Goal: Task Accomplishment & Management: Use online tool/utility

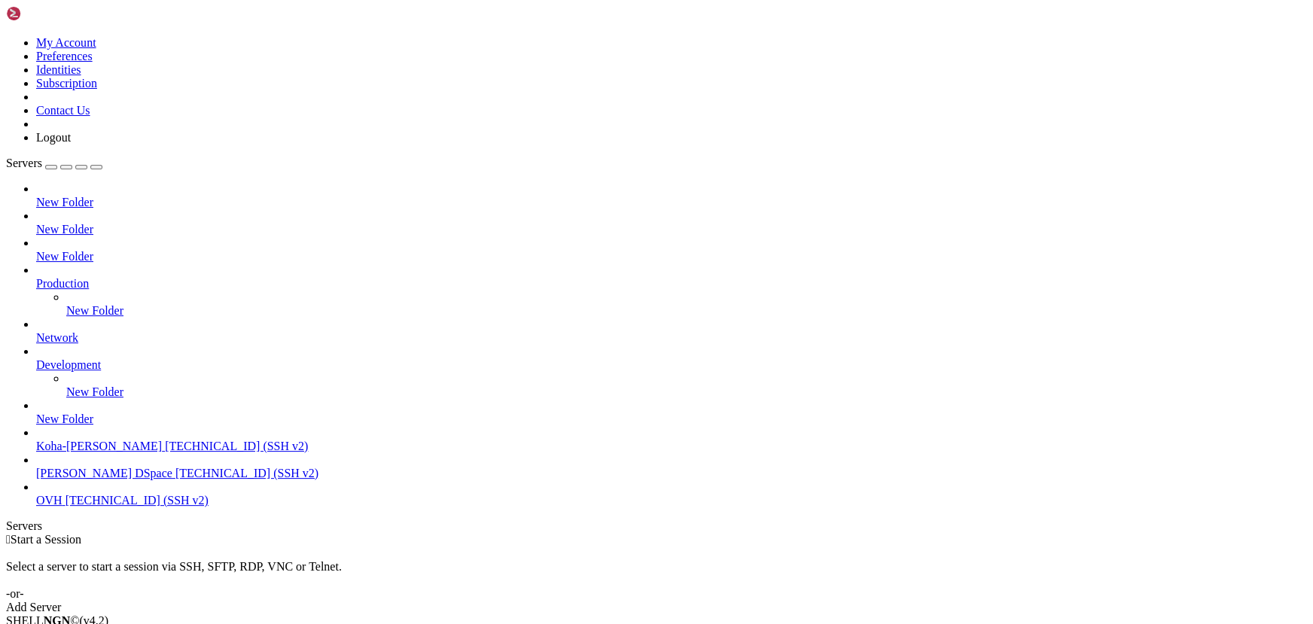
click at [175, 480] on span "[TECHNICAL_ID] (SSH v2)" at bounding box center [246, 473] width 143 height 13
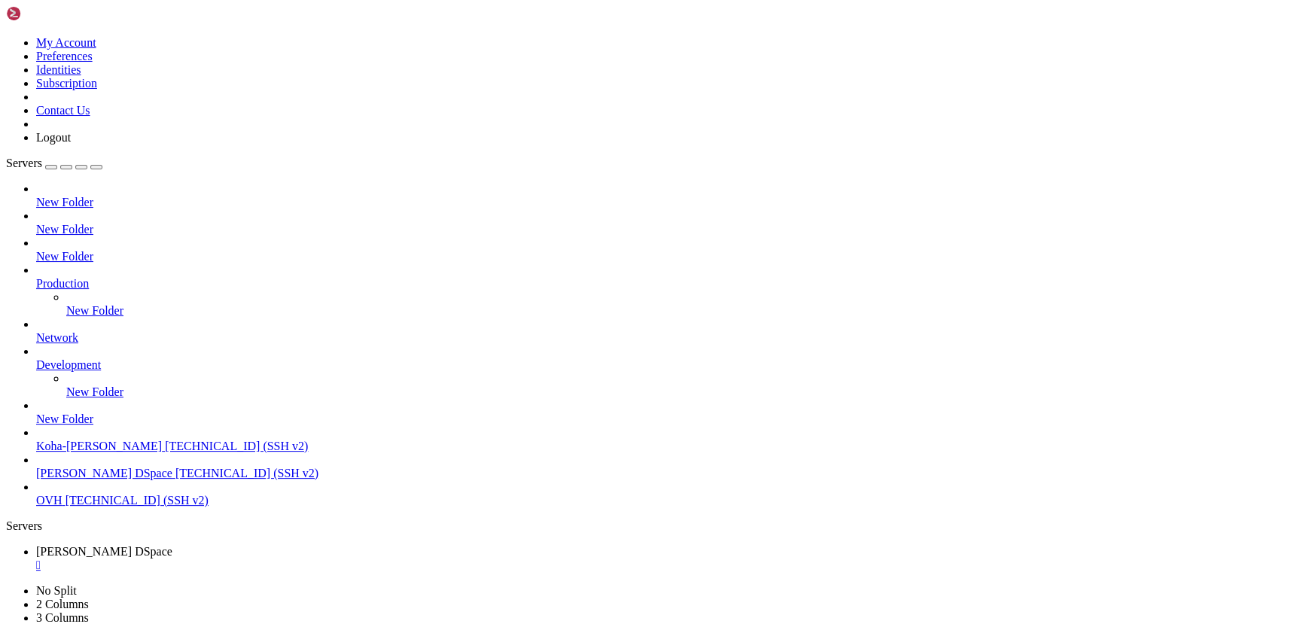
scroll to position [102, 0]
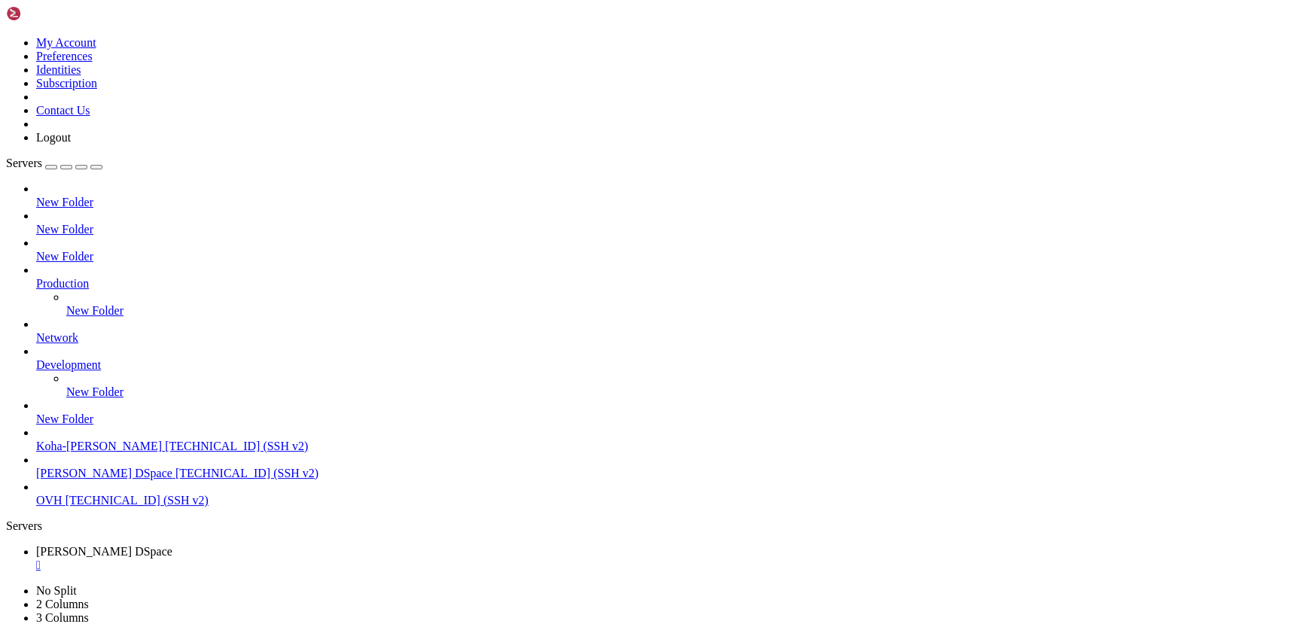
drag, startPoint x: 337, startPoint y: 1138, endPoint x: 210, endPoint y: 1145, distance: 126.7
drag, startPoint x: 352, startPoint y: 1224, endPoint x: 294, endPoint y: 1210, distance: 59.0
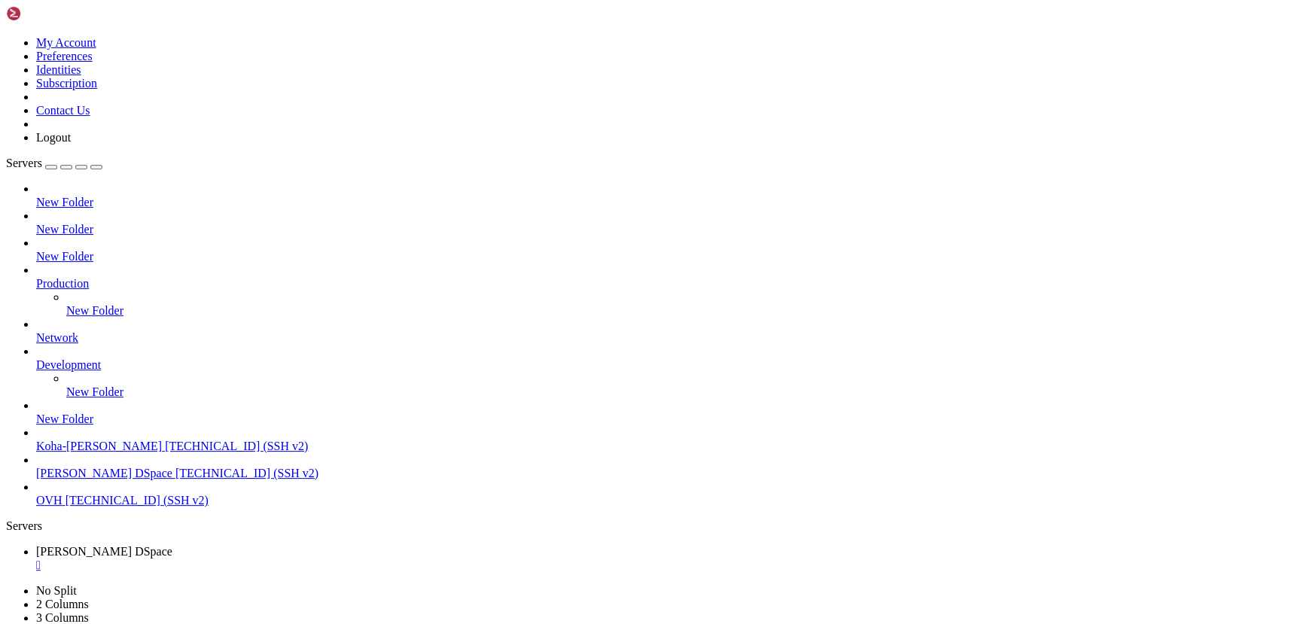
scroll to position [256, 0]
drag, startPoint x: 410, startPoint y: 1183, endPoint x: 175, endPoint y: 1150, distance: 237.2
drag, startPoint x: 332, startPoint y: 1170, endPoint x: 228, endPoint y: 1156, distance: 104.9
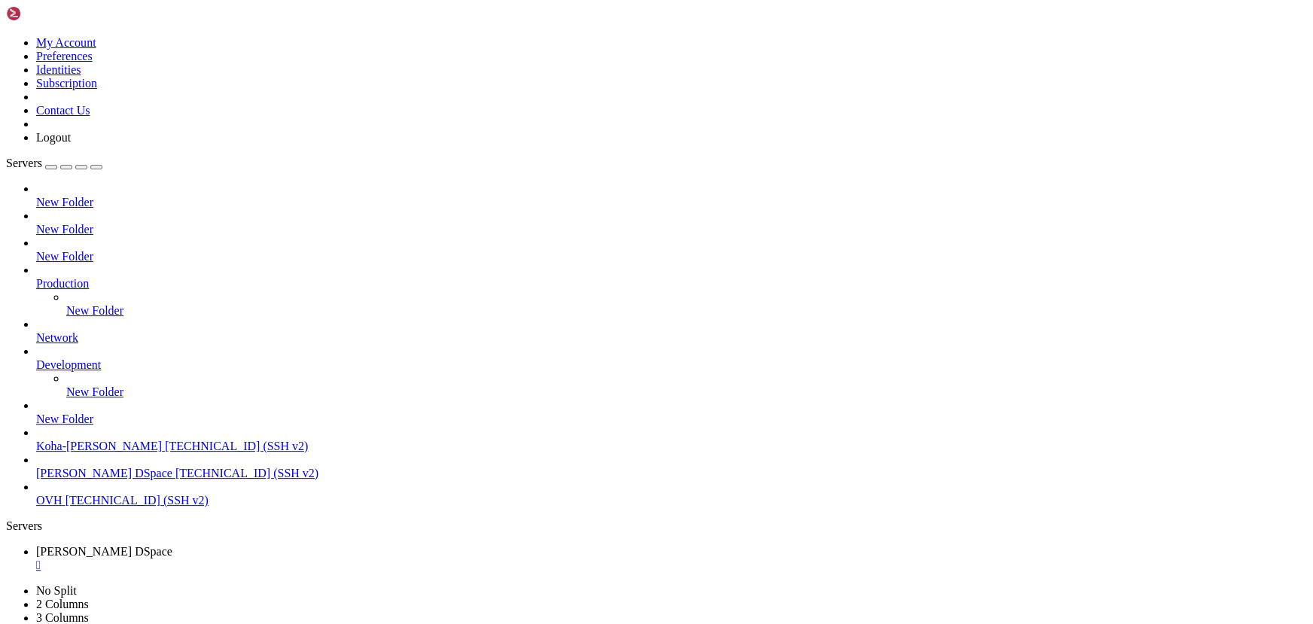
drag, startPoint x: 448, startPoint y: 1175, endPoint x: 233, endPoint y: 1129, distance: 219.6
drag, startPoint x: 431, startPoint y: 1176, endPoint x: 257, endPoint y: 1166, distance: 174.2
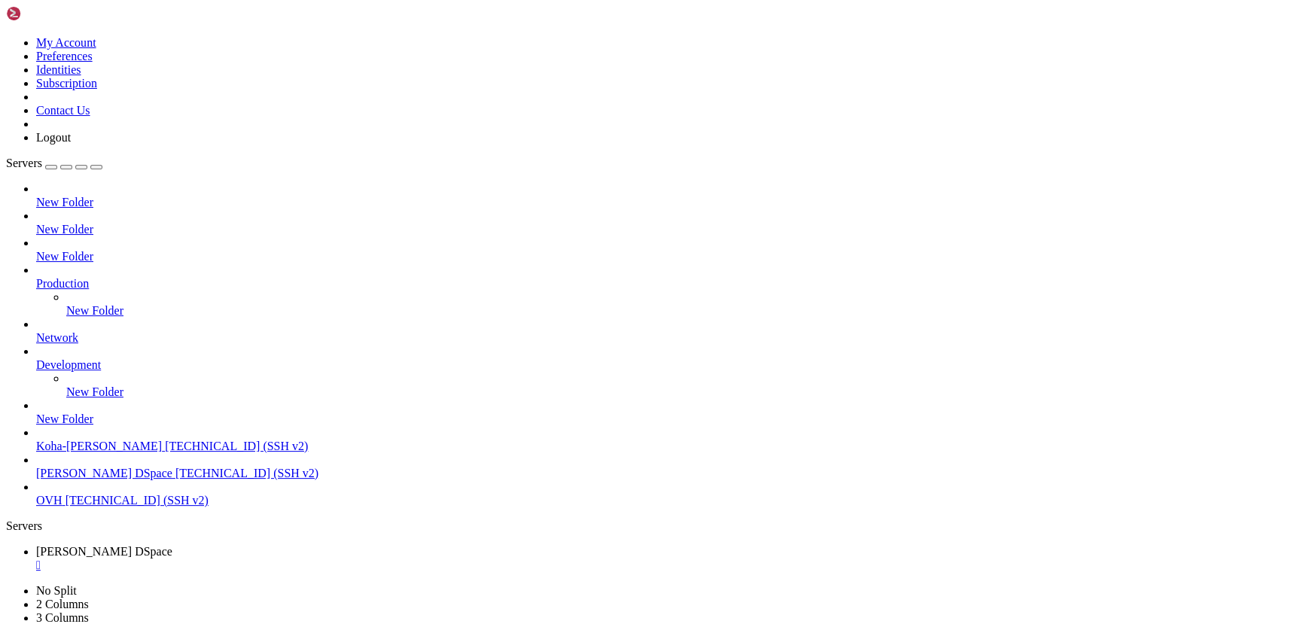
drag, startPoint x: 340, startPoint y: 1235, endPoint x: 124, endPoint y: 1208, distance: 217.8
drag, startPoint x: 281, startPoint y: 1183, endPoint x: 178, endPoint y: 1169, distance: 104.1
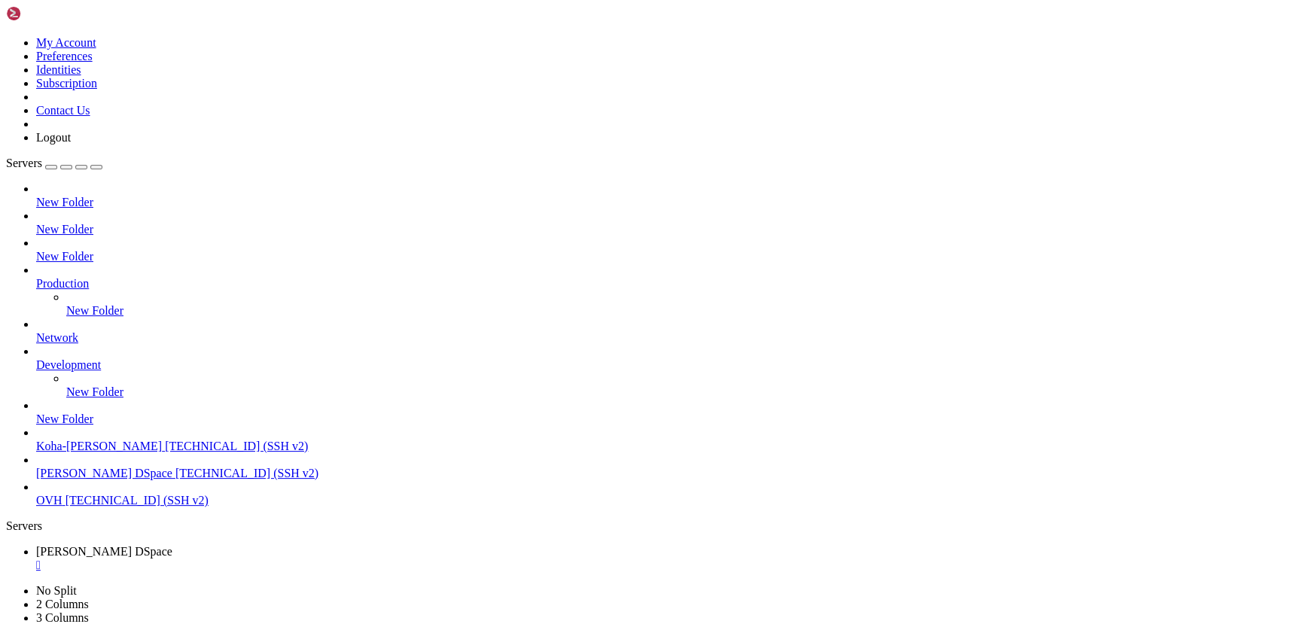
scroll to position [15537, 0]
drag, startPoint x: 327, startPoint y: 1202, endPoint x: 274, endPoint y: 1202, distance: 53.5
drag, startPoint x: 320, startPoint y: 1173, endPoint x: 231, endPoint y: 1160, distance: 89.8
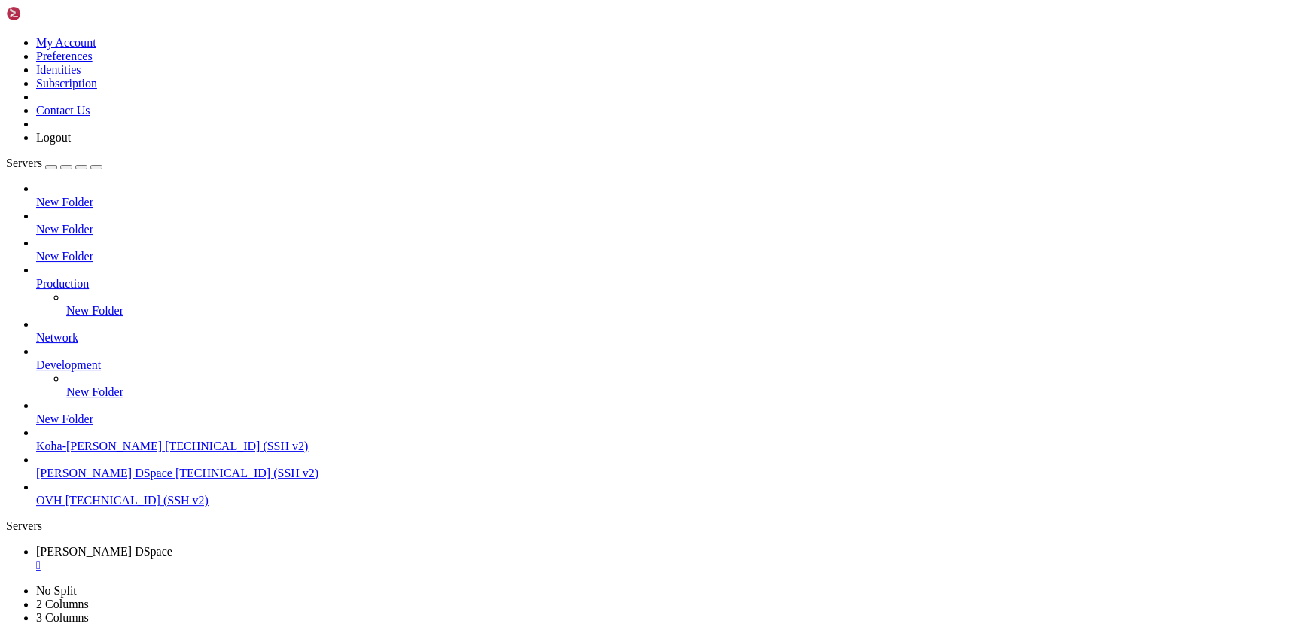
scroll to position [15562, 0]
drag, startPoint x: 265, startPoint y: 1177, endPoint x: 218, endPoint y: 1175, distance: 47.5
drag, startPoint x: 325, startPoint y: 1195, endPoint x: 159, endPoint y: 1156, distance: 170.9
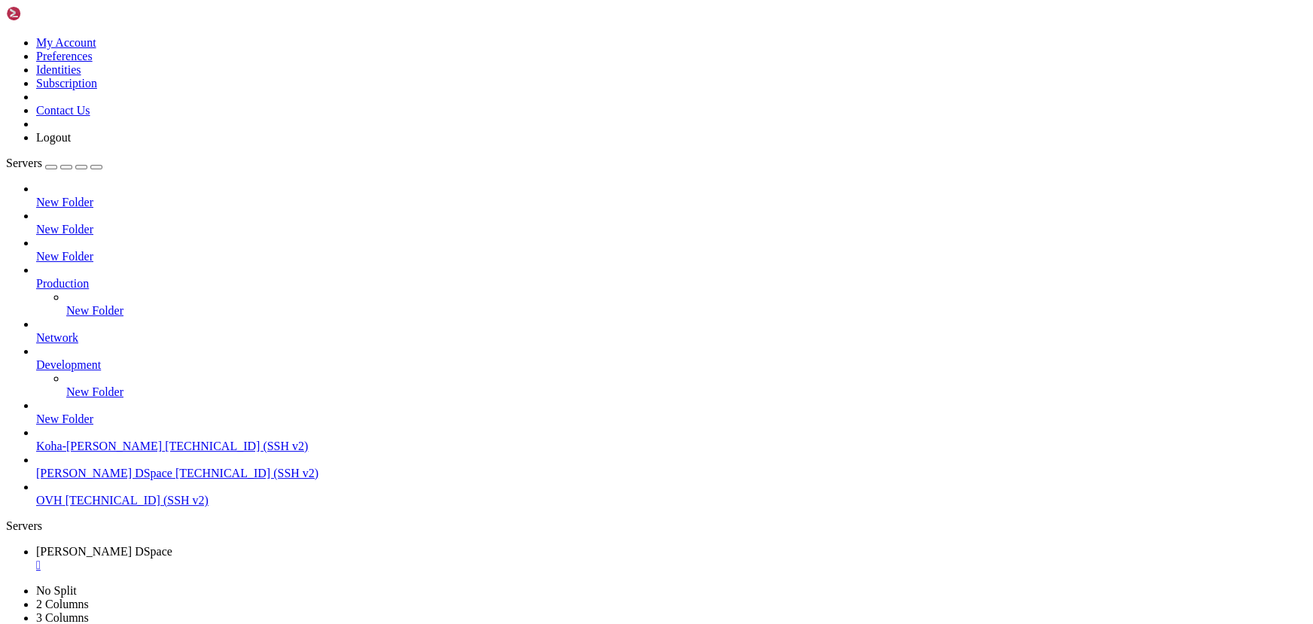
drag, startPoint x: 300, startPoint y: 1248, endPoint x: 183, endPoint y: 1249, distance: 116.7
drag, startPoint x: 361, startPoint y: 1151, endPoint x: 298, endPoint y: 1147, distance: 63.4
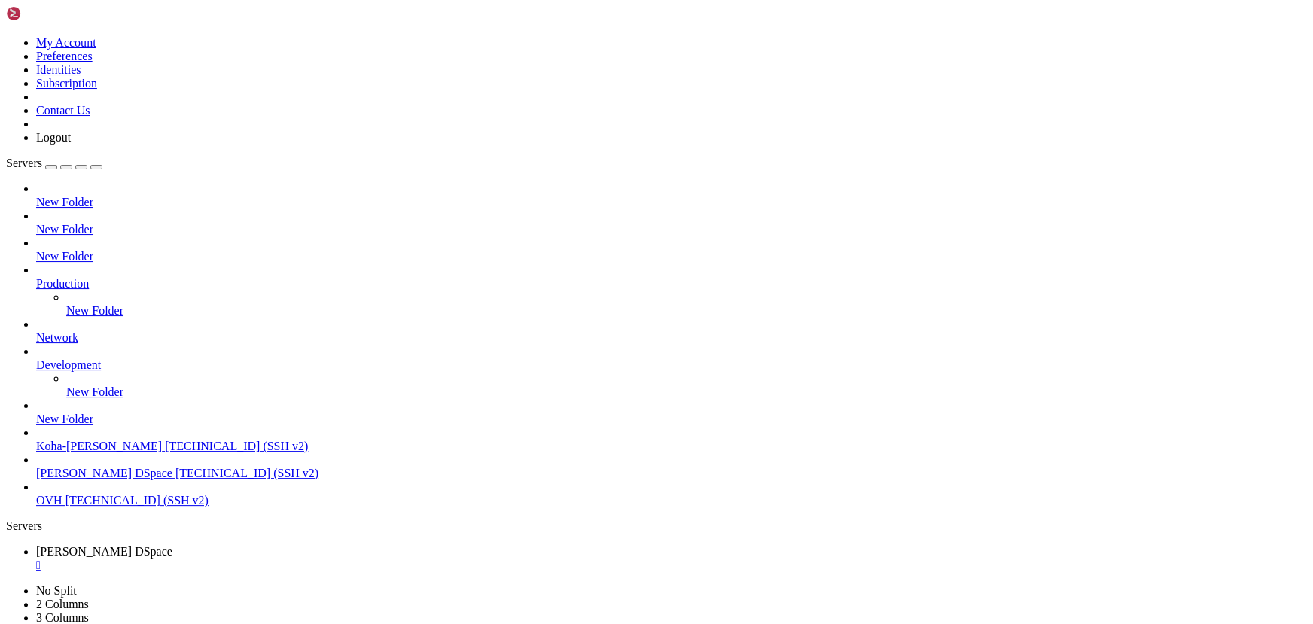
drag, startPoint x: 350, startPoint y: 1031, endPoint x: 169, endPoint y: 1007, distance: 183.1
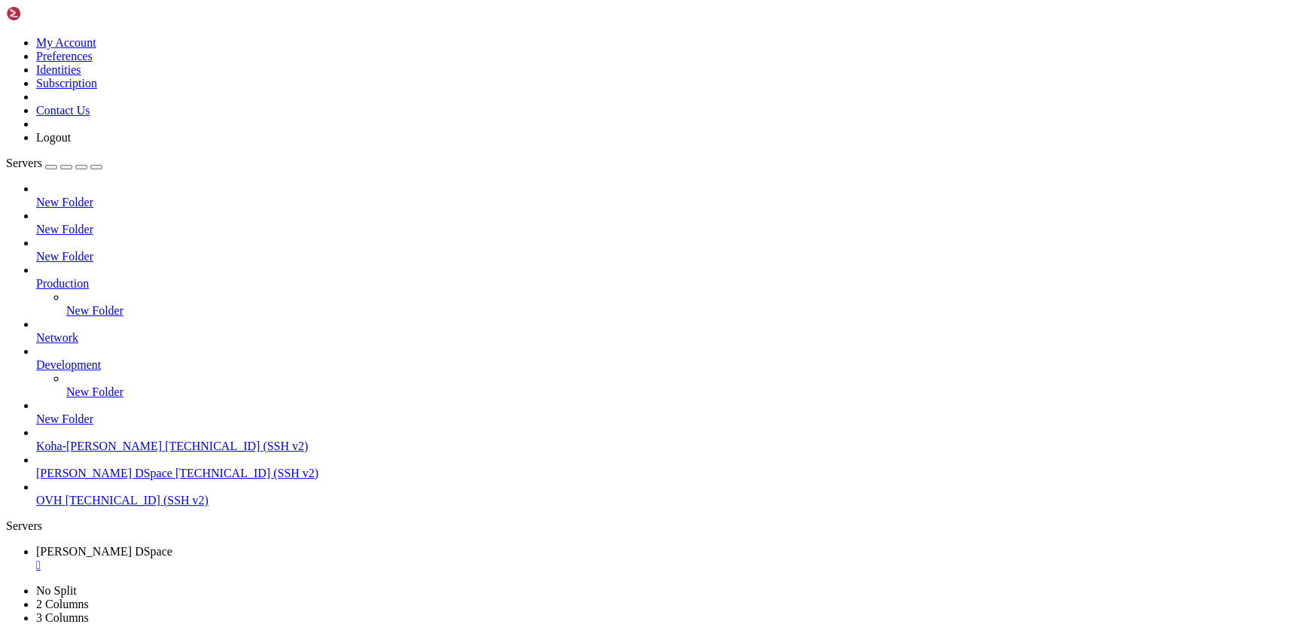
drag, startPoint x: 282, startPoint y: 1046, endPoint x: 270, endPoint y: 1046, distance: 12.0
drag, startPoint x: 343, startPoint y: 1070, endPoint x: 195, endPoint y: 1056, distance: 148.9
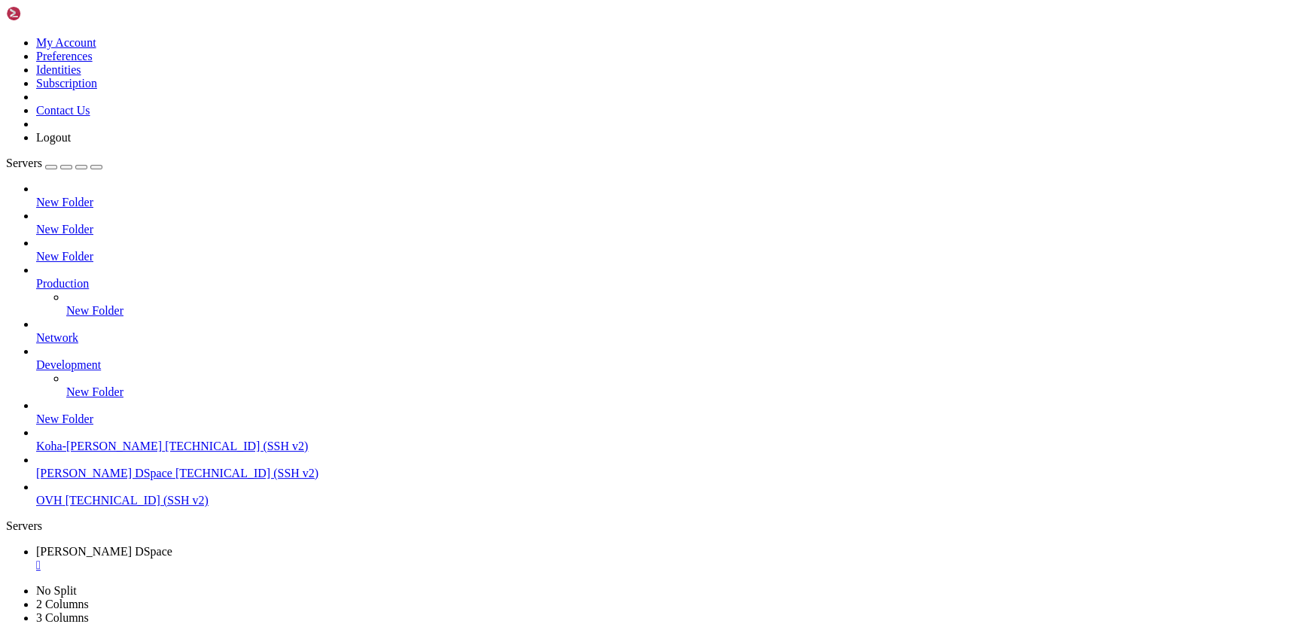
scroll to position [15230, 0]
drag, startPoint x: 281, startPoint y: 1069, endPoint x: 197, endPoint y: 1062, distance: 83.8
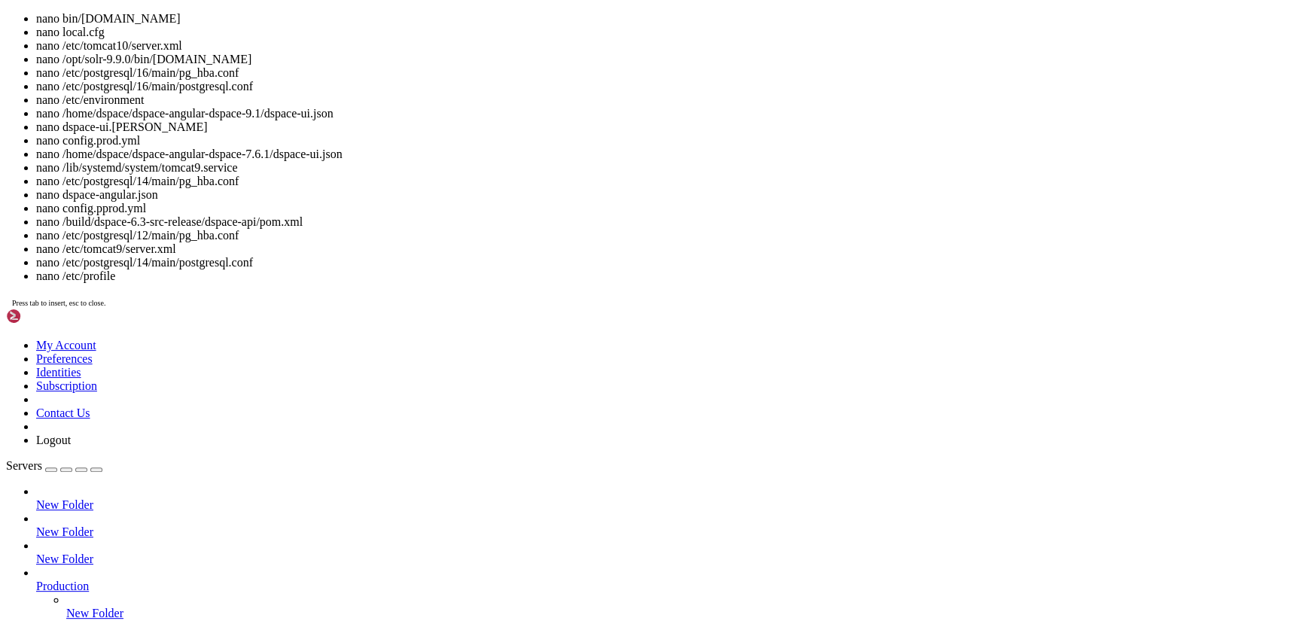
scroll to position [15281, 0]
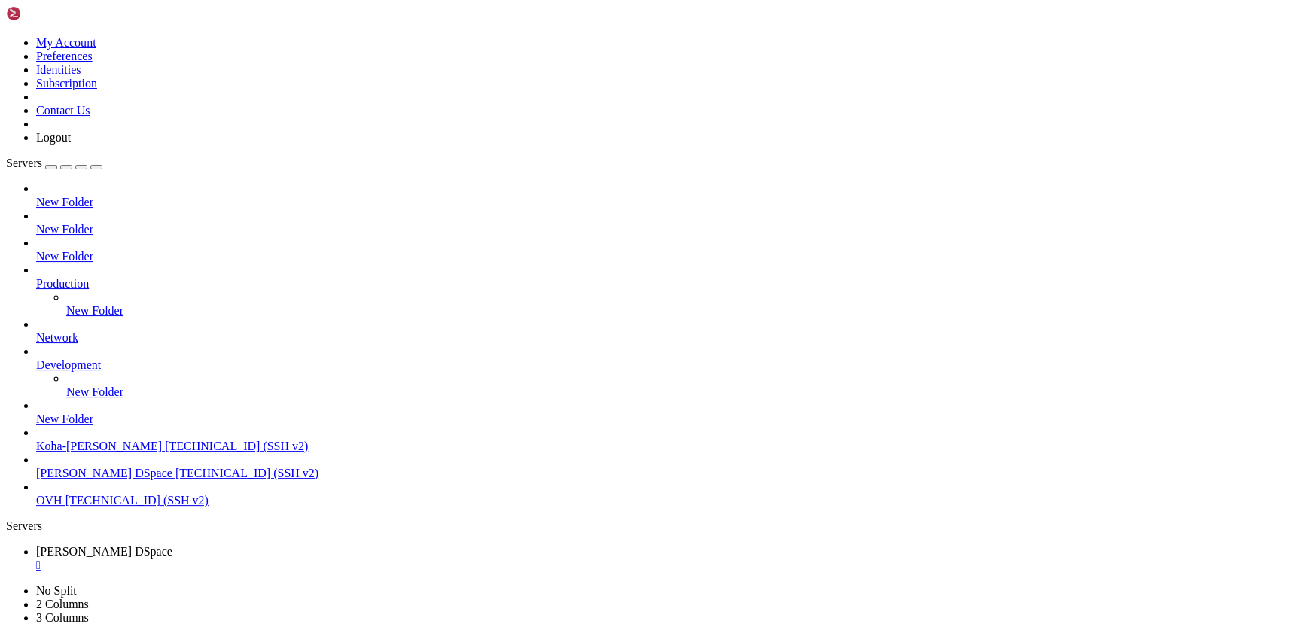
drag, startPoint x: 62, startPoint y: 877, endPoint x: 28, endPoint y: 920, distance: 55.1
drag, startPoint x: 192, startPoint y: 988, endPoint x: 148, endPoint y: 988, distance: 44.4
drag, startPoint x: 299, startPoint y: 1086, endPoint x: 169, endPoint y: 1074, distance: 130.9
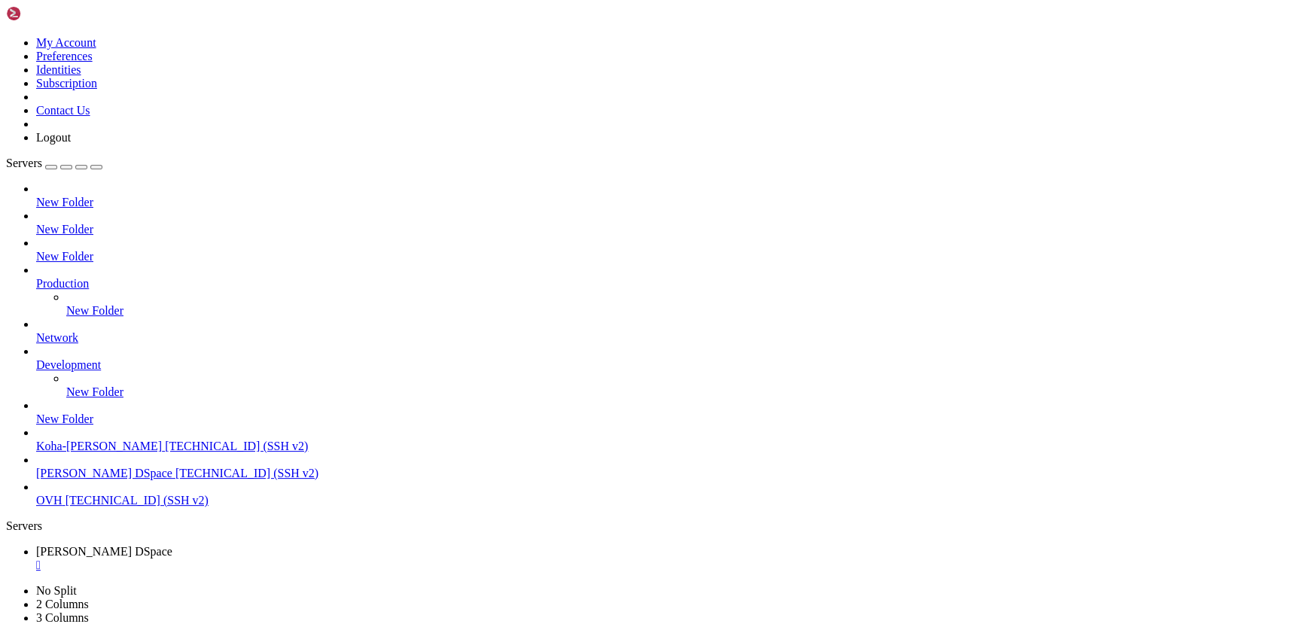
drag, startPoint x: 343, startPoint y: 1123, endPoint x: 134, endPoint y: 1114, distance: 209.5
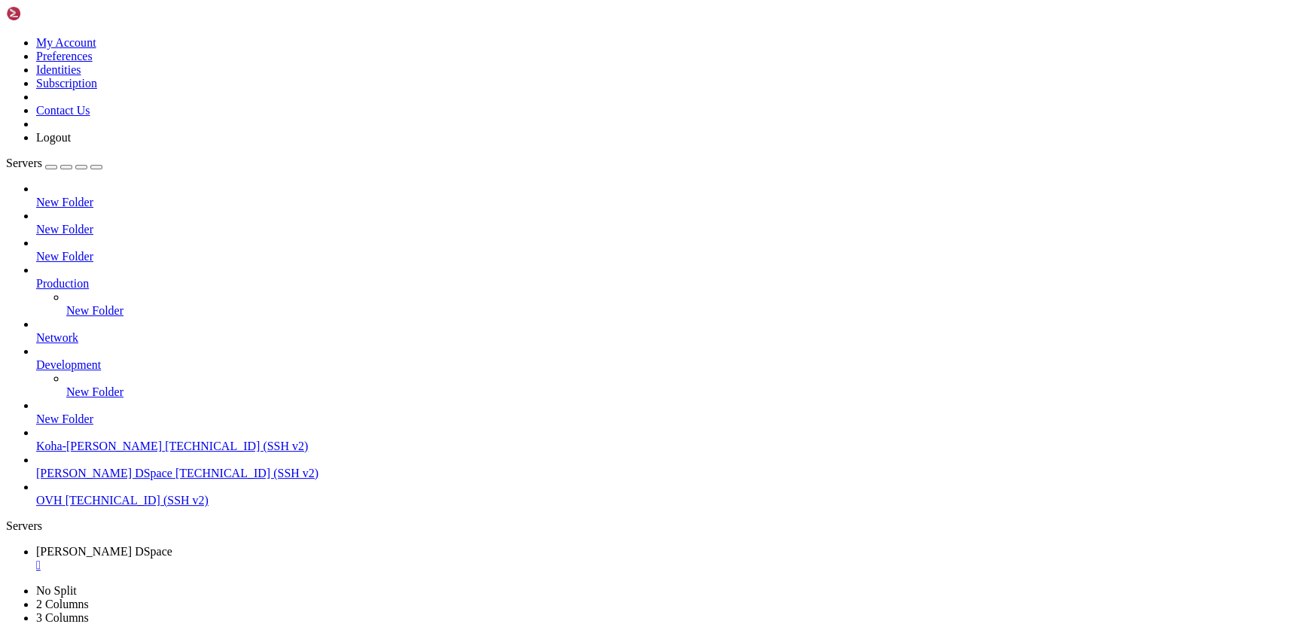
drag, startPoint x: 326, startPoint y: 1117, endPoint x: 162, endPoint y: 1144, distance: 166.3
drag, startPoint x: 330, startPoint y: 1135, endPoint x: 140, endPoint y: 1111, distance: 192.0
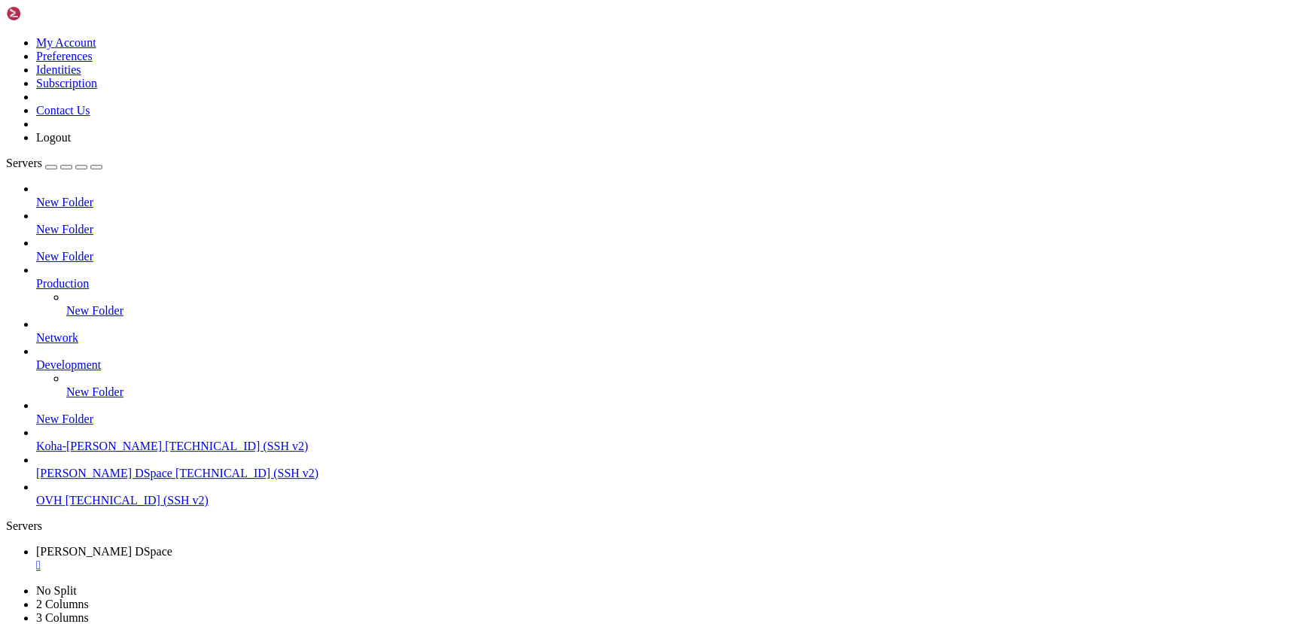
scroll to position [15486, 0]
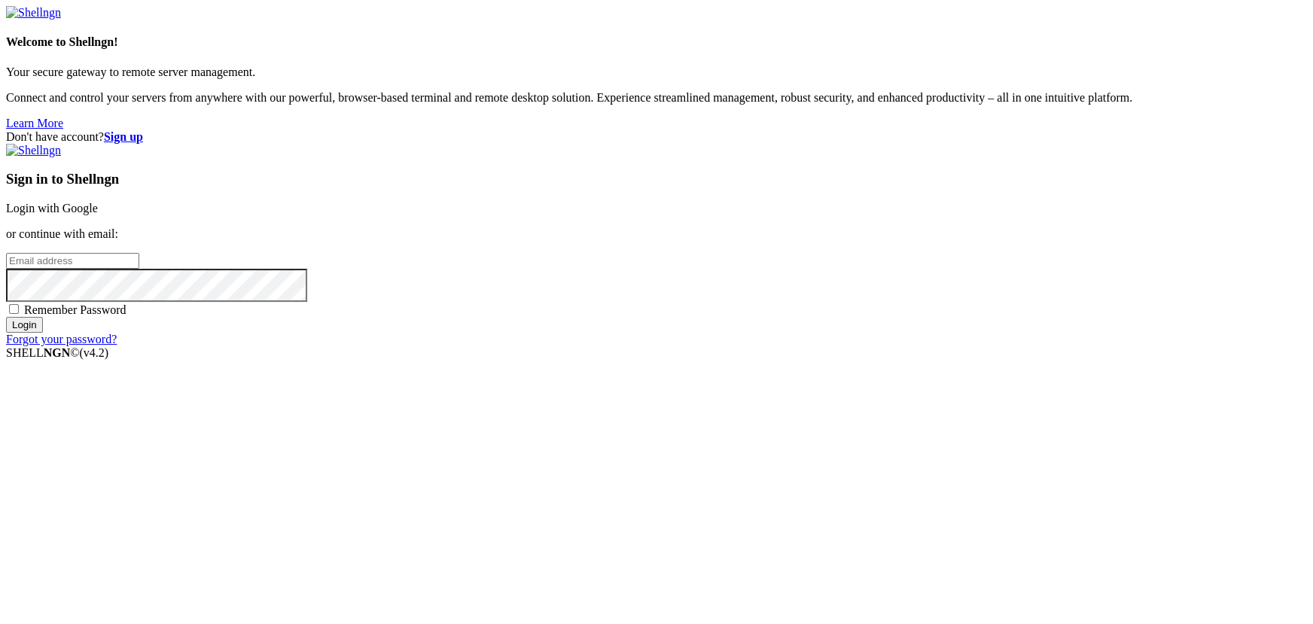
click at [304, 129] on div "Welcome to Shellngn! Your secure gateway to remote server management. Connect a…" at bounding box center [656, 82] width 1301 height 94
click at [98, 215] on link "Login with Google" at bounding box center [52, 208] width 92 height 13
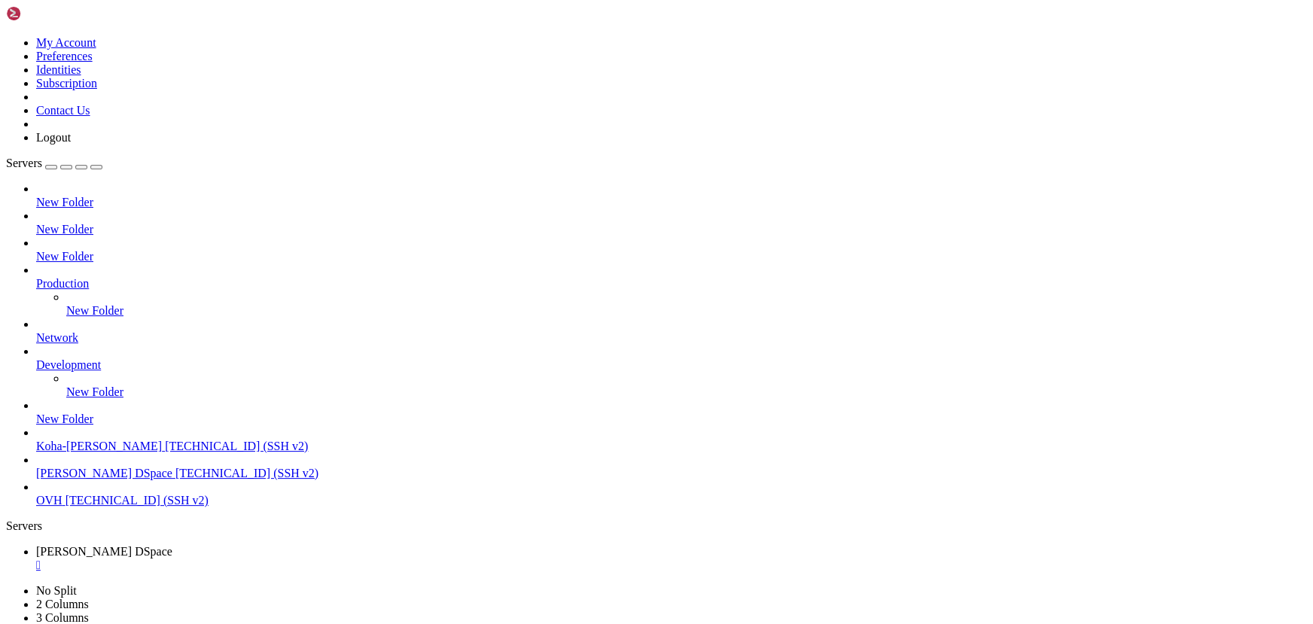
scroll to position [1847, 0]
drag, startPoint x: 303, startPoint y: 1306, endPoint x: 150, endPoint y: 1275, distance: 155.9
drag, startPoint x: 267, startPoint y: 1192, endPoint x: 128, endPoint y: 1176, distance: 140.2
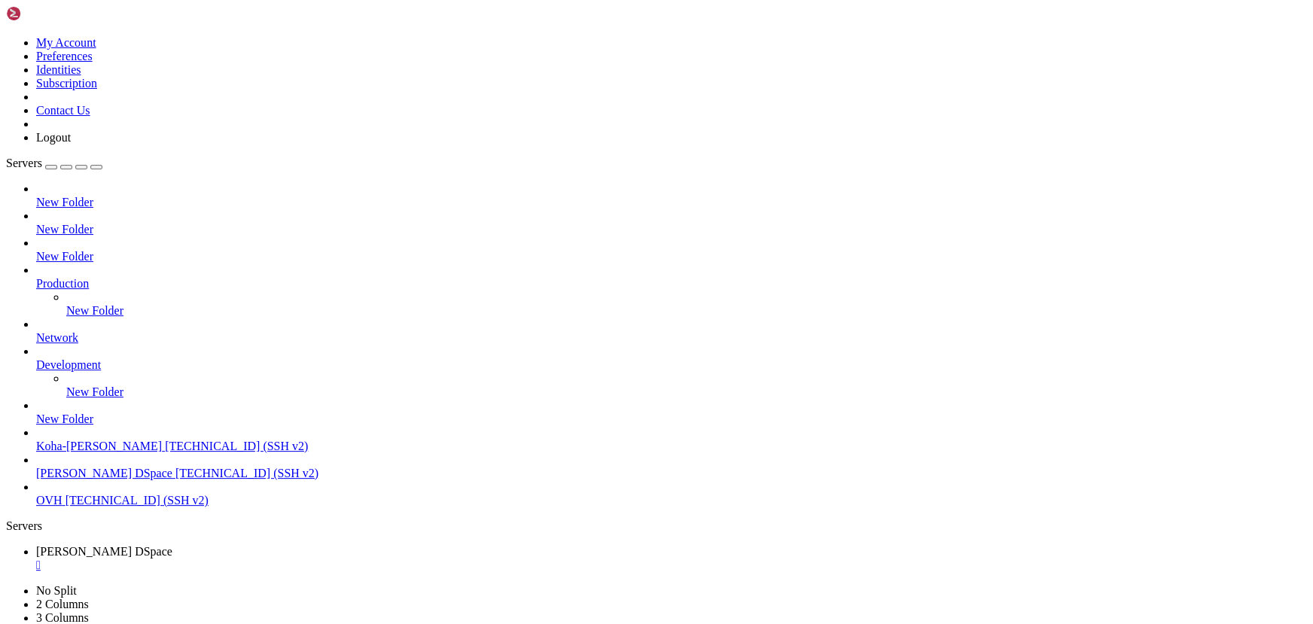
drag, startPoint x: 377, startPoint y: 1194, endPoint x: 202, endPoint y: 1181, distance: 175.9
drag, startPoint x: 382, startPoint y: 1149, endPoint x: 241, endPoint y: 1144, distance: 141.6
drag, startPoint x: 150, startPoint y: 1205, endPoint x: 73, endPoint y: 1221, distance: 78.6
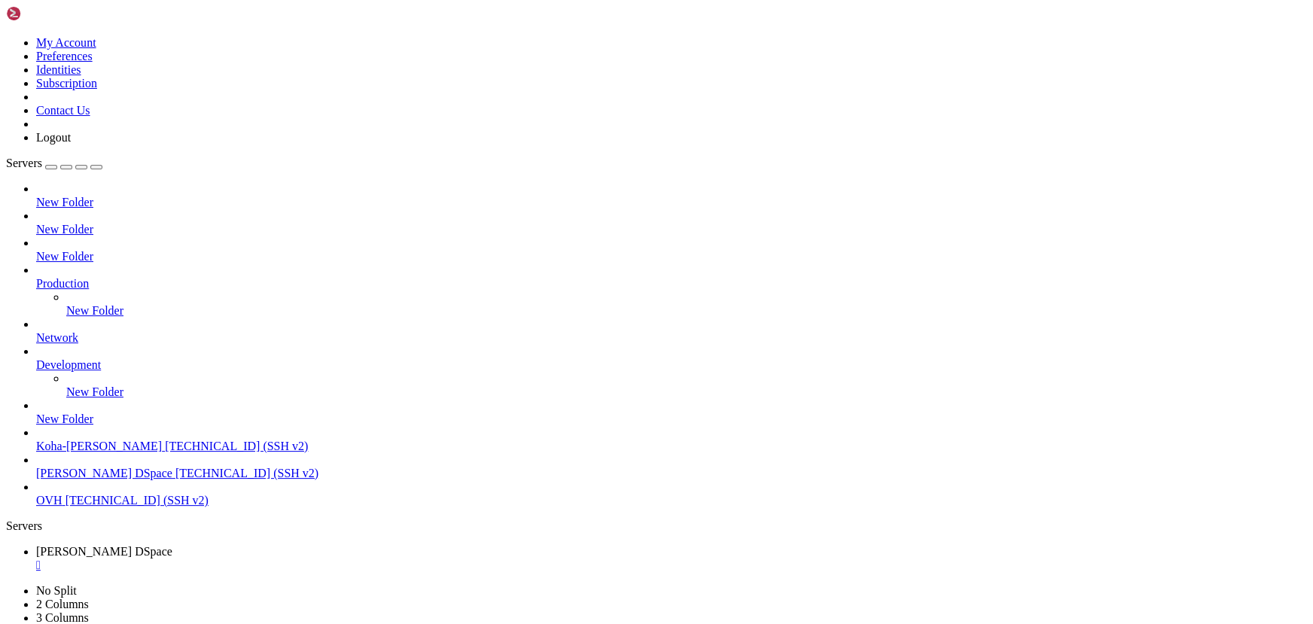
drag, startPoint x: 347, startPoint y: 1161, endPoint x: 296, endPoint y: 1163, distance: 51.2
drag, startPoint x: 317, startPoint y: 1149, endPoint x: 267, endPoint y: 1150, distance: 50.4
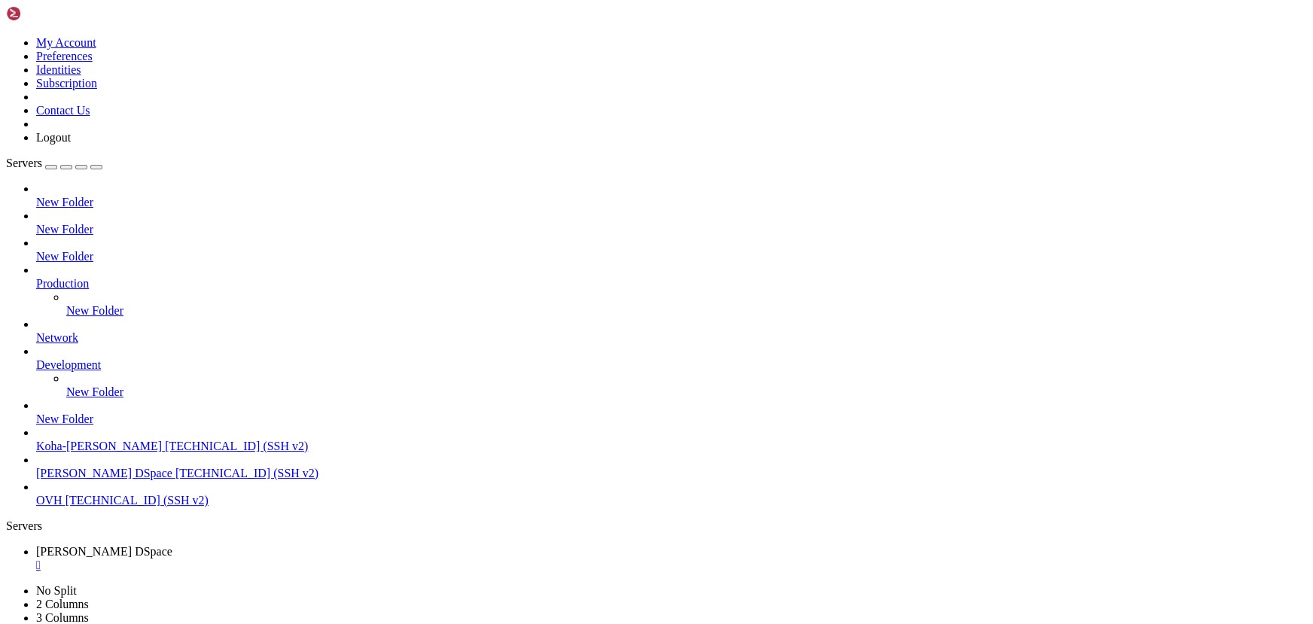
scroll to position [15690, 0]
drag, startPoint x: 356, startPoint y: 1189, endPoint x: 196, endPoint y: 1178, distance: 160.0
drag, startPoint x: 333, startPoint y: 1213, endPoint x: 209, endPoint y: 1186, distance: 126.4
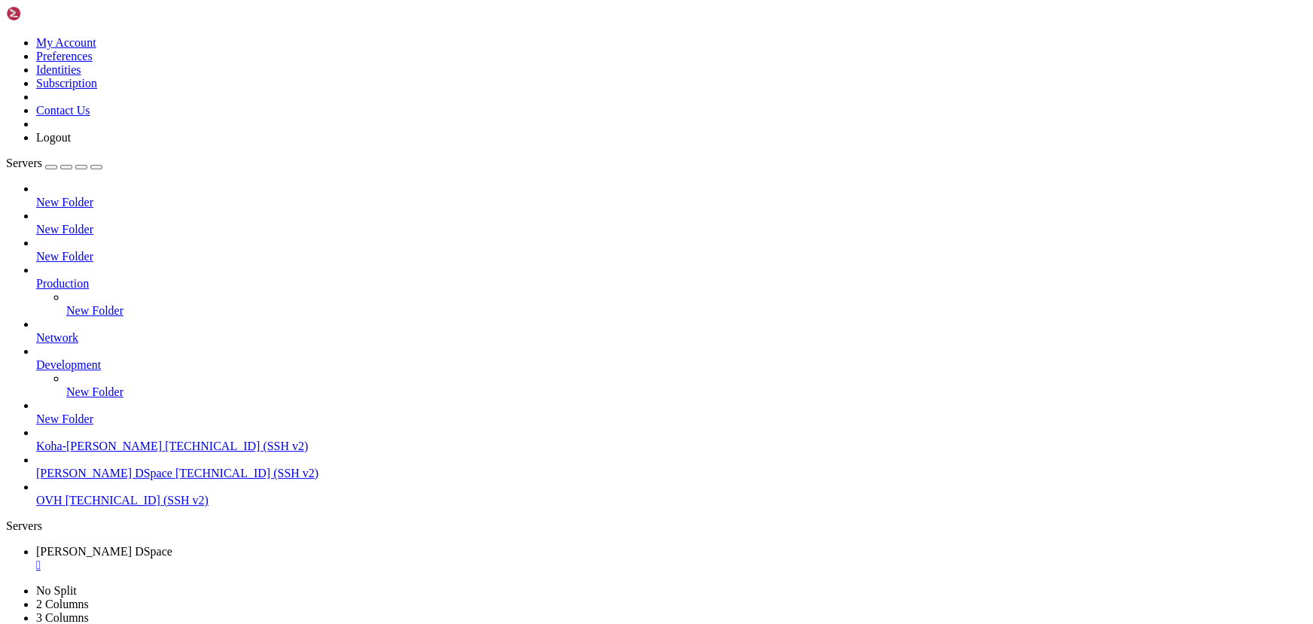
drag, startPoint x: 398, startPoint y: 1180, endPoint x: 212, endPoint y: 1168, distance: 186.3
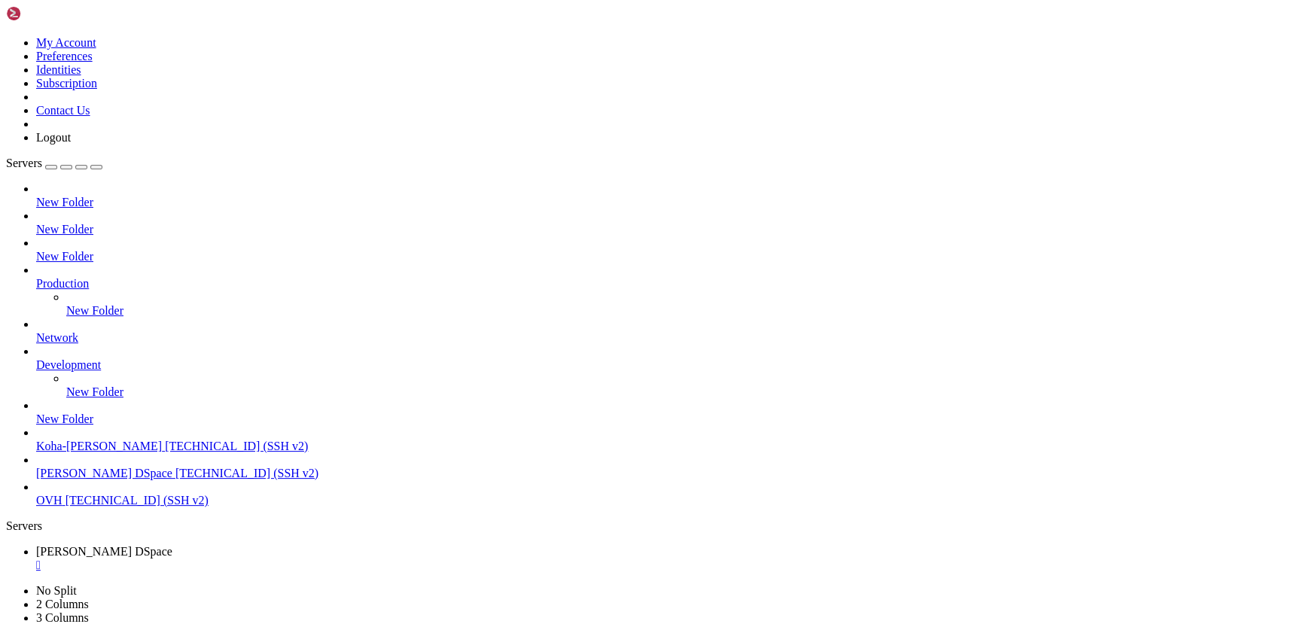
drag, startPoint x: 221, startPoint y: 1147, endPoint x: 145, endPoint y: 1133, distance: 77.2
drag, startPoint x: 315, startPoint y: 1199, endPoint x: 231, endPoint y: 1183, distance: 85.7
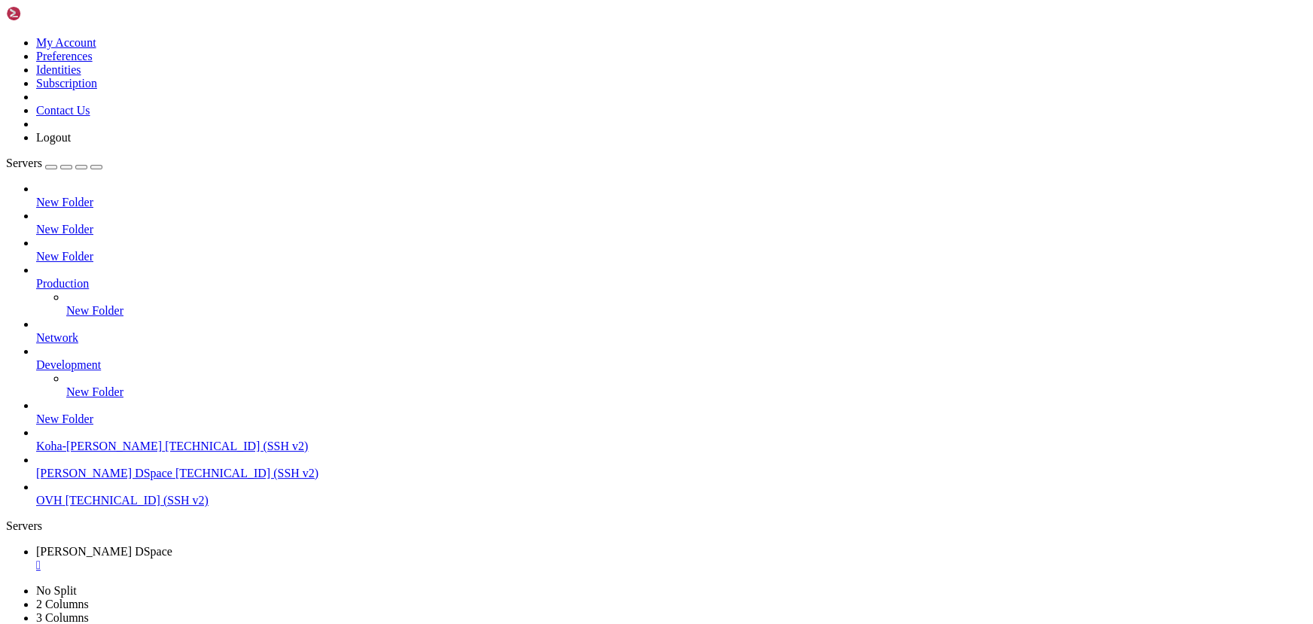
drag, startPoint x: 337, startPoint y: 1196, endPoint x: 189, endPoint y: 1180, distance: 148.3
drag, startPoint x: 260, startPoint y: 1142, endPoint x: 92, endPoint y: 1137, distance: 168.7
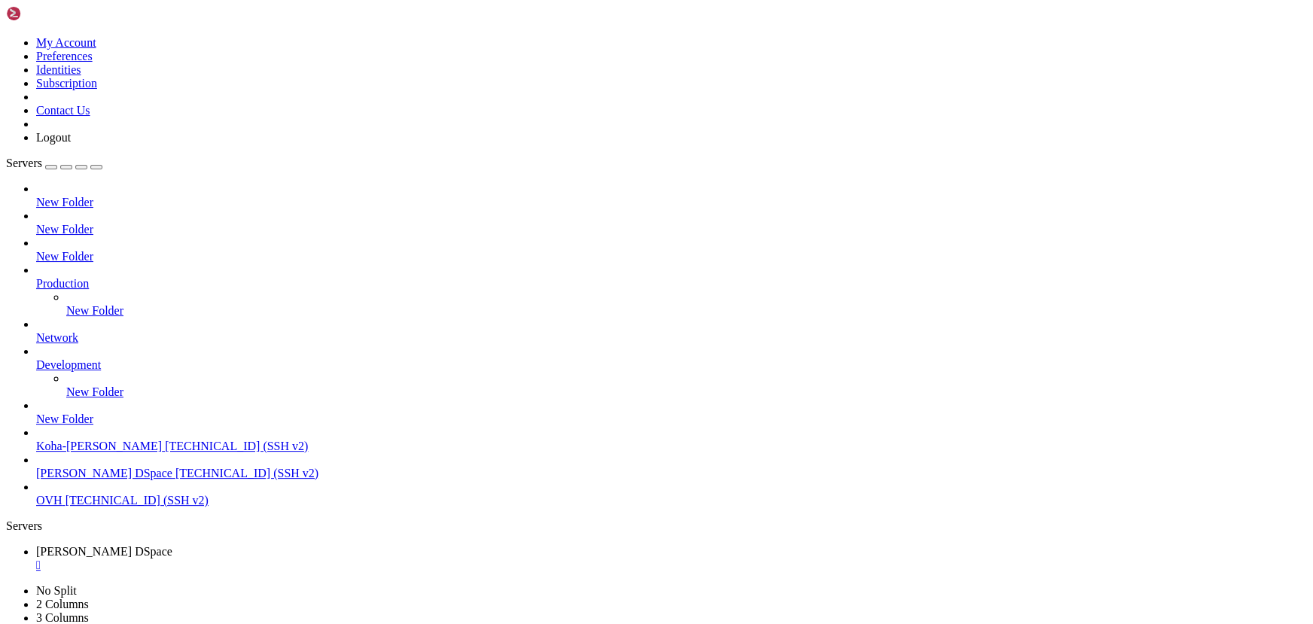
drag, startPoint x: 301, startPoint y: 1165, endPoint x: 239, endPoint y: 1163, distance: 61.8
drag, startPoint x: 327, startPoint y: 1226, endPoint x: 195, endPoint y: 1212, distance: 132.5
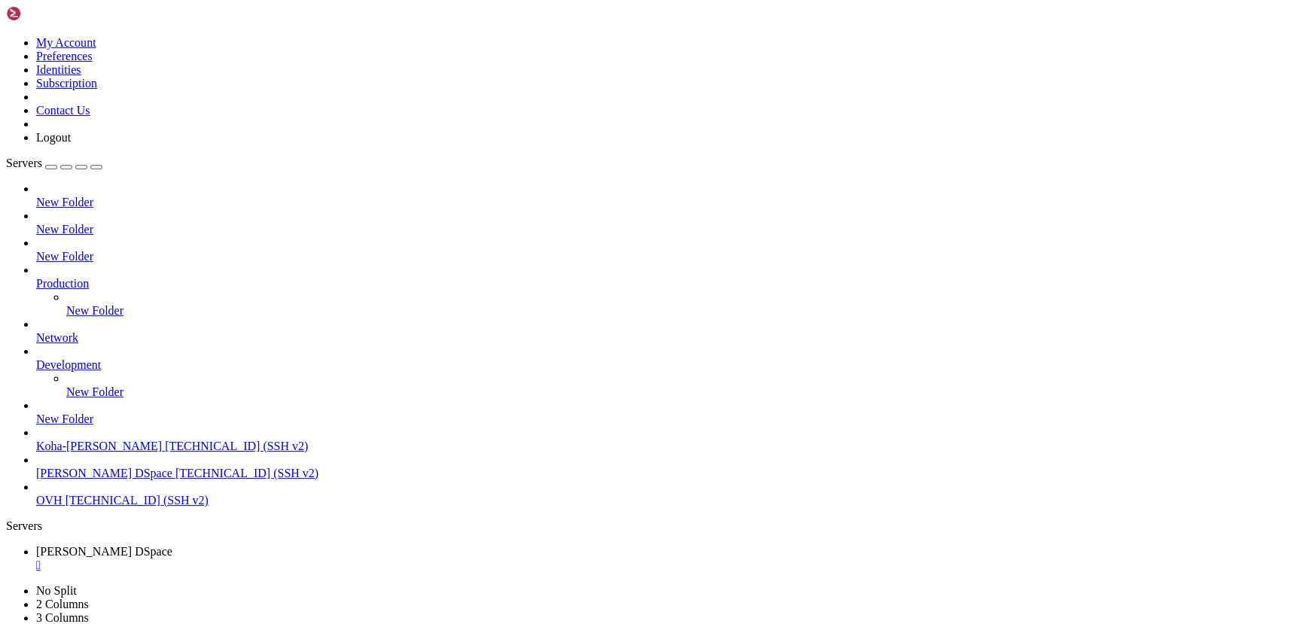
drag, startPoint x: 261, startPoint y: 1205, endPoint x: 142, endPoint y: 1198, distance: 119.2
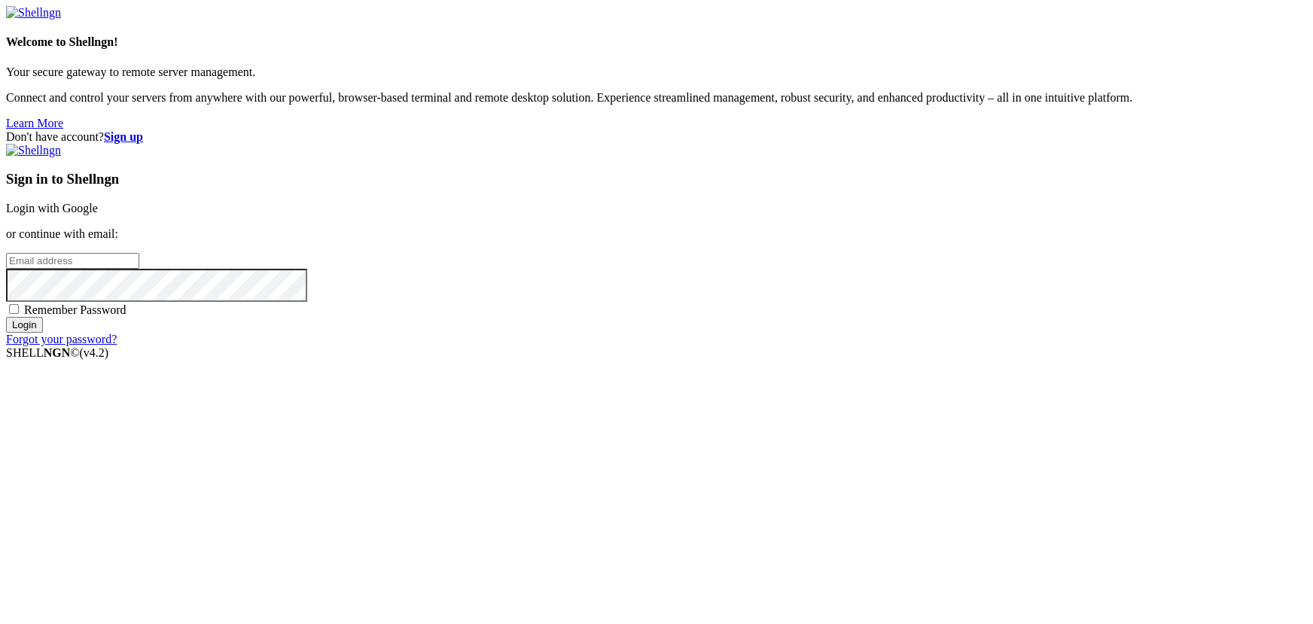
click at [368, 130] on div "Welcome to Shellngn! Your secure gateway to remote server management. Connect a…" at bounding box center [656, 68] width 1301 height 124
click at [98, 215] on link "Login with Google" at bounding box center [52, 208] width 92 height 13
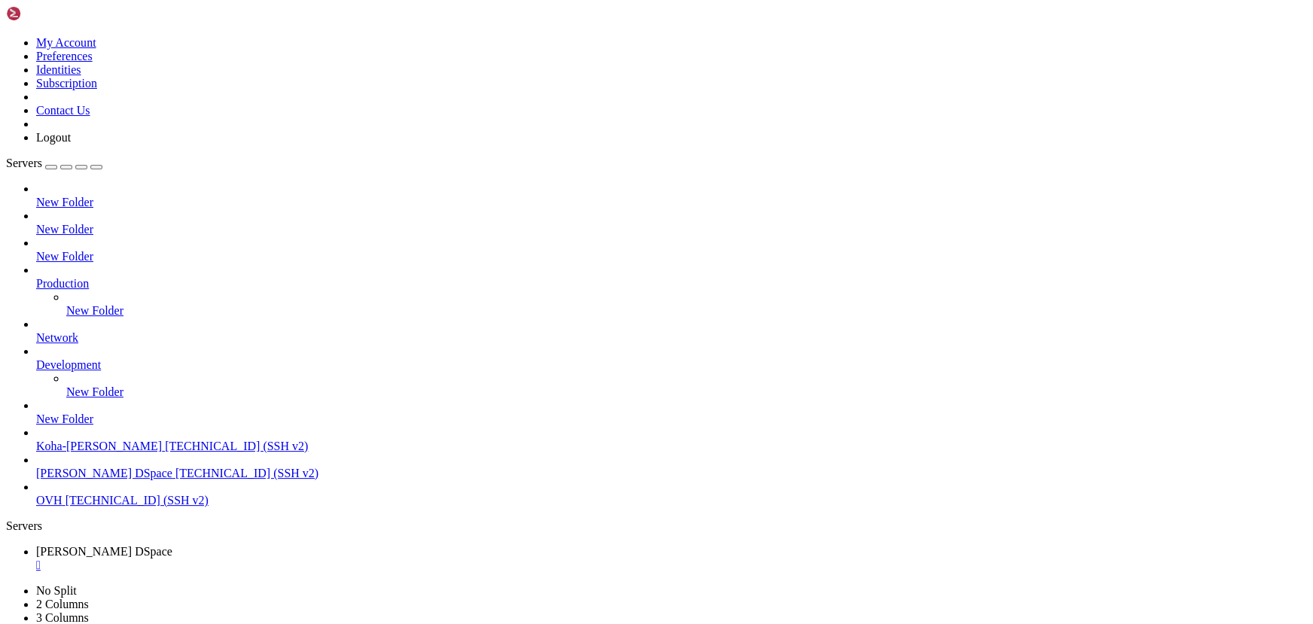
drag, startPoint x: 325, startPoint y: 1182, endPoint x: 234, endPoint y: 1172, distance: 91.6
drag, startPoint x: 331, startPoint y: 1191, endPoint x: 206, endPoint y: 1185, distance: 125.9
drag, startPoint x: 397, startPoint y: 1195, endPoint x: 250, endPoint y: 1181, distance: 147.4
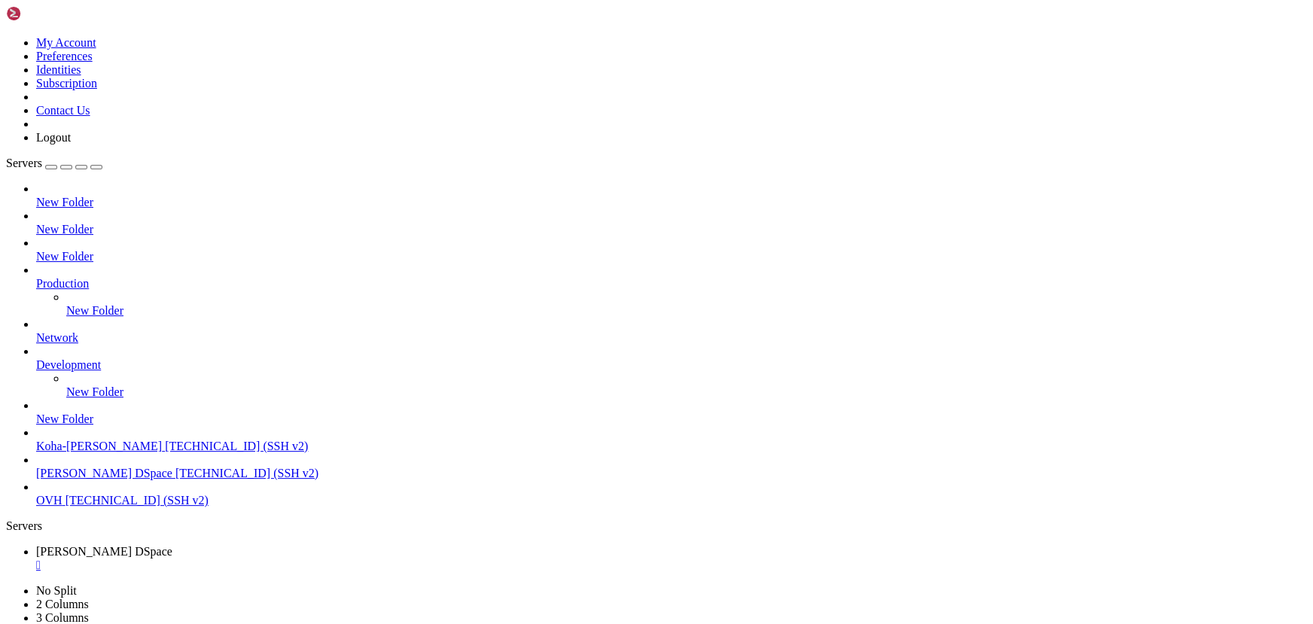
drag, startPoint x: 408, startPoint y: 1217, endPoint x: 289, endPoint y: 1210, distance: 119.2
drag, startPoint x: 393, startPoint y: 1164, endPoint x: 203, endPoint y: 1149, distance: 191.1
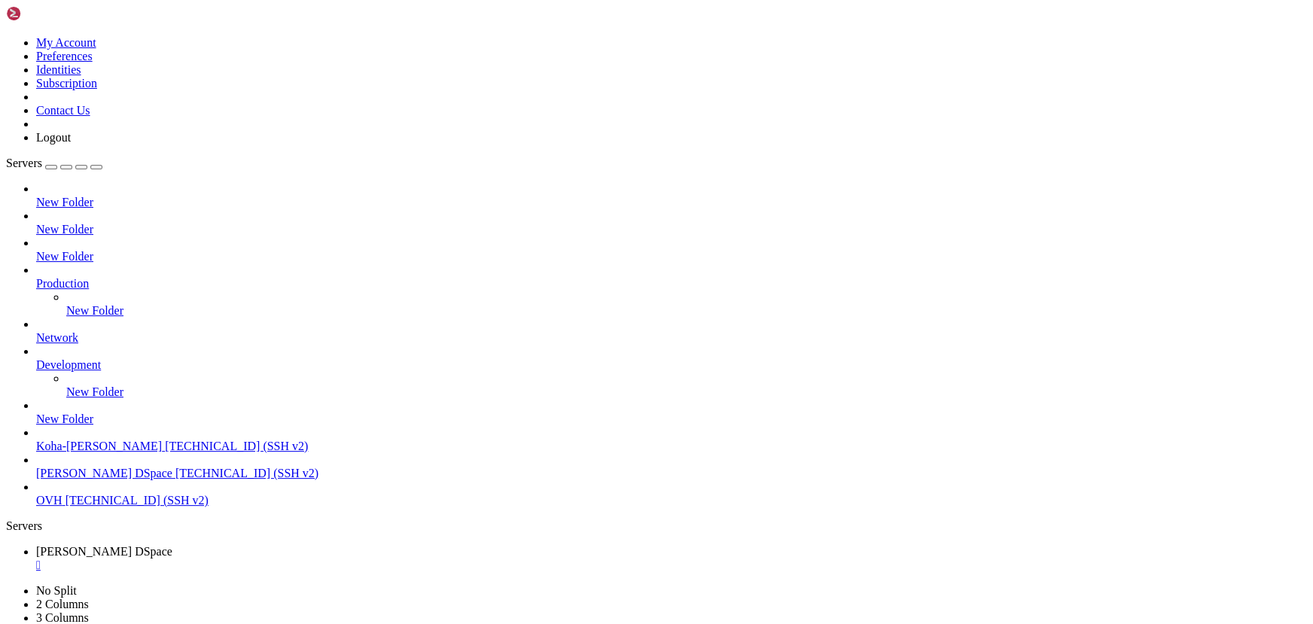
scroll to position [58642, 0]
drag, startPoint x: 11, startPoint y: 1153, endPoint x: 391, endPoint y: 1187, distance: 382.4
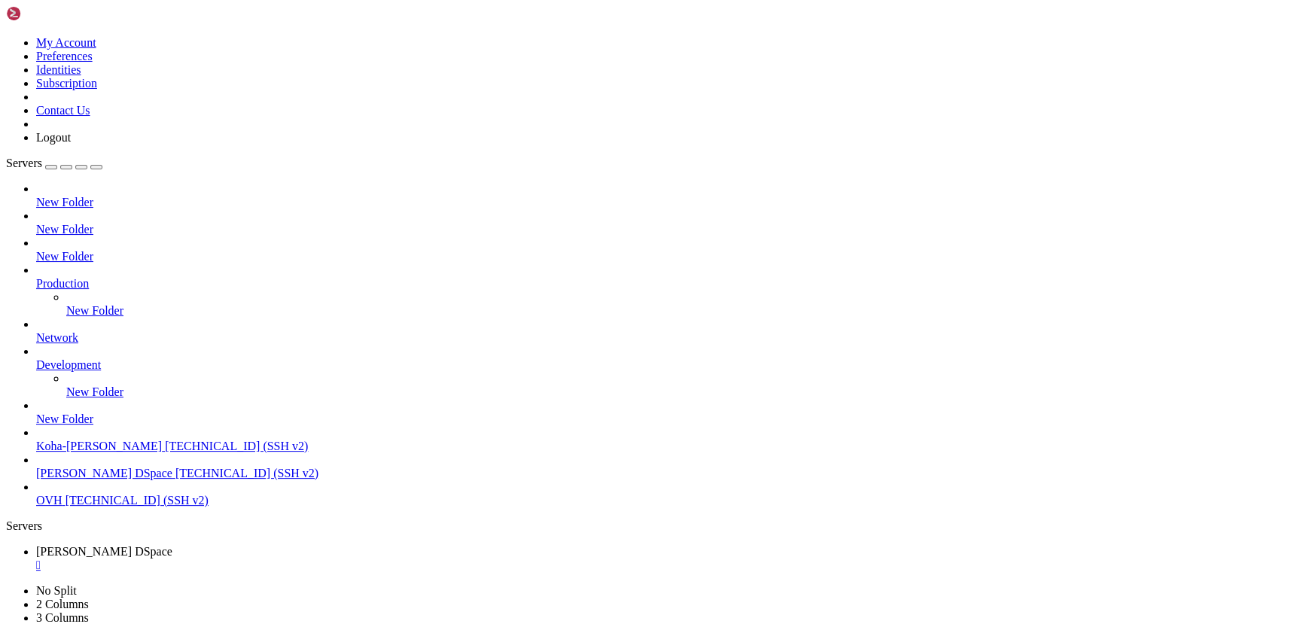
drag, startPoint x: 337, startPoint y: 1184, endPoint x: 84, endPoint y: 1180, distance: 253.7
drag, startPoint x: 16, startPoint y: 1157, endPoint x: 988, endPoint y: 1194, distance: 972.6
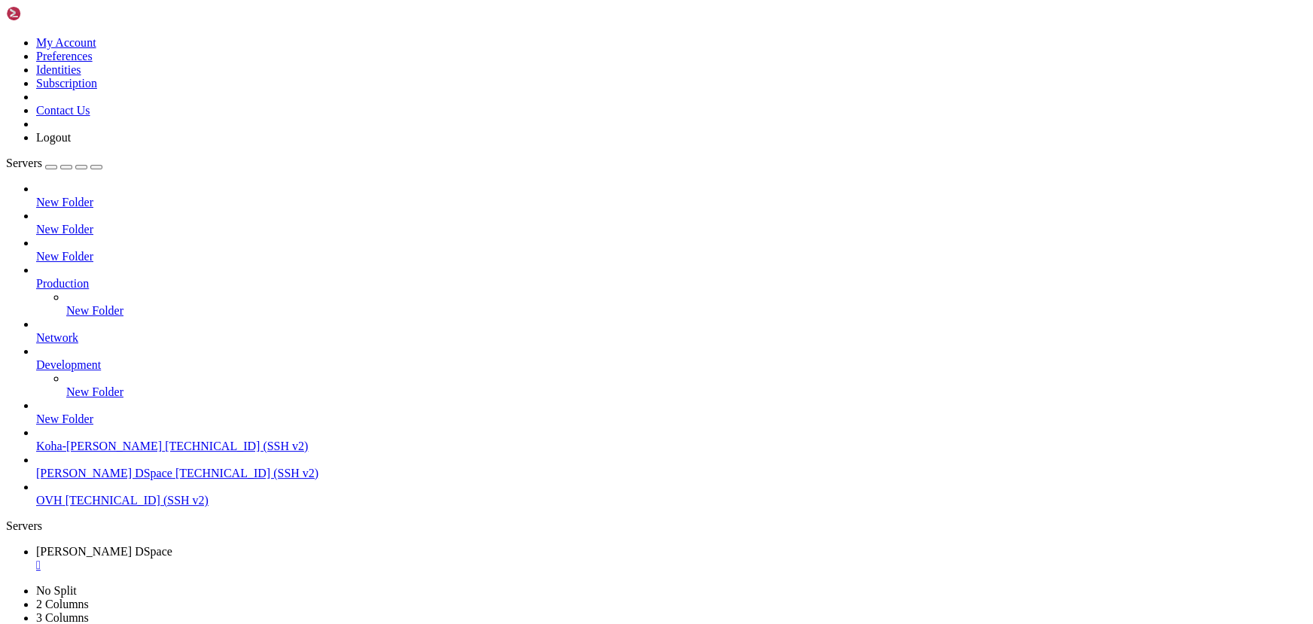
copy div "ERROR ] error reading /root/.m2/repository/org/restlet/jee/org.restlet/2.1.1/or…"
drag, startPoint x: 446, startPoint y: 1232, endPoint x: 296, endPoint y: 1202, distance: 153.6
drag, startPoint x: 195, startPoint y: 1311, endPoint x: 93, endPoint y: 1314, distance: 102.5
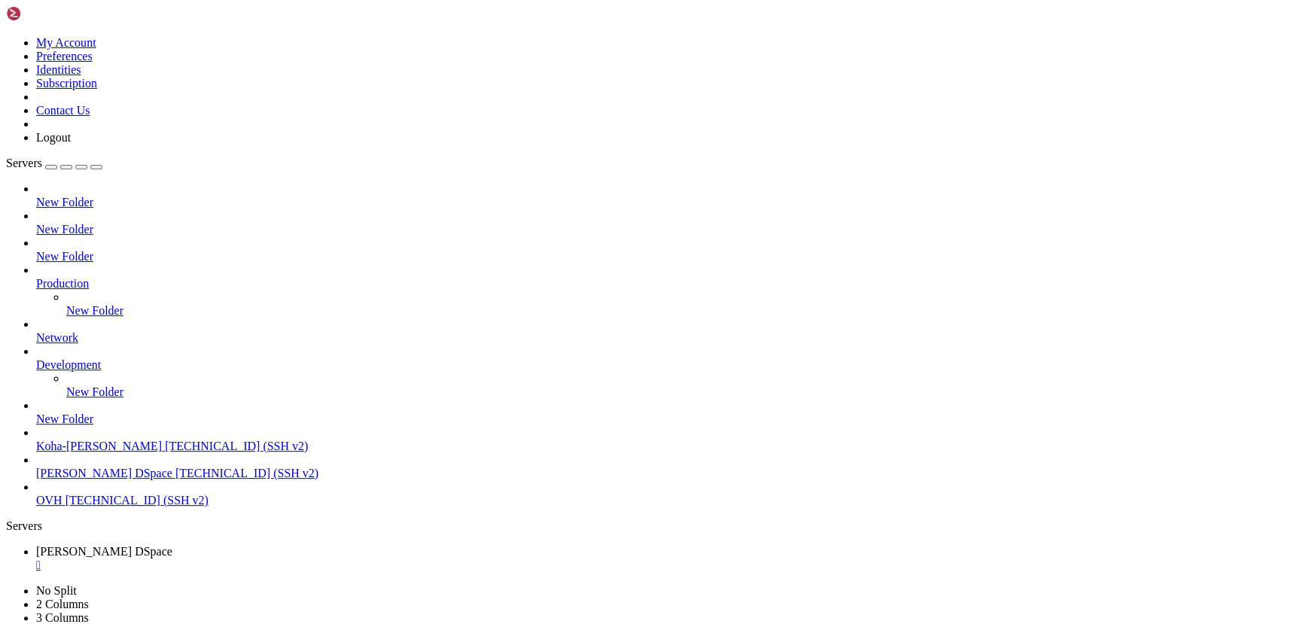
drag, startPoint x: 432, startPoint y: 1312, endPoint x: 388, endPoint y: 1314, distance: 44.5
drag, startPoint x: 412, startPoint y: 1123, endPoint x: 247, endPoint y: 1105, distance: 165.9
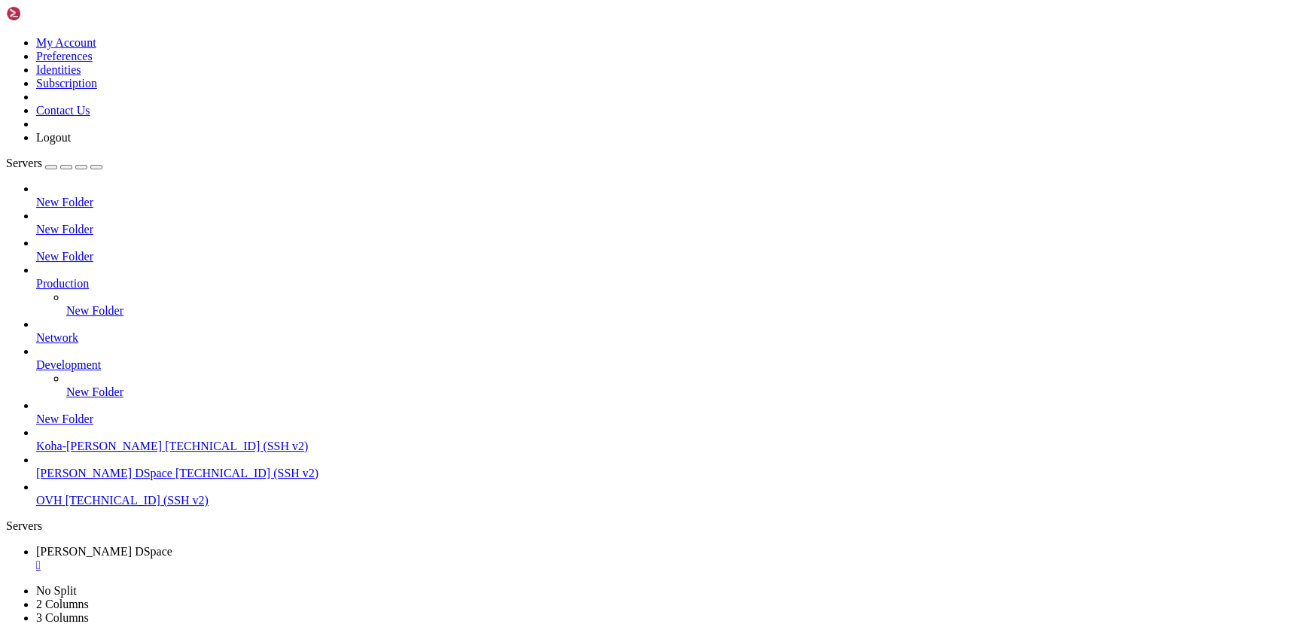
drag, startPoint x: 398, startPoint y: 1278, endPoint x: 367, endPoint y: 1272, distance: 32.1
drag, startPoint x: 574, startPoint y: 1314, endPoint x: 370, endPoint y: 1243, distance: 216.7
drag, startPoint x: 221, startPoint y: 1236, endPoint x: 122, endPoint y: 1239, distance: 98.7
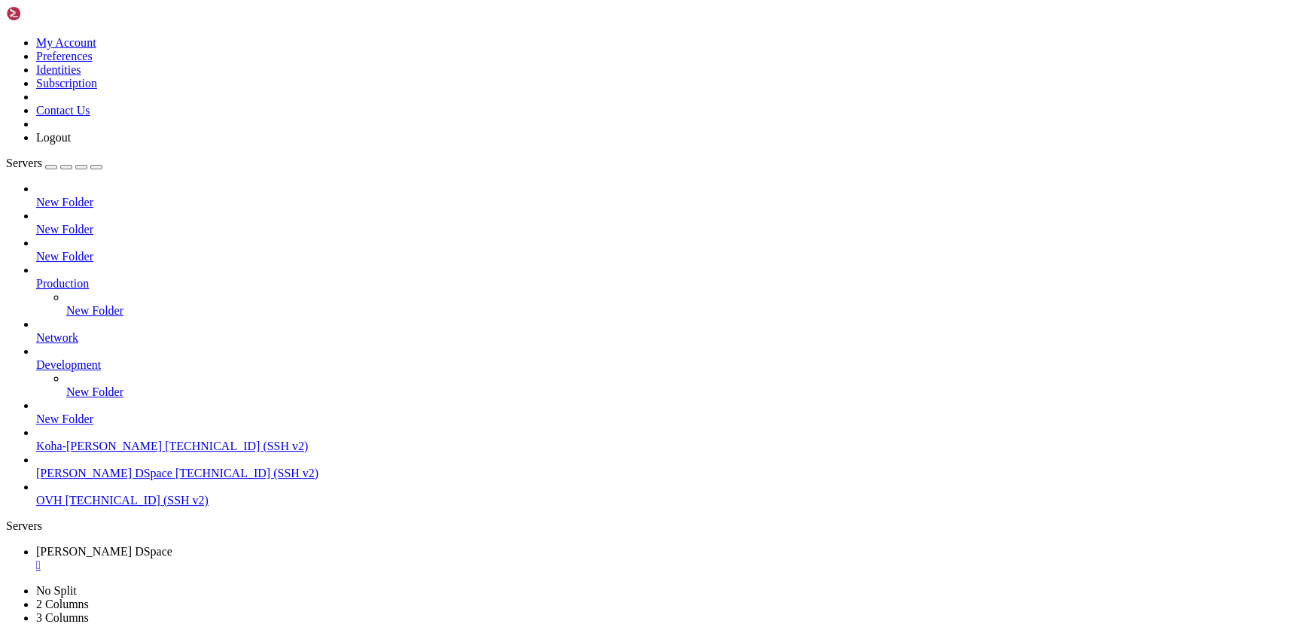
drag, startPoint x: 347, startPoint y: 1192, endPoint x: 266, endPoint y: 1169, distance: 84.4
drag, startPoint x: 239, startPoint y: 1185, endPoint x: 169, endPoint y: 1166, distance: 72.5
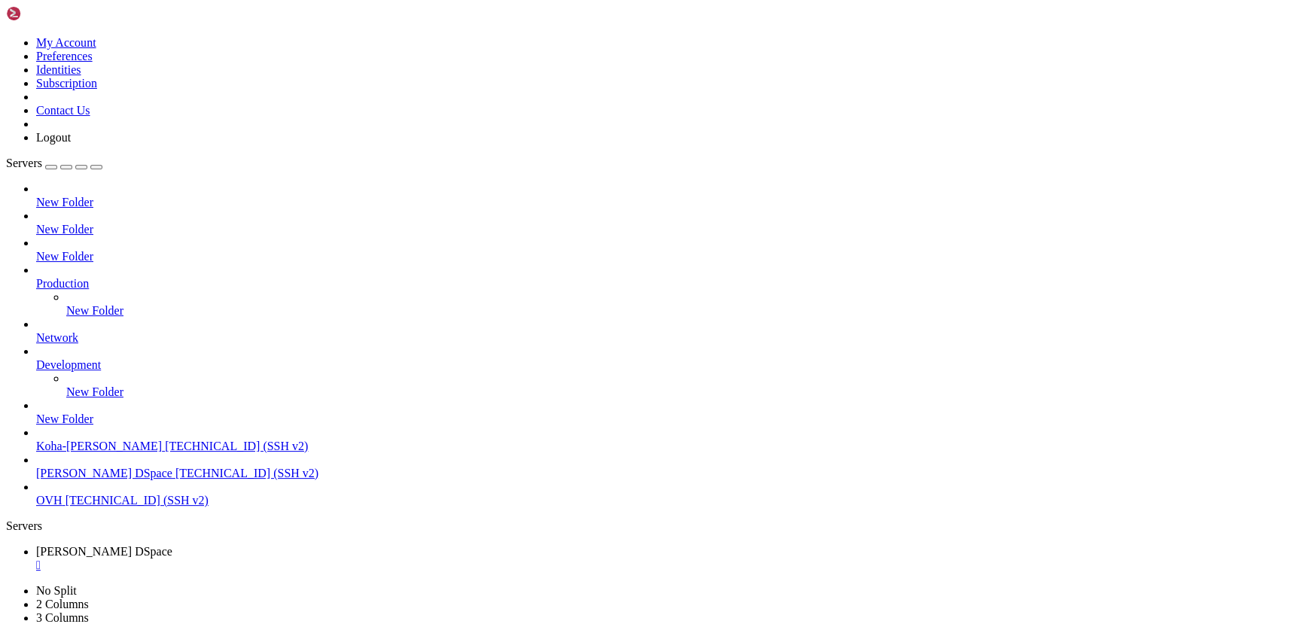
scroll to position [73027, 0]
drag, startPoint x: 355, startPoint y: 1164, endPoint x: 264, endPoint y: 1149, distance: 91.6
drag, startPoint x: 362, startPoint y: 1143, endPoint x: 268, endPoint y: 1097, distance: 104.7
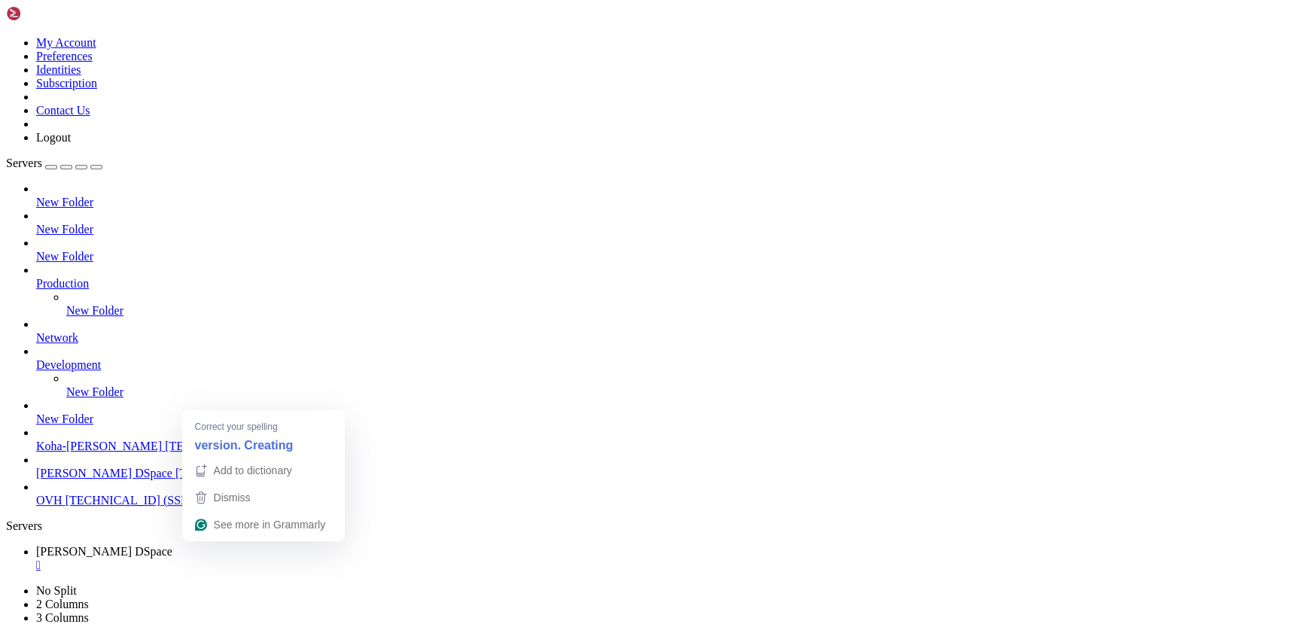
drag, startPoint x: 291, startPoint y: 1150, endPoint x: 251, endPoint y: 1142, distance: 41.3
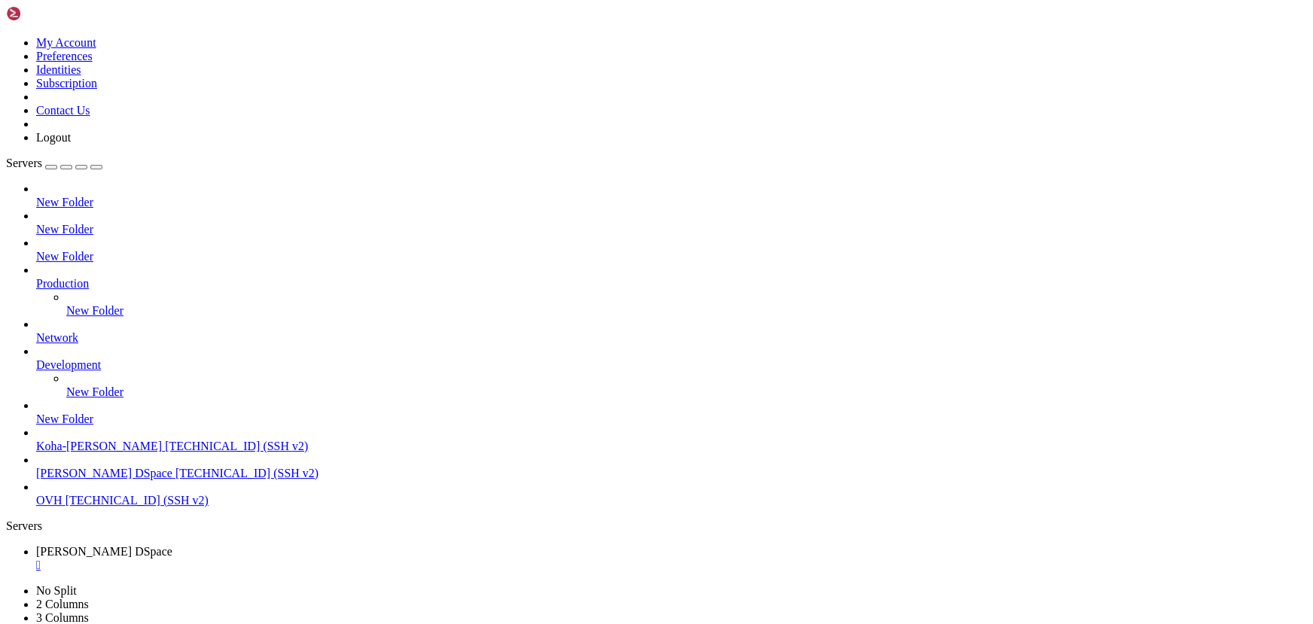
scroll to position [73116, 0]
drag, startPoint x: 304, startPoint y: 1175, endPoint x: 192, endPoint y: 1162, distance: 113.0
drag, startPoint x: 341, startPoint y: 1167, endPoint x: 209, endPoint y: 1168, distance: 131.8
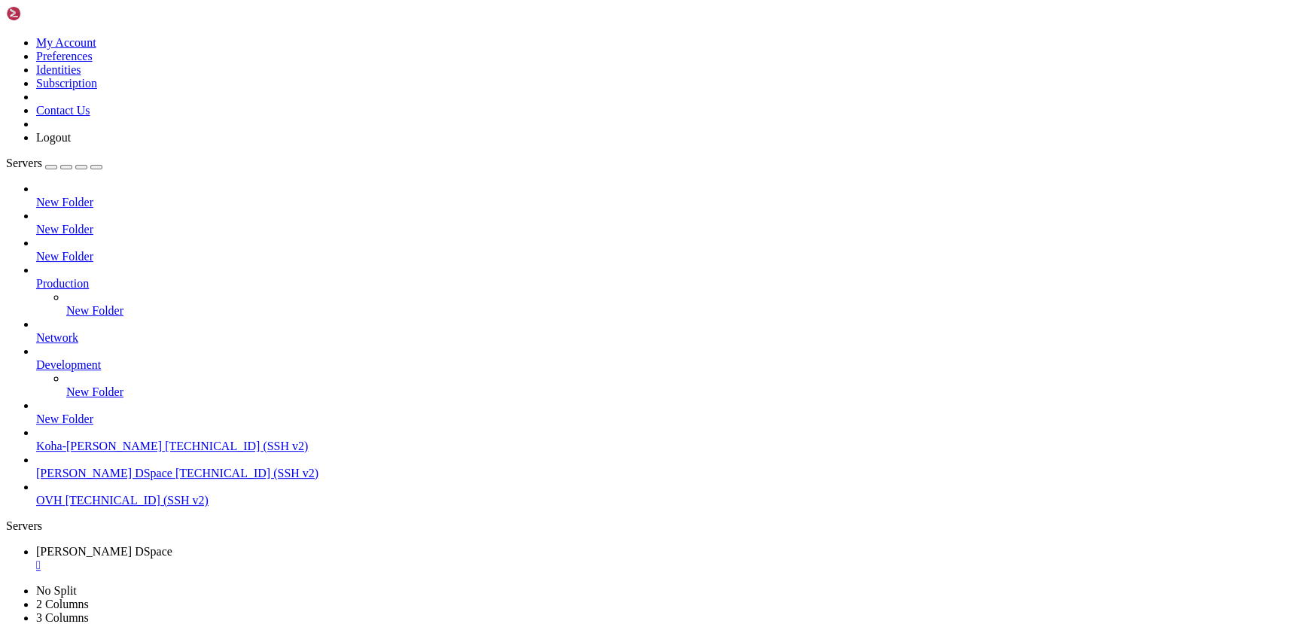
drag, startPoint x: 387, startPoint y: 1183, endPoint x: 295, endPoint y: 1180, distance: 91.9
drag, startPoint x: 368, startPoint y: 1187, endPoint x: 336, endPoint y: 1187, distance: 32.4
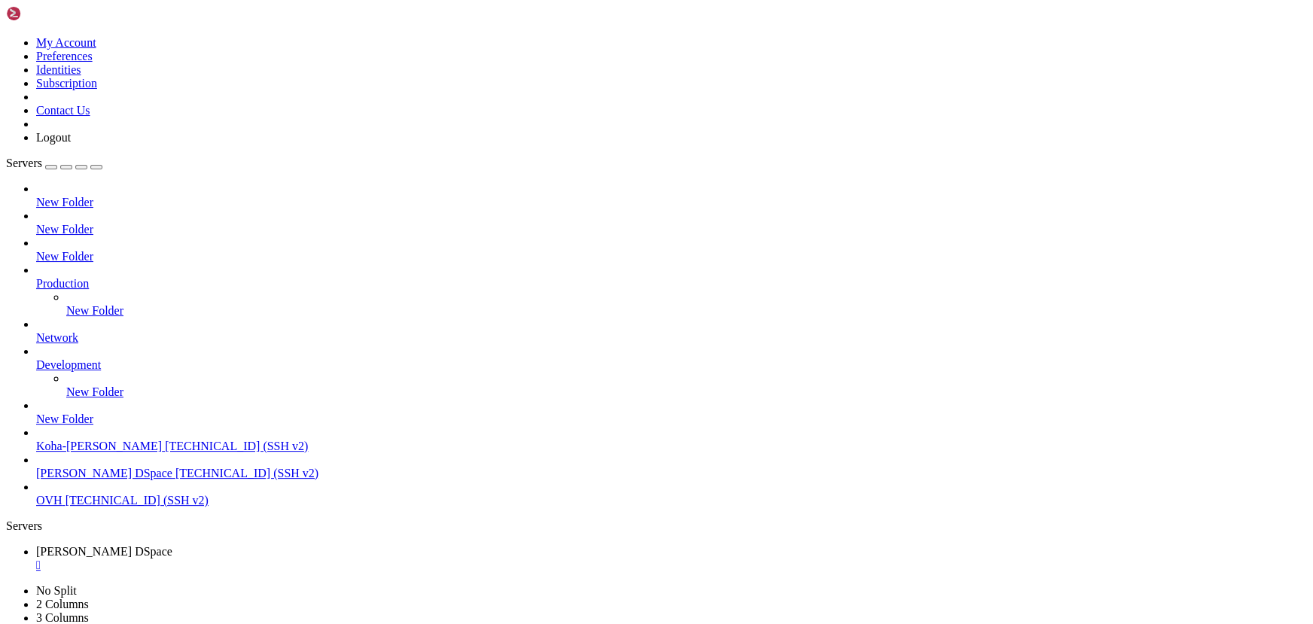
drag, startPoint x: 328, startPoint y: 1176, endPoint x: 270, endPoint y: 1171, distance: 59.0
click at [299, 545] on link "Nidhi DSpace " at bounding box center [671, 558] width 1271 height 27
click at [291, 559] on div "" at bounding box center [671, 566] width 1271 height 14
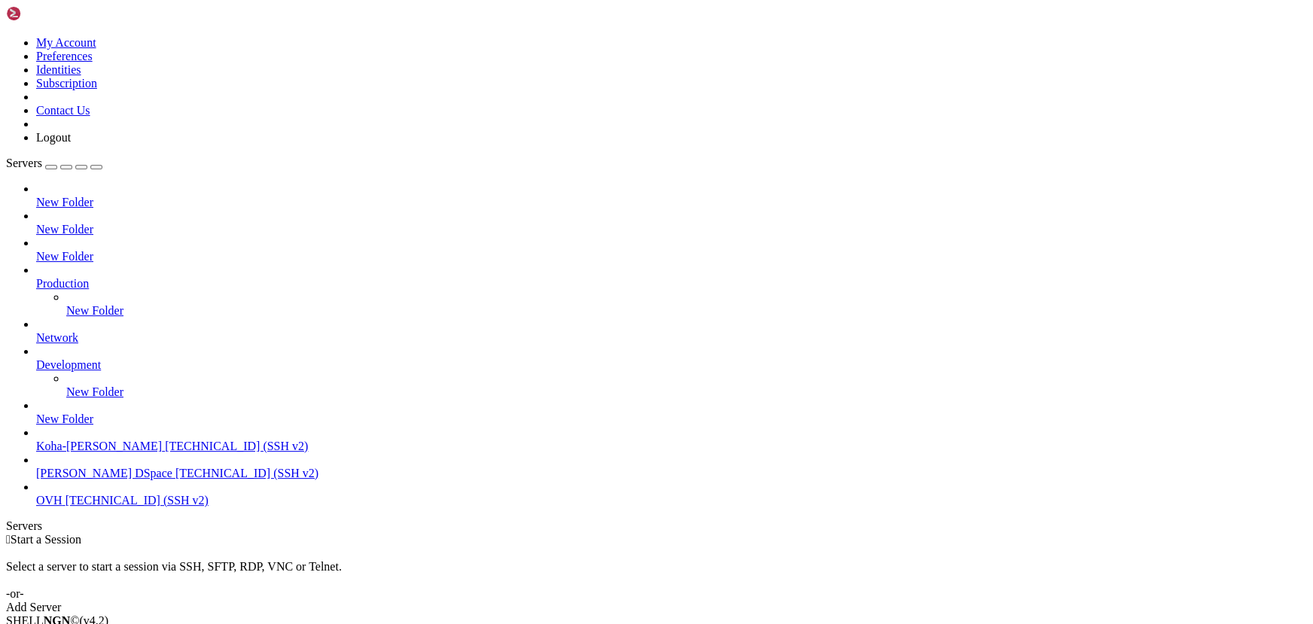
click at [143, 480] on span "[PERSON_NAME] DSpace" at bounding box center [104, 473] width 136 height 13
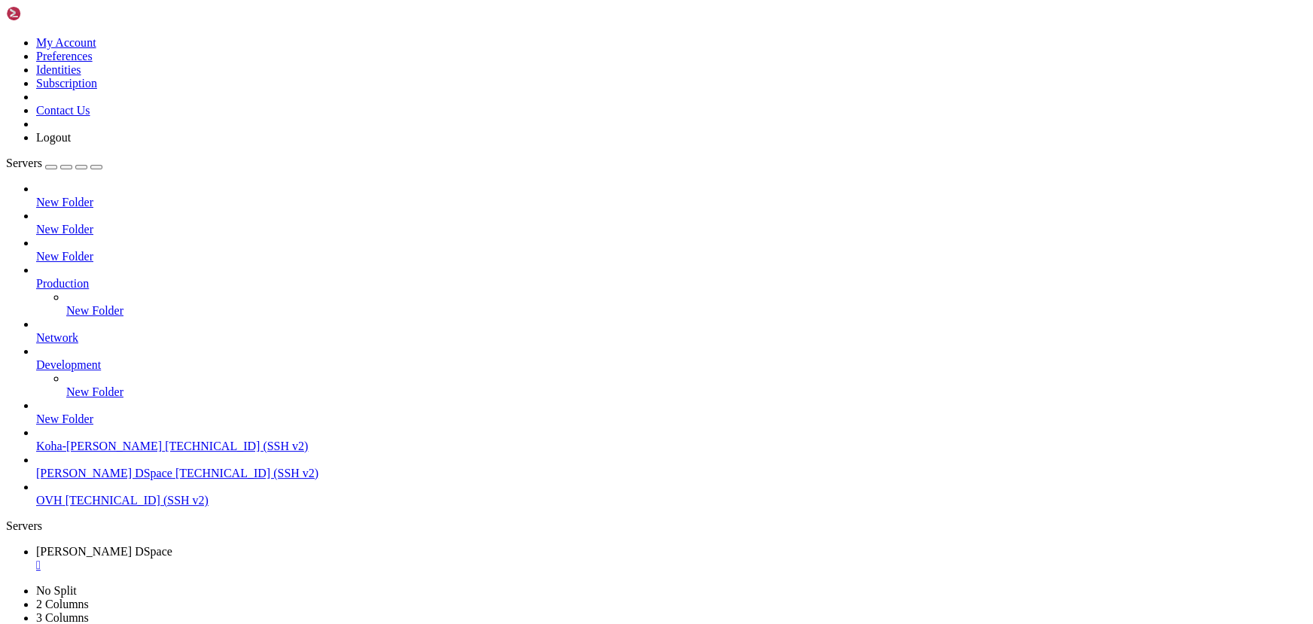
scroll to position [90, 0]
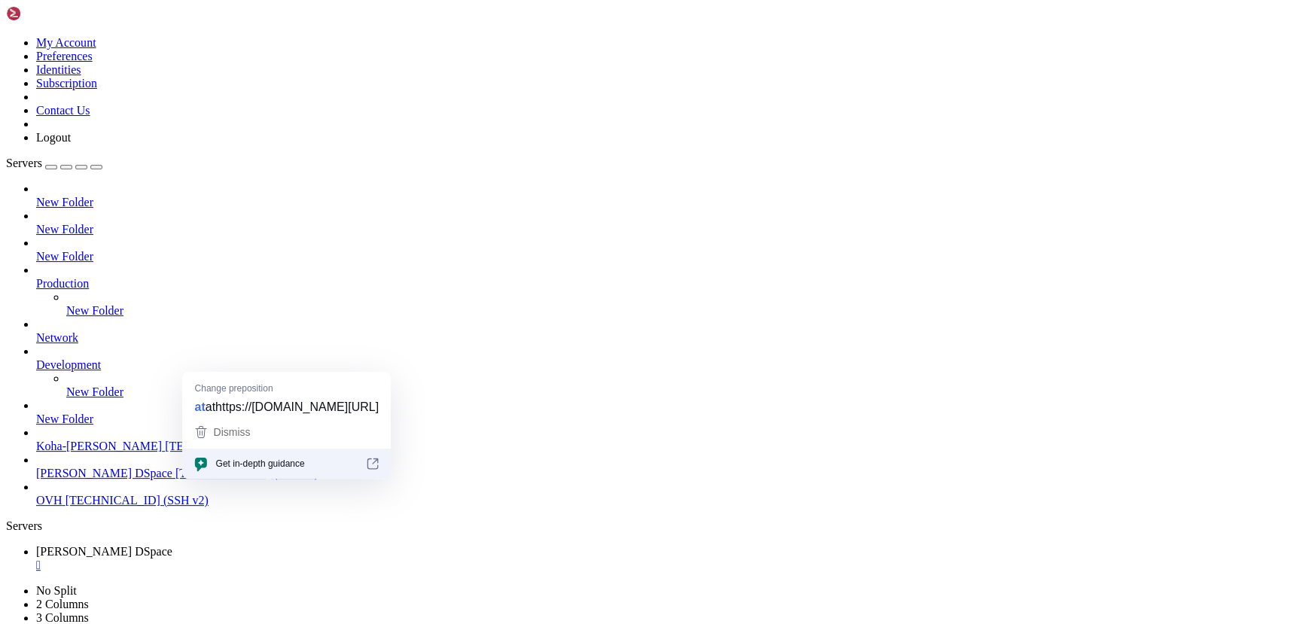
drag, startPoint x: 261, startPoint y: 1103, endPoint x: 200, endPoint y: 1092, distance: 62.6
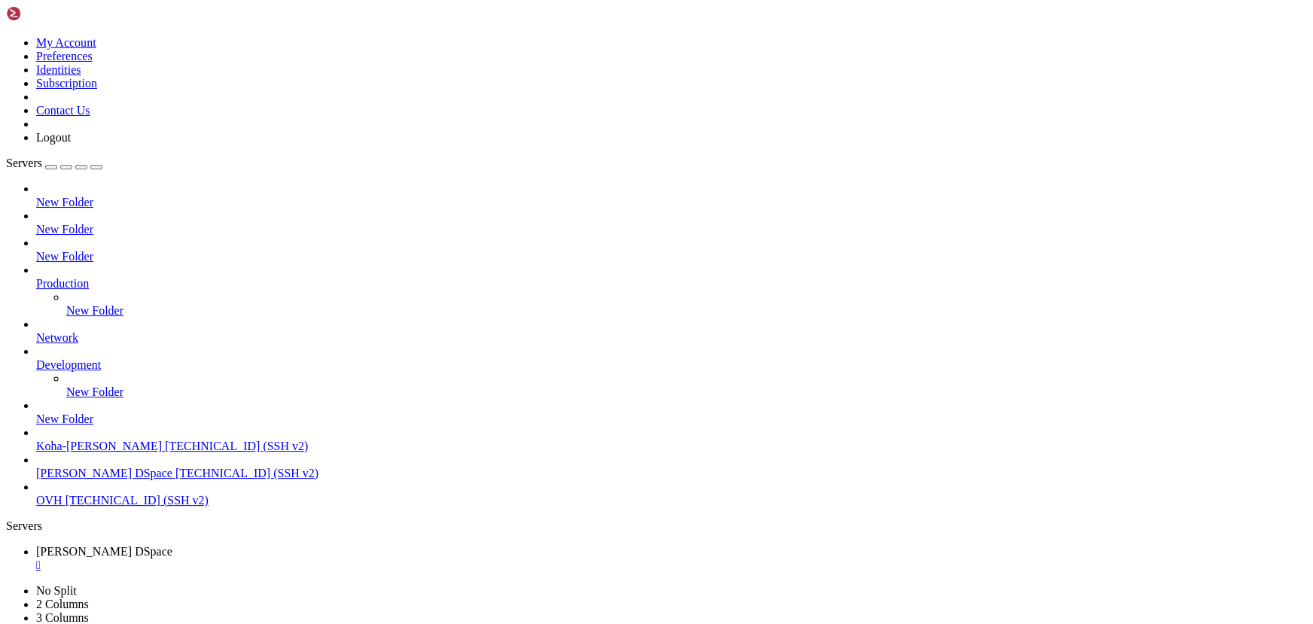
scroll to position [153, 0]
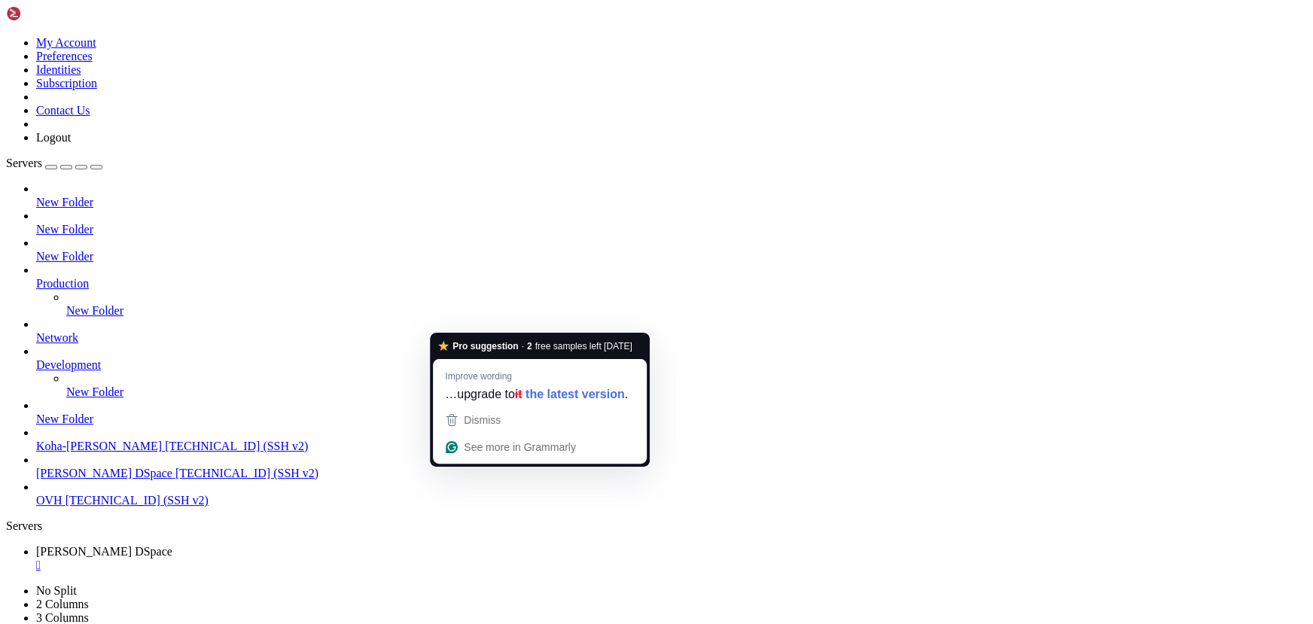
drag, startPoint x: 263, startPoint y: 1069, endPoint x: 166, endPoint y: 1074, distance: 96.5
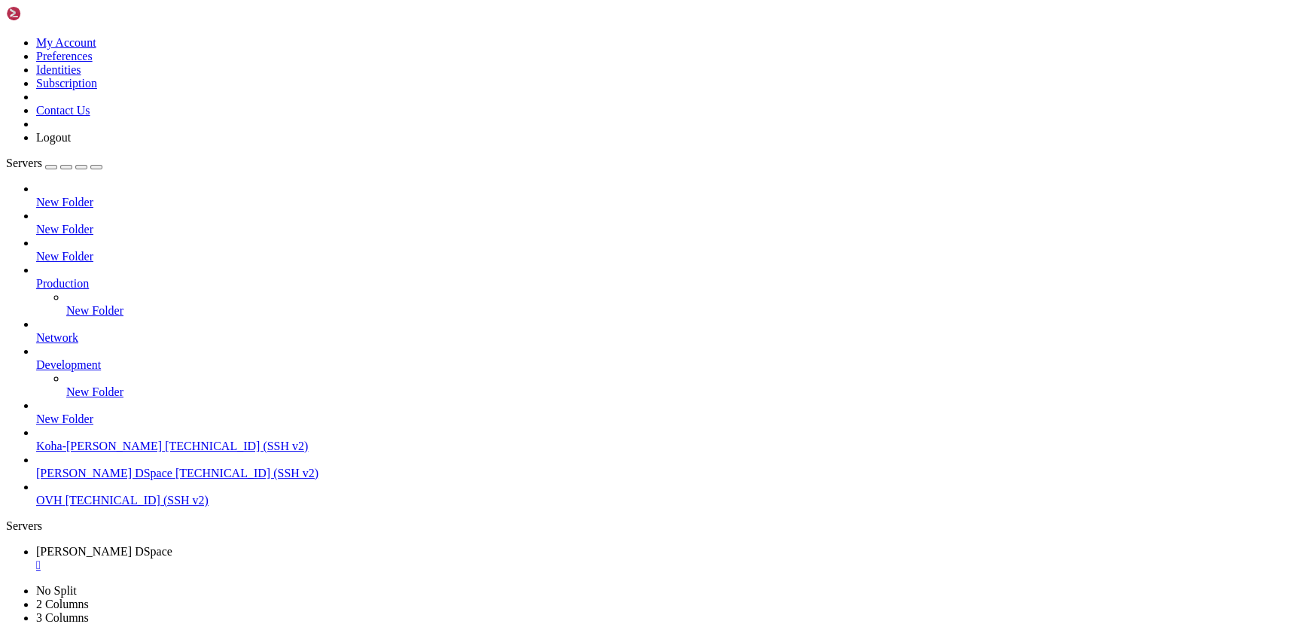
scroll to position [218, 0]
drag, startPoint x: 239, startPoint y: 1089, endPoint x: 145, endPoint y: 1083, distance: 95.0
drag, startPoint x: 433, startPoint y: 1308, endPoint x: 12, endPoint y: 1285, distance: 421.4
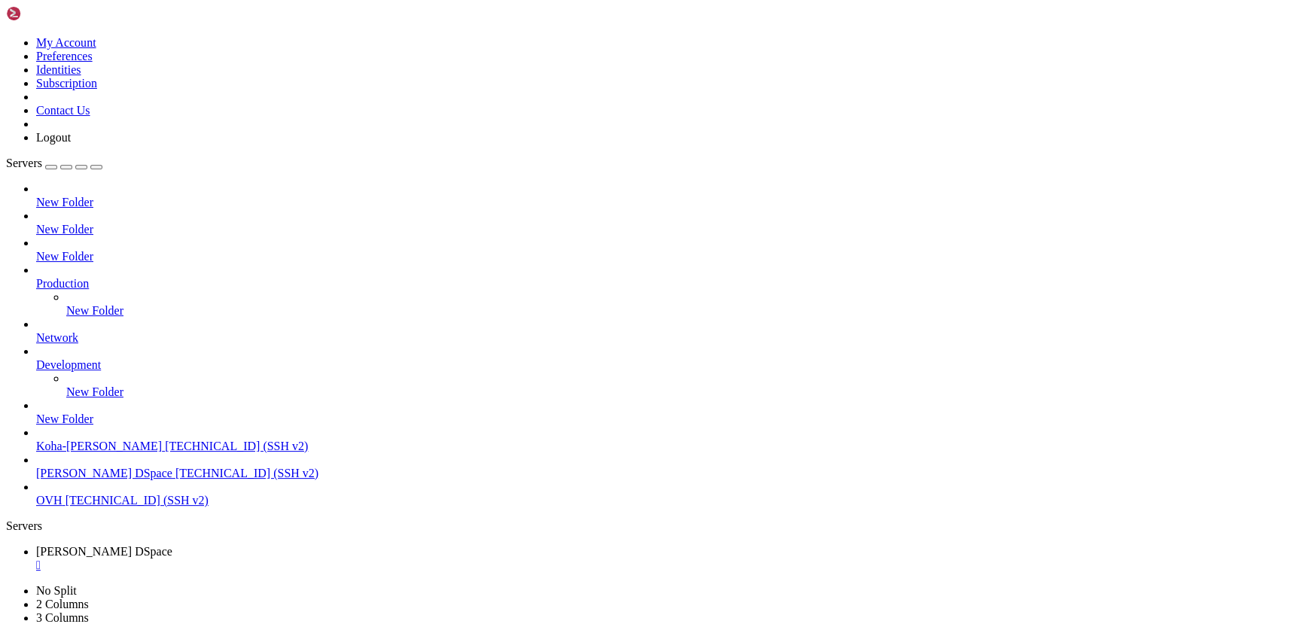
drag, startPoint x: 90, startPoint y: 1290, endPoint x: 488, endPoint y: 991, distance: 496.9
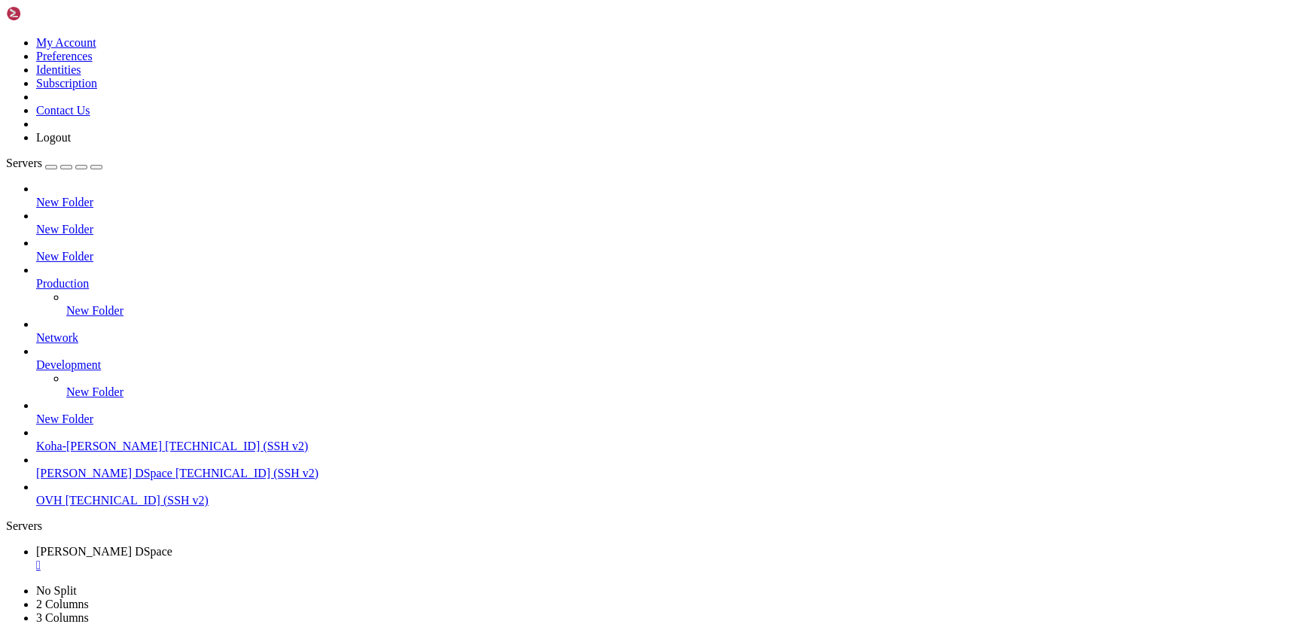
drag, startPoint x: 203, startPoint y: 1255, endPoint x: 168, endPoint y: 1254, distance: 34.6
drag, startPoint x: 252, startPoint y: 1082, endPoint x: 152, endPoint y: 1062, distance: 102.2
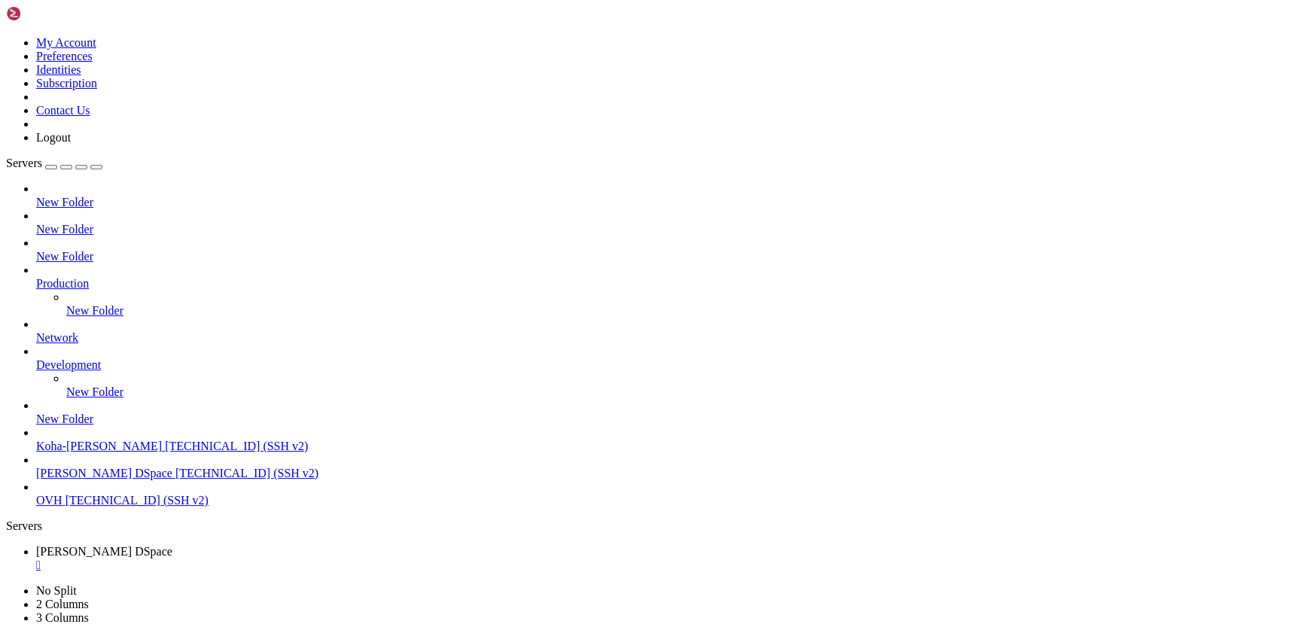
scroll to position [448, 0]
drag, startPoint x: 325, startPoint y: 1088, endPoint x: 260, endPoint y: 1080, distance: 66.0
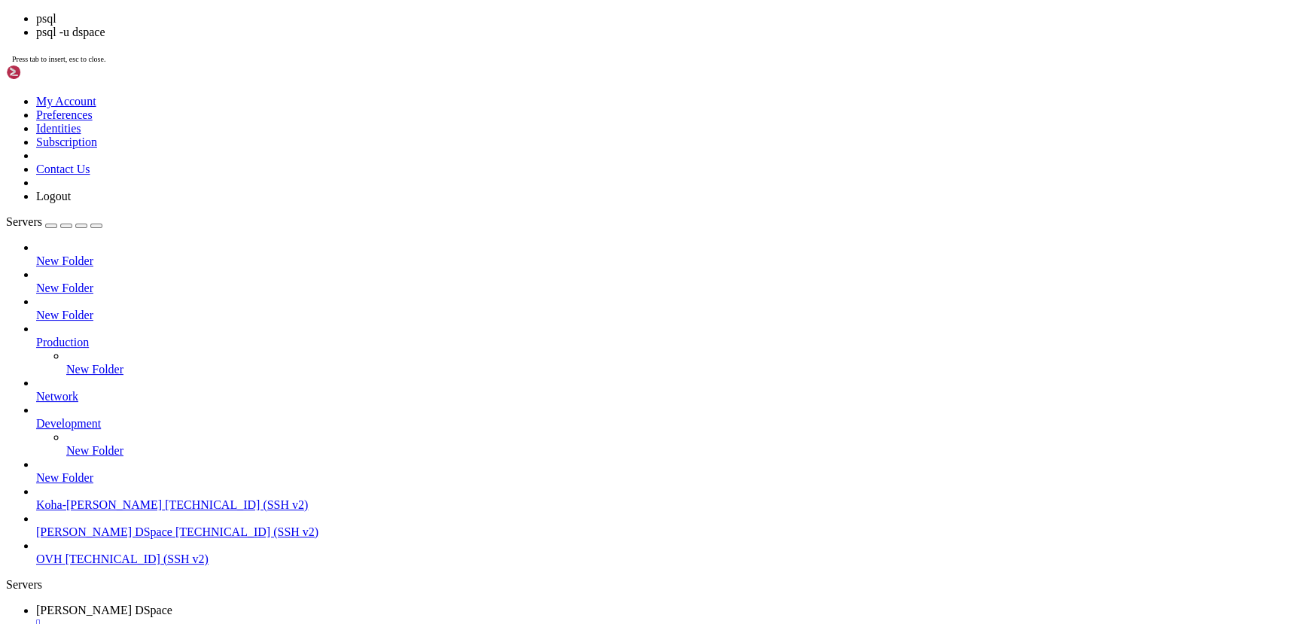
scroll to position [525, 0]
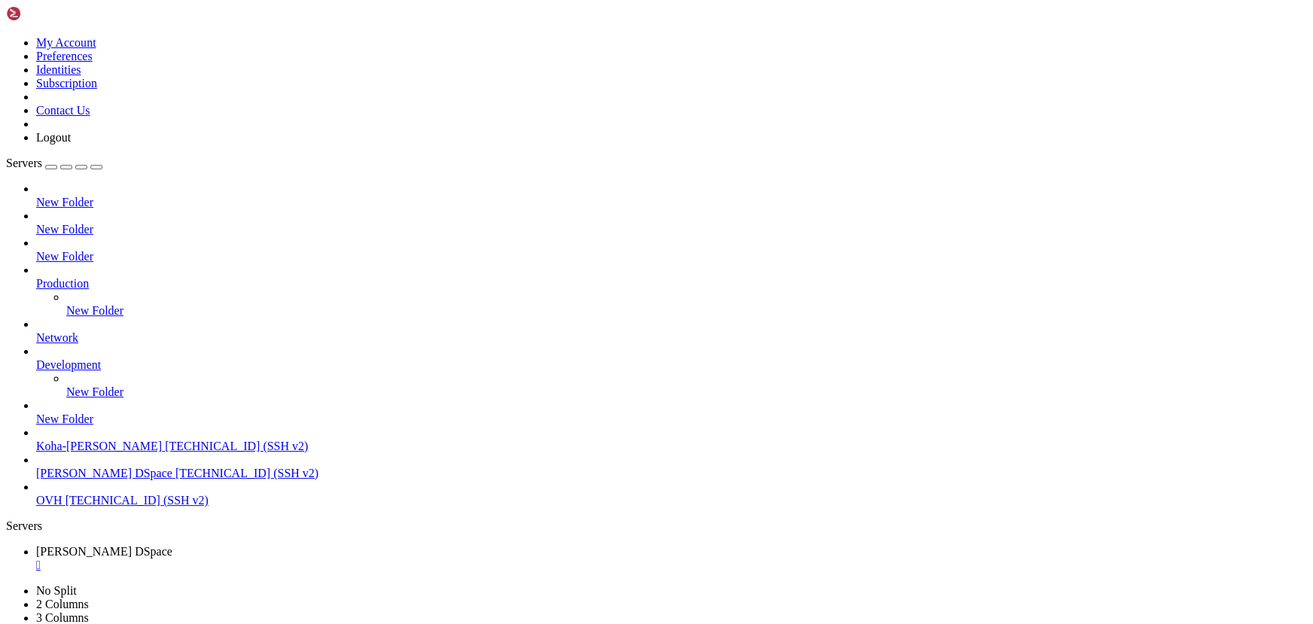
drag, startPoint x: 182, startPoint y: 1156, endPoint x: 109, endPoint y: 1132, distance: 76.9
drag, startPoint x: 140, startPoint y: 1266, endPoint x: 114, endPoint y: 1253, distance: 29.3
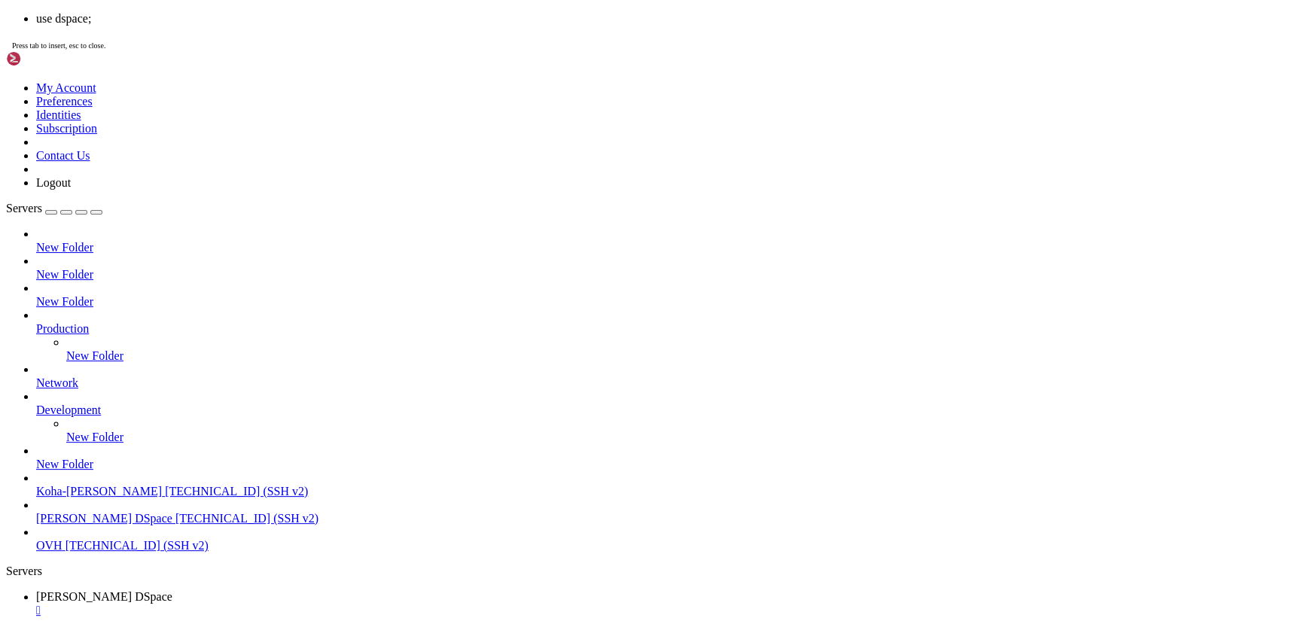
scroll to position [626, 0]
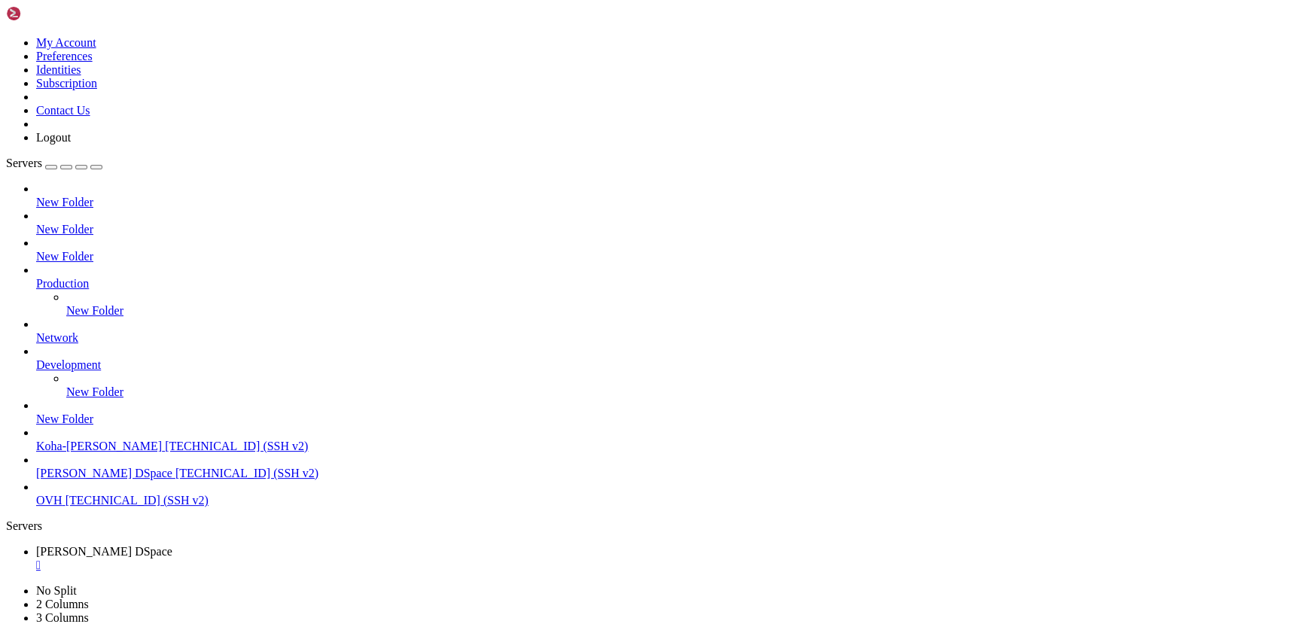
drag, startPoint x: 250, startPoint y: 1124, endPoint x: 160, endPoint y: 1124, distance: 89.6
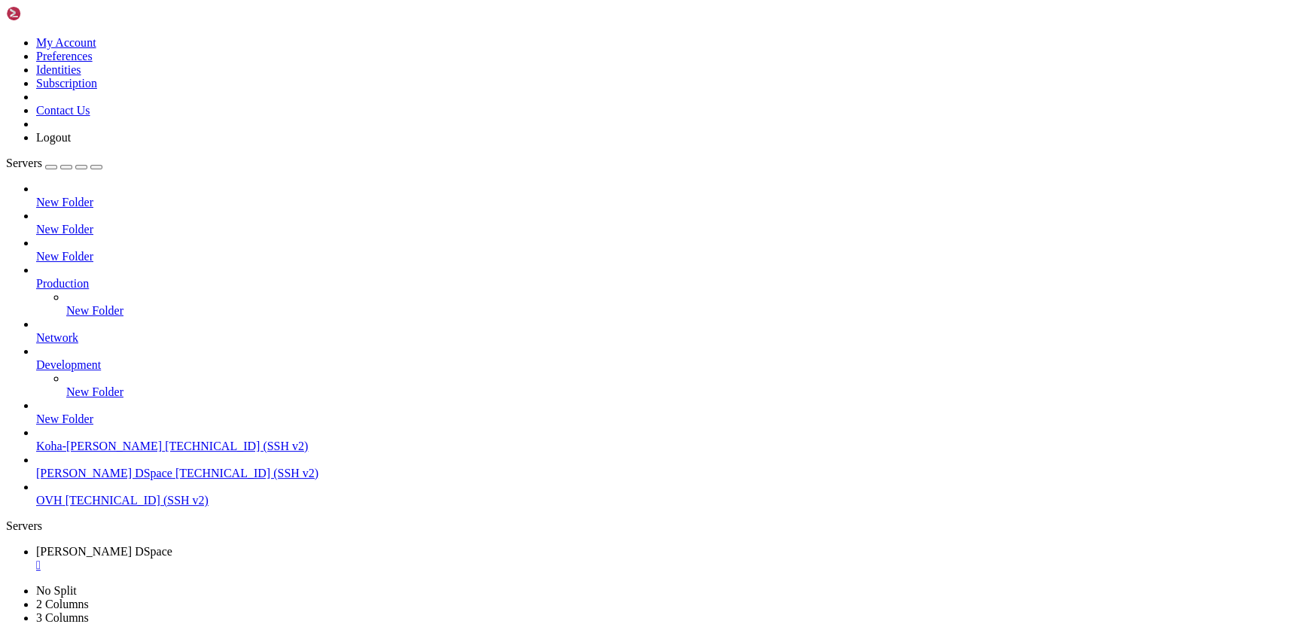
drag, startPoint x: 367, startPoint y: 1314, endPoint x: 12, endPoint y: 1283, distance: 356.7
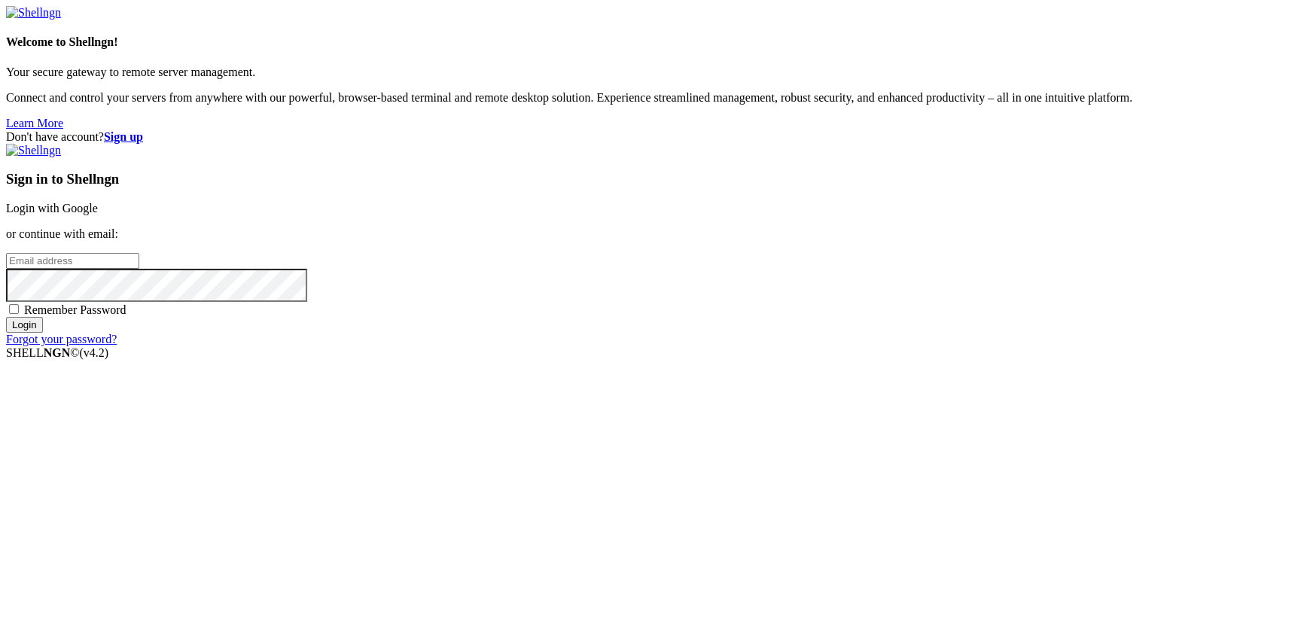
click at [98, 215] on link "Login with Google" at bounding box center [52, 208] width 92 height 13
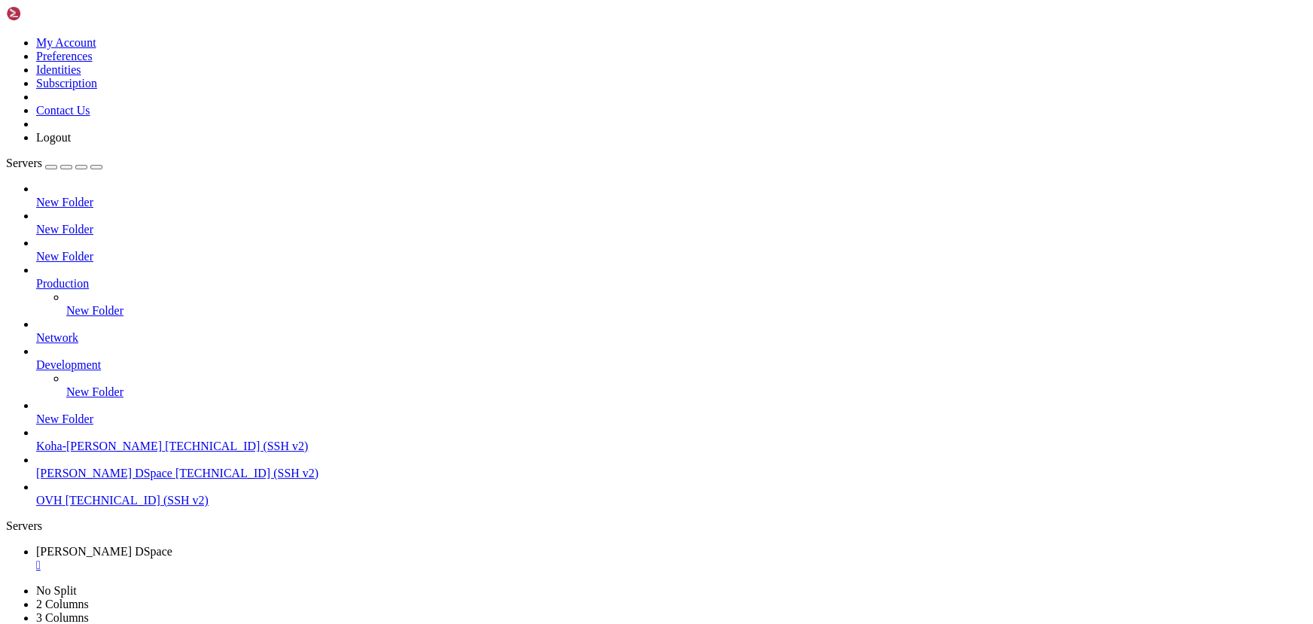
scroll to position [806, 0]
drag, startPoint x: 407, startPoint y: 1270, endPoint x: 248, endPoint y: 1230, distance: 163.8
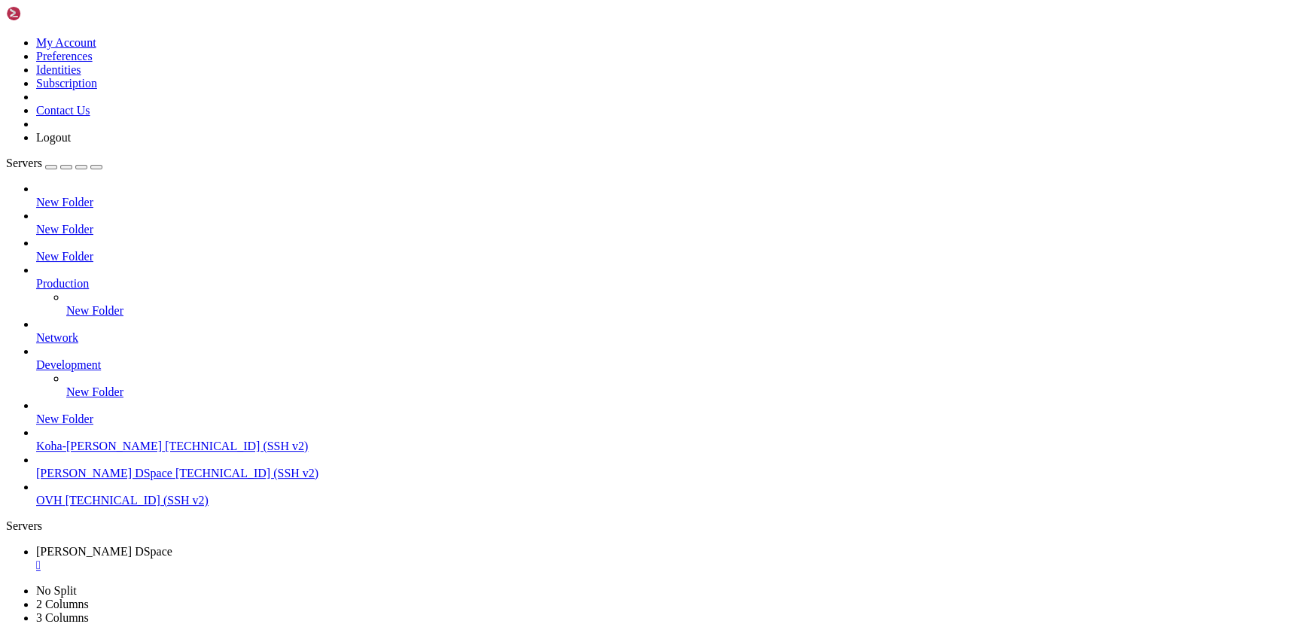
drag, startPoint x: 315, startPoint y: 1011, endPoint x: 182, endPoint y: 999, distance: 133.0
drag, startPoint x: 240, startPoint y: 1046, endPoint x: 126, endPoint y: 1040, distance: 113.8
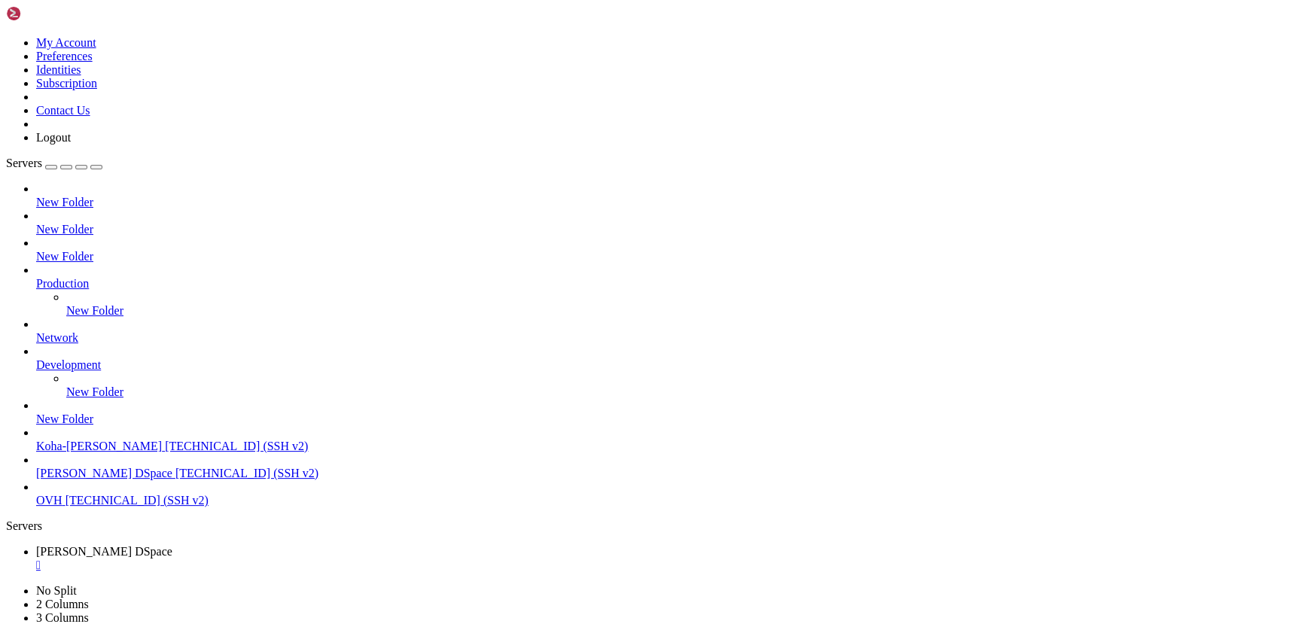
scroll to position [1241, 0]
drag, startPoint x: 293, startPoint y: 1172, endPoint x: 209, endPoint y: 1157, distance: 85.7
drag, startPoint x: 337, startPoint y: 1031, endPoint x: 183, endPoint y: 1028, distance: 154.4
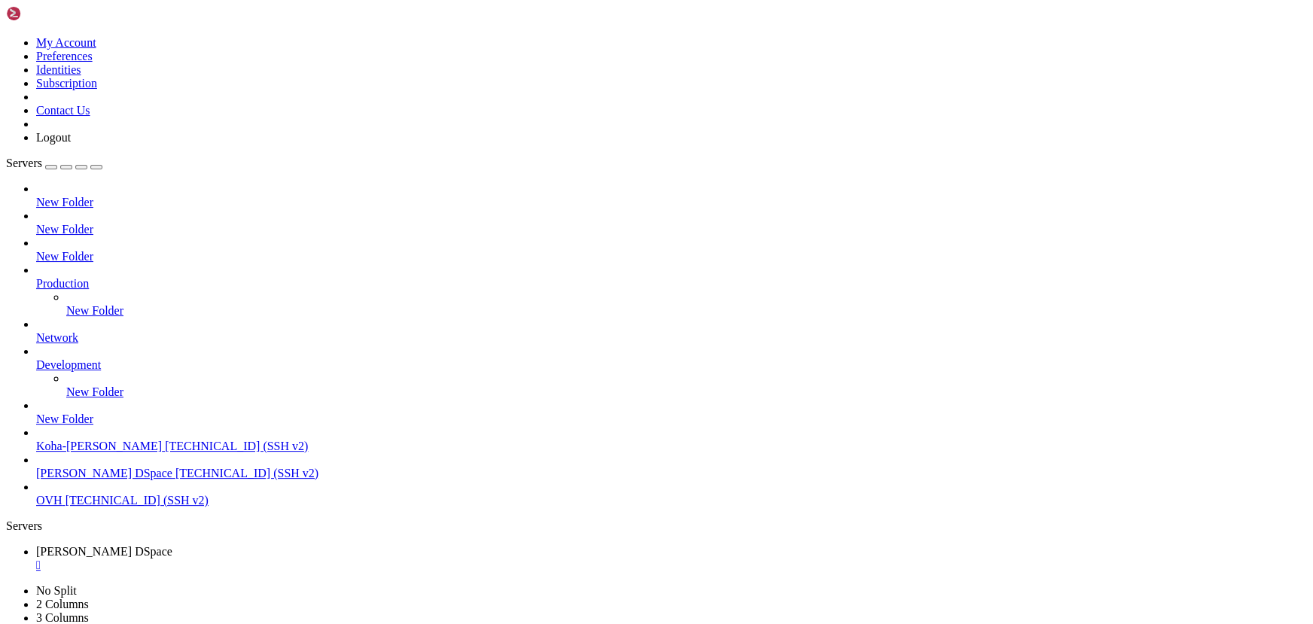
drag, startPoint x: 309, startPoint y: 1070, endPoint x: 218, endPoint y: 1030, distance: 99.4
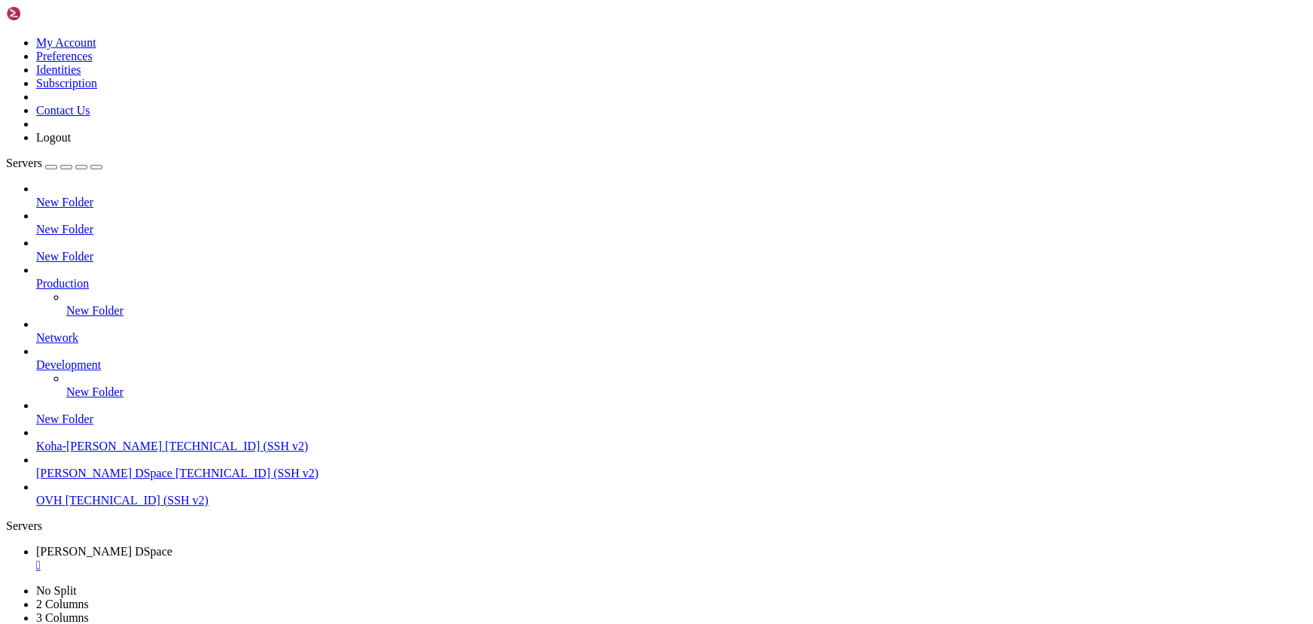
drag, startPoint x: 307, startPoint y: 1072, endPoint x: 149, endPoint y: 1069, distance: 158.1
drag, startPoint x: 426, startPoint y: 849, endPoint x: 160, endPoint y: 1022, distance: 317.8
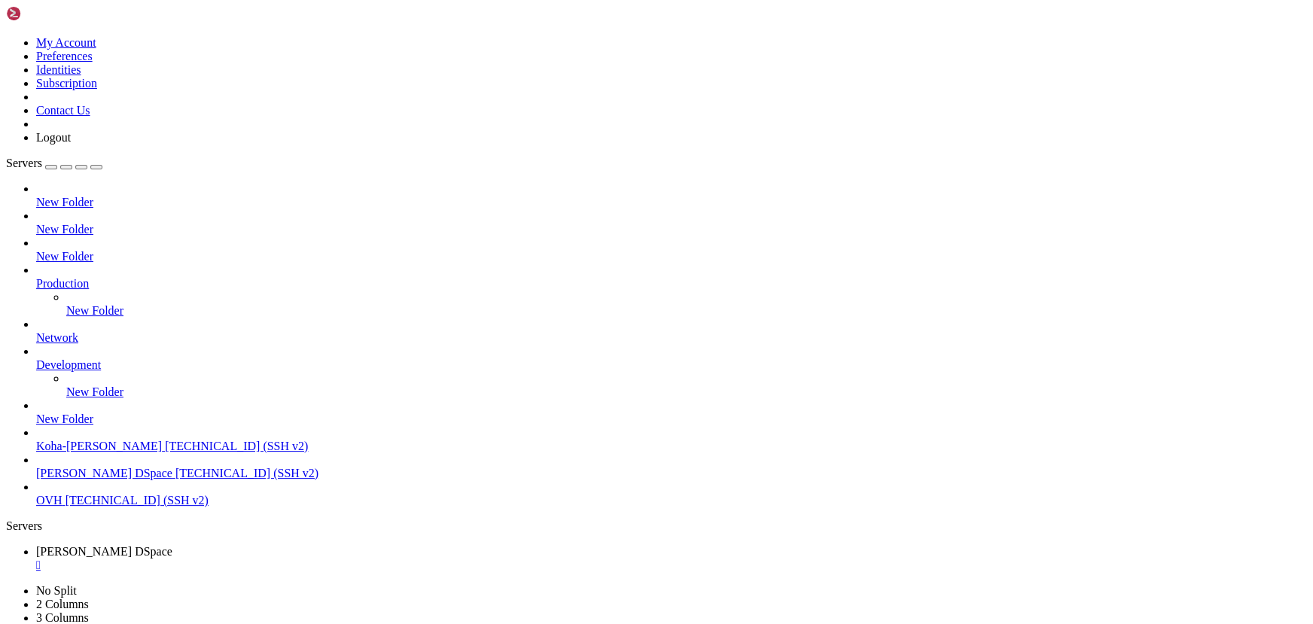
scroll to position [1484, 0]
drag, startPoint x: 276, startPoint y: 1107, endPoint x: 223, endPoint y: 1098, distance: 54.2
drag, startPoint x: 346, startPoint y: 1231, endPoint x: 252, endPoint y: 1205, distance: 97.0
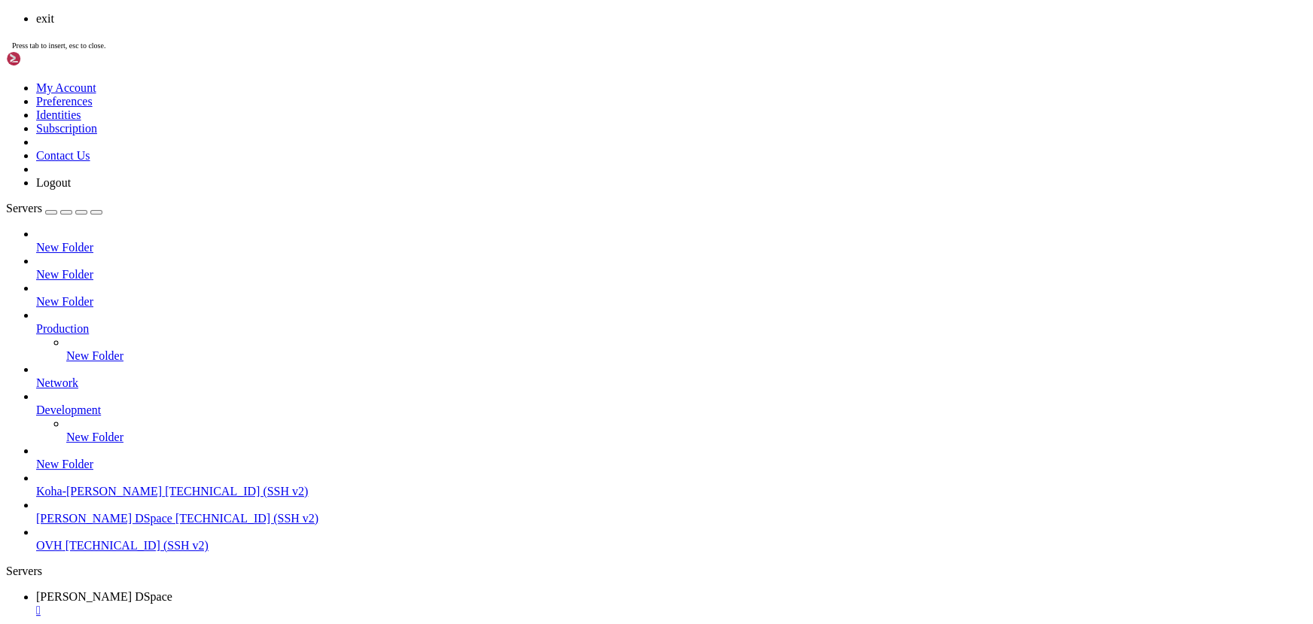
scroll to position [1561, 0]
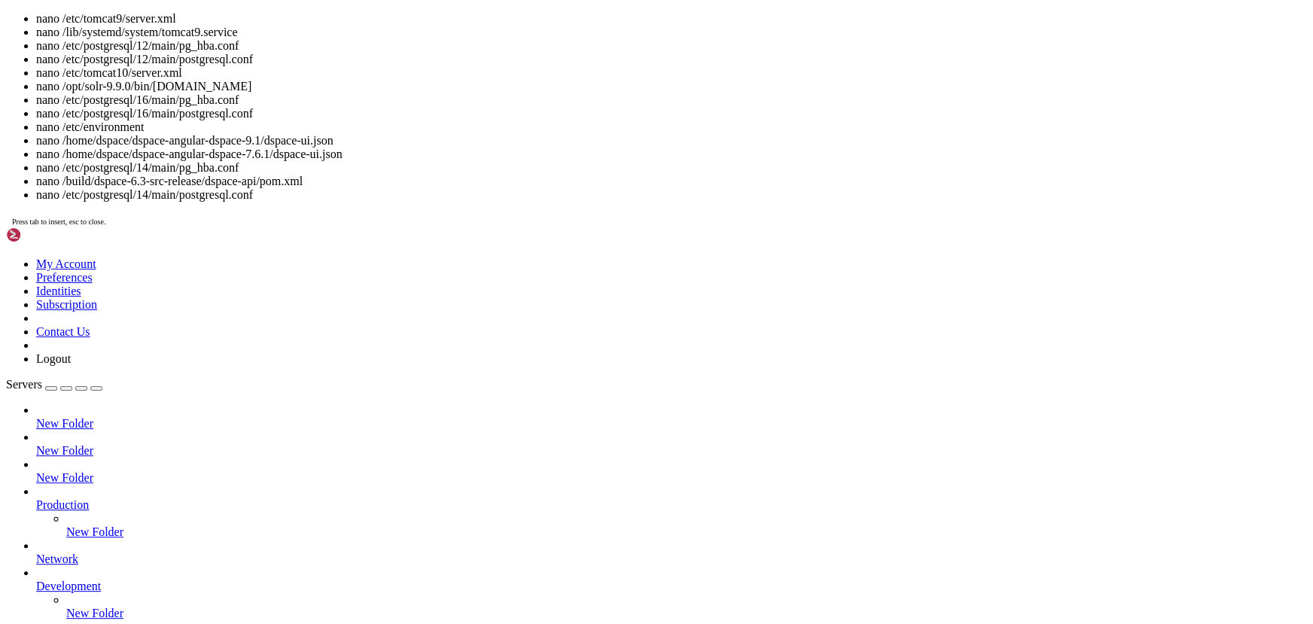
scroll to position [1138, 0]
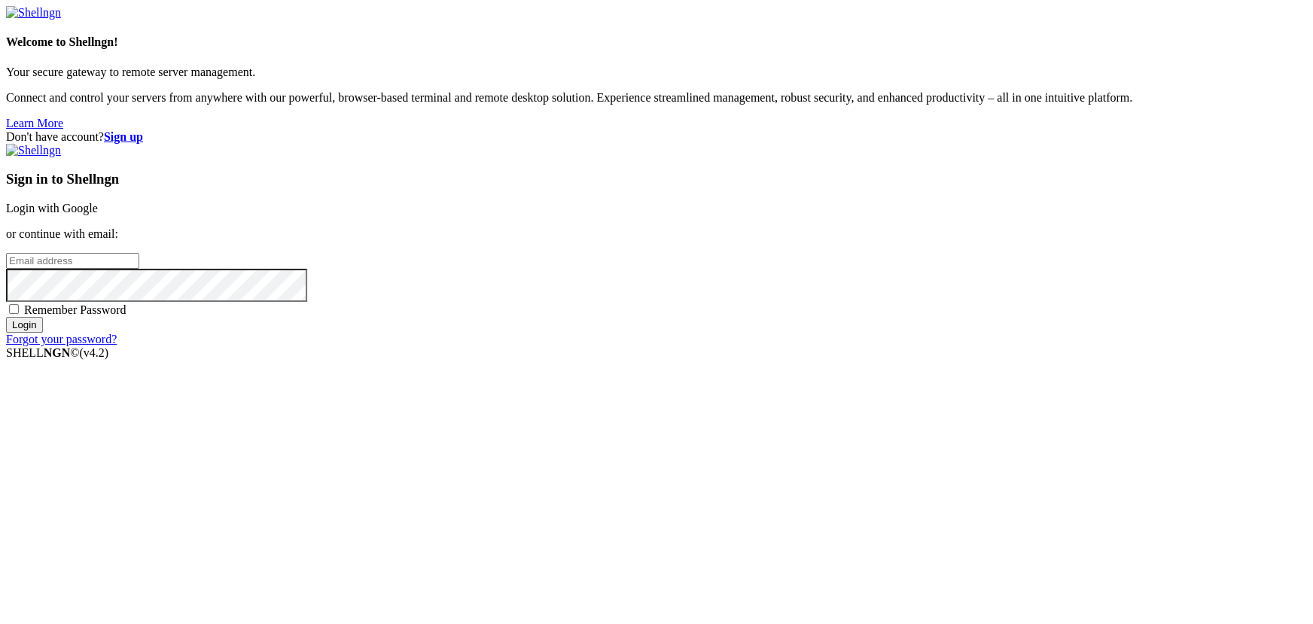
click at [454, 346] on div "Don't have account? Sign up Sign in to Shellngn Login with Google or continue w…" at bounding box center [656, 238] width 1301 height 216
click at [98, 215] on link "Login with Google" at bounding box center [52, 208] width 92 height 13
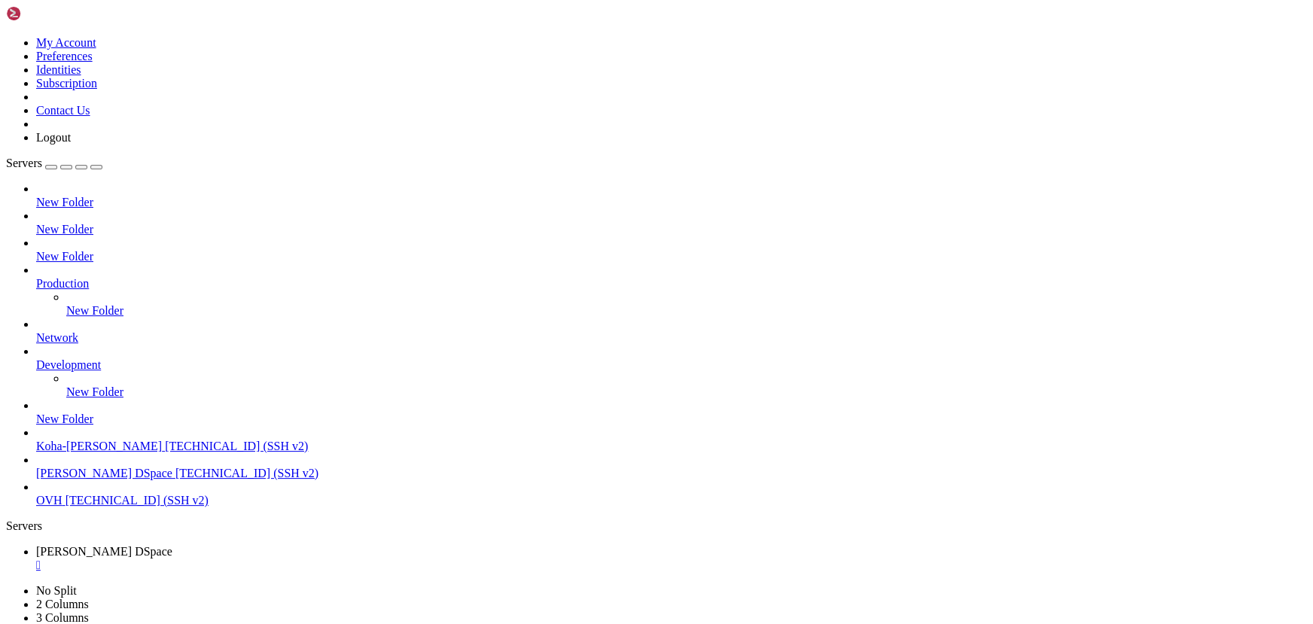
scroll to position [1165, 0]
drag, startPoint x: 317, startPoint y: 1064, endPoint x: 232, endPoint y: 1062, distance: 85.1
drag, startPoint x: 149, startPoint y: 1311, endPoint x: 225, endPoint y: 1314, distance: 76.1
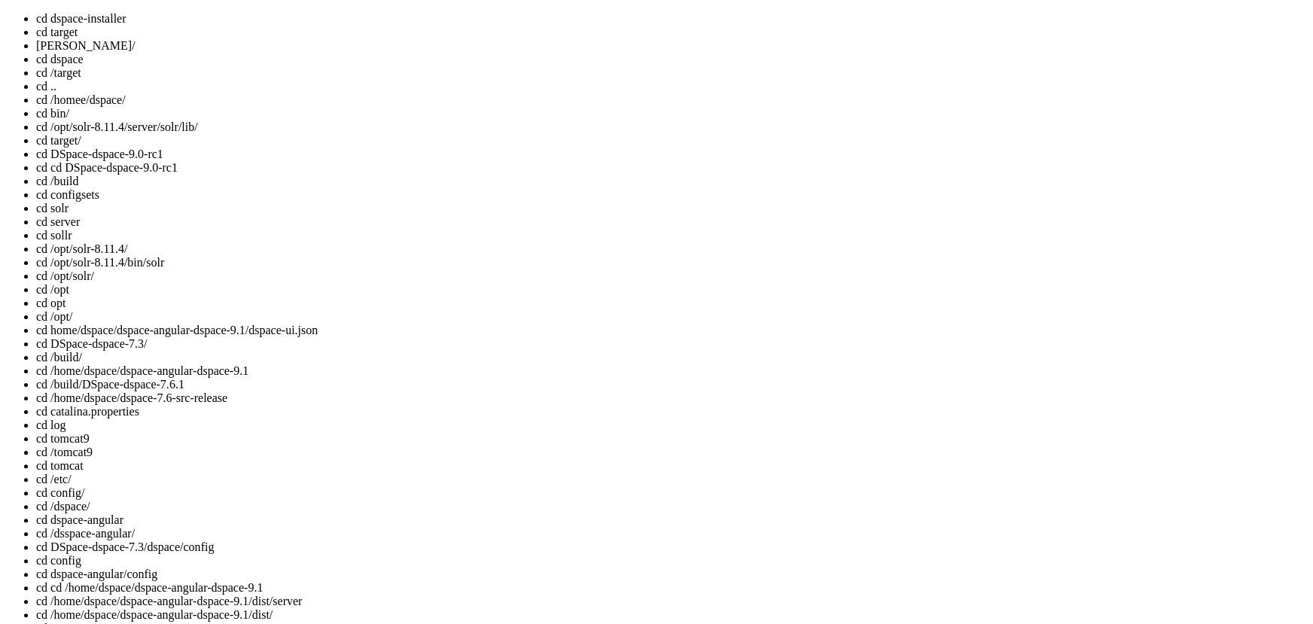
scroll to position [232, 0]
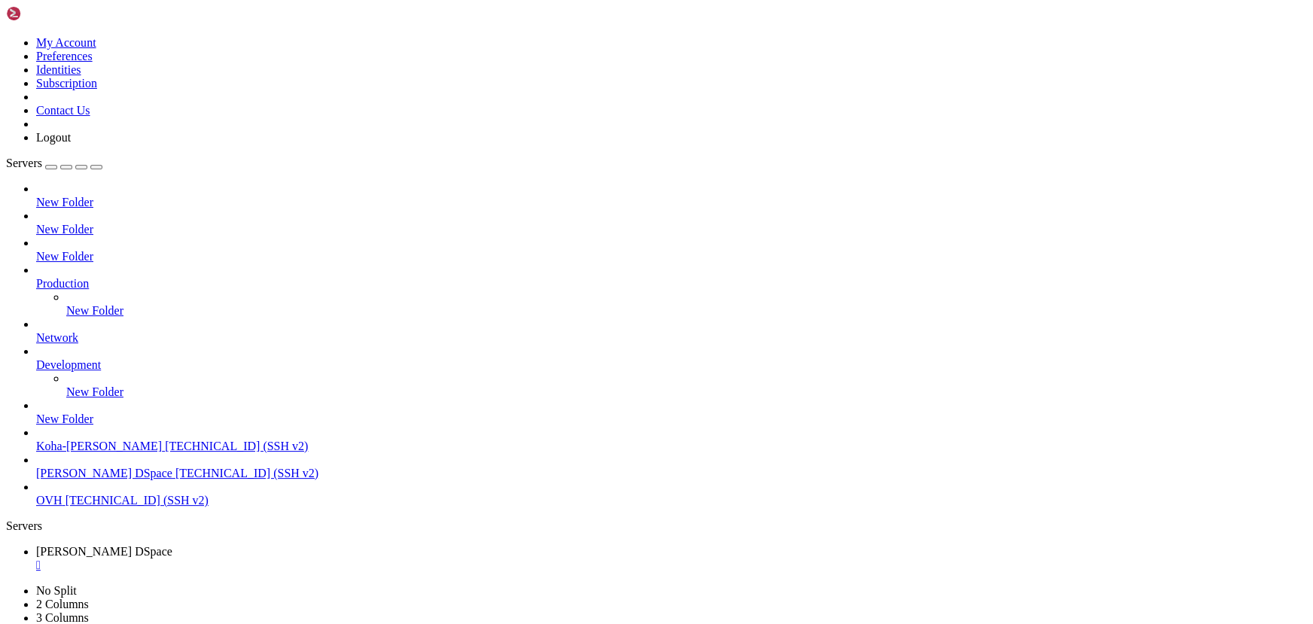
drag, startPoint x: 453, startPoint y: 1131, endPoint x: 230, endPoint y: 1133, distance: 222.9
drag, startPoint x: 448, startPoint y: 1117, endPoint x: 340, endPoint y: 1109, distance: 108.7
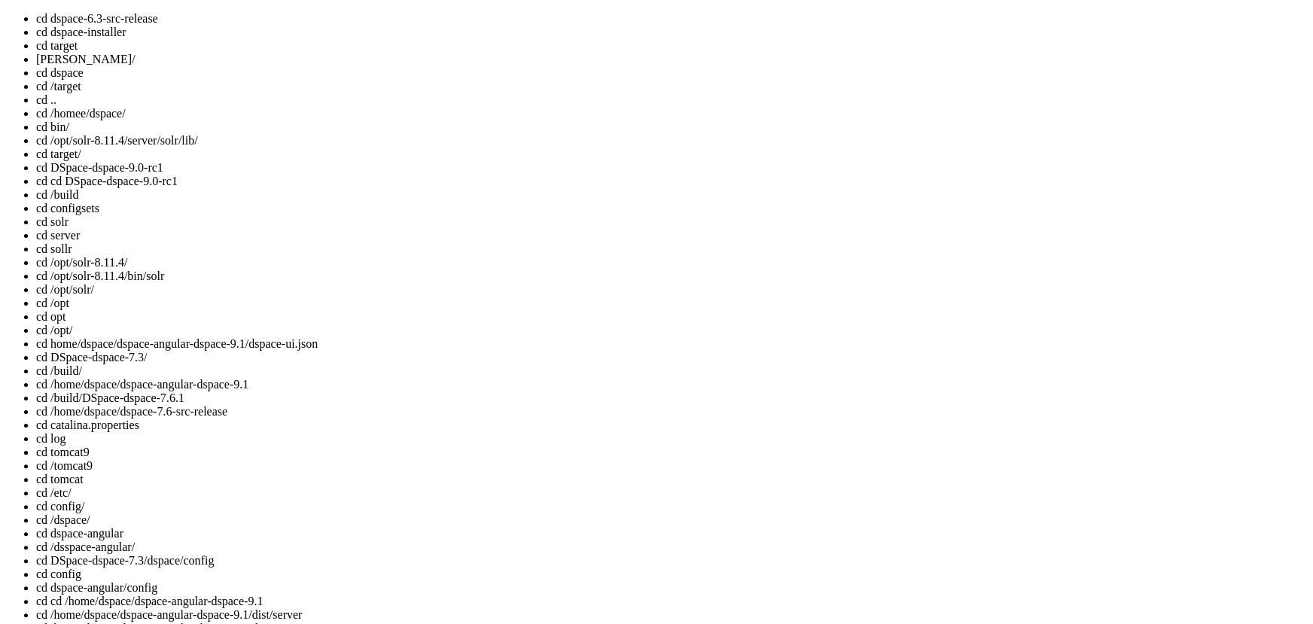
scroll to position [1228, 0]
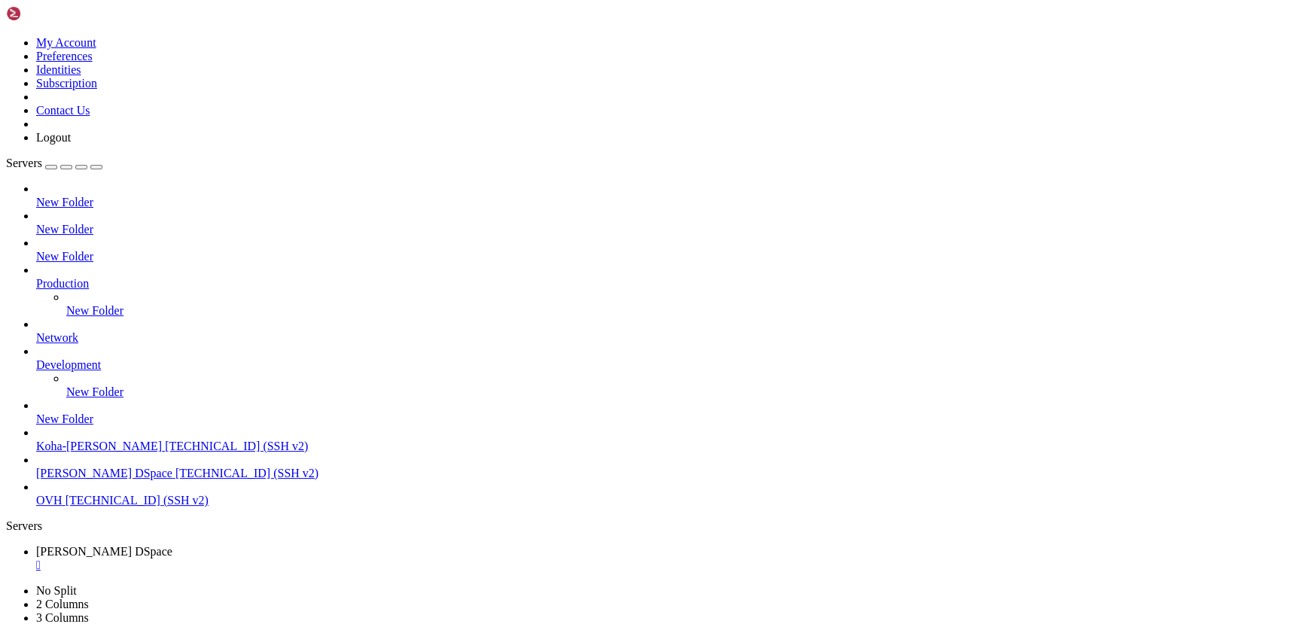
drag, startPoint x: 381, startPoint y: 1089, endPoint x: 306, endPoint y: 1083, distance: 75.6
drag, startPoint x: 81, startPoint y: 1307, endPoint x: 41, endPoint y: 1309, distance: 40.0
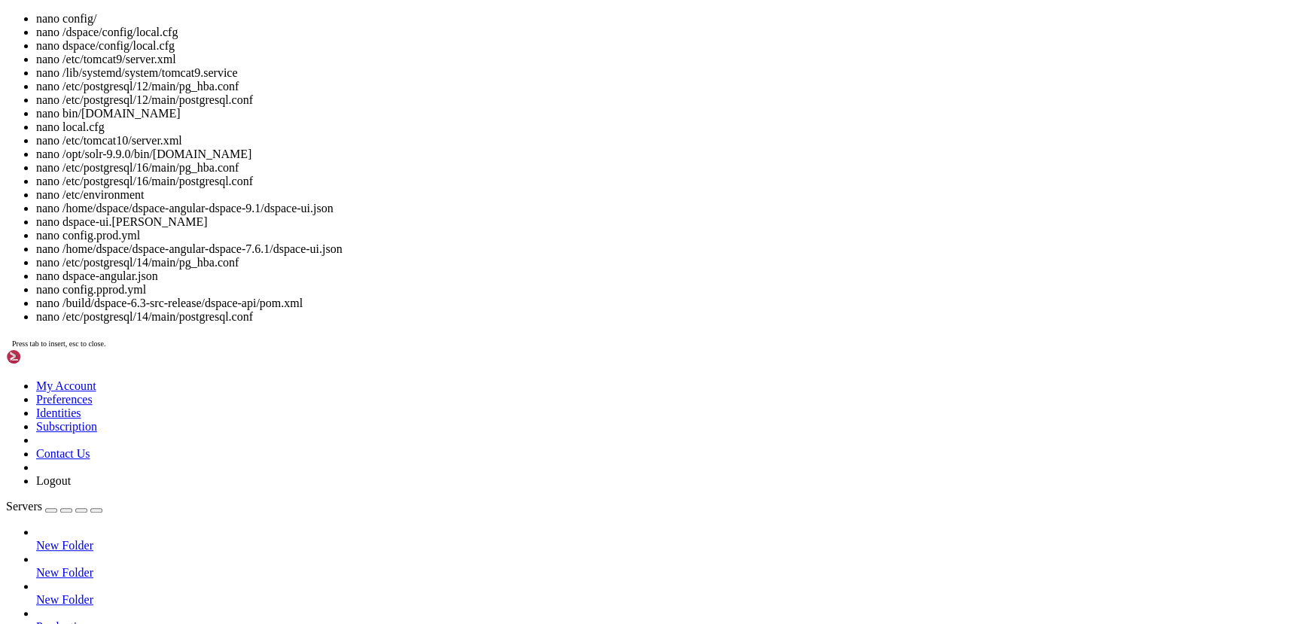
drag, startPoint x: 337, startPoint y: 1645, endPoint x: 241, endPoint y: 1627, distance: 98.0
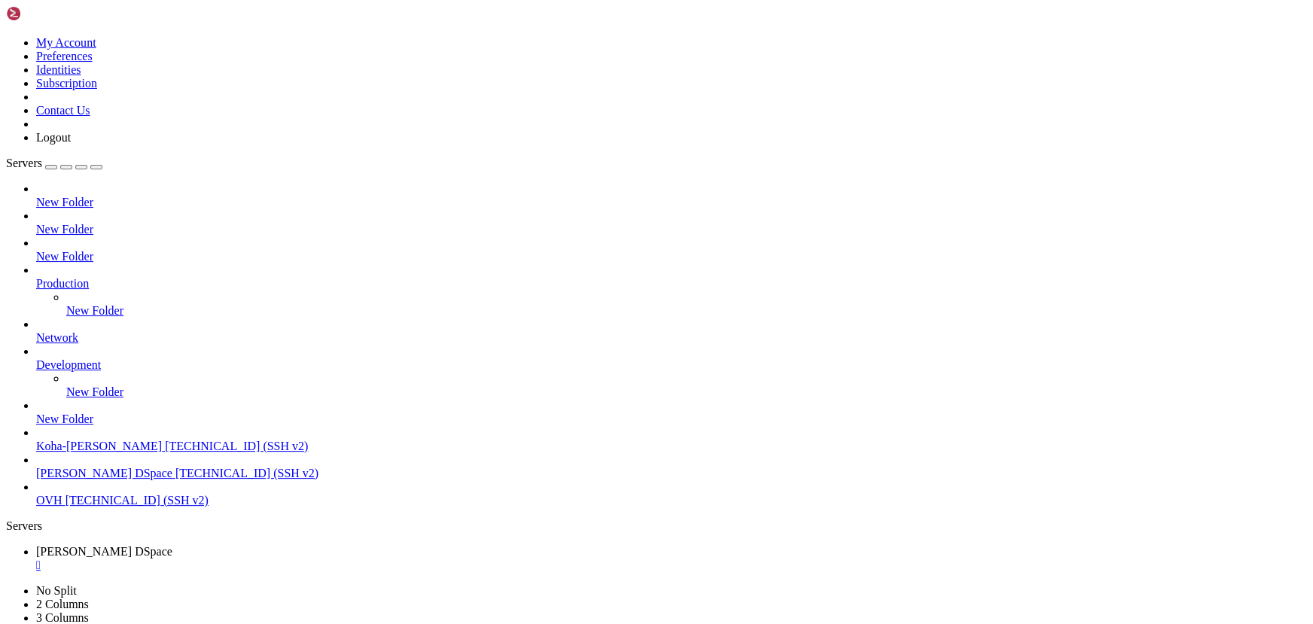
drag, startPoint x: 552, startPoint y: 1243, endPoint x: 494, endPoint y: 1249, distance: 58.3
drag, startPoint x: 475, startPoint y: 1324, endPoint x: 446, endPoint y: 1318, distance: 29.8
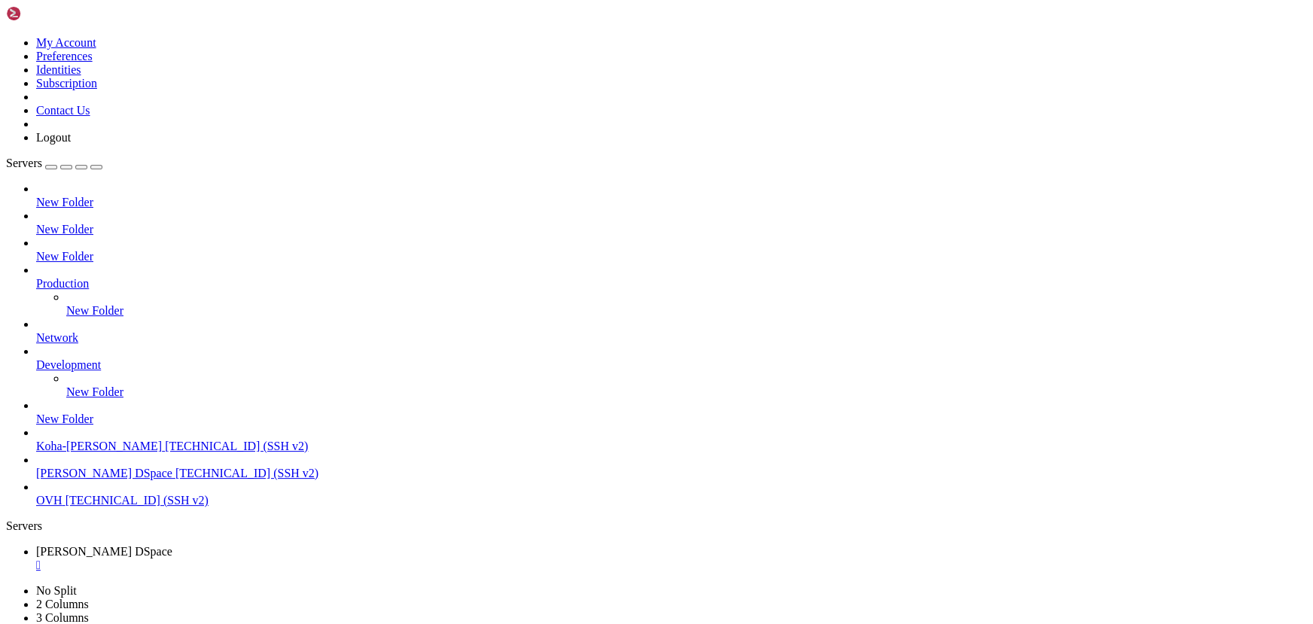
drag, startPoint x: 525, startPoint y: 1295, endPoint x: 461, endPoint y: 1284, distance: 65.0
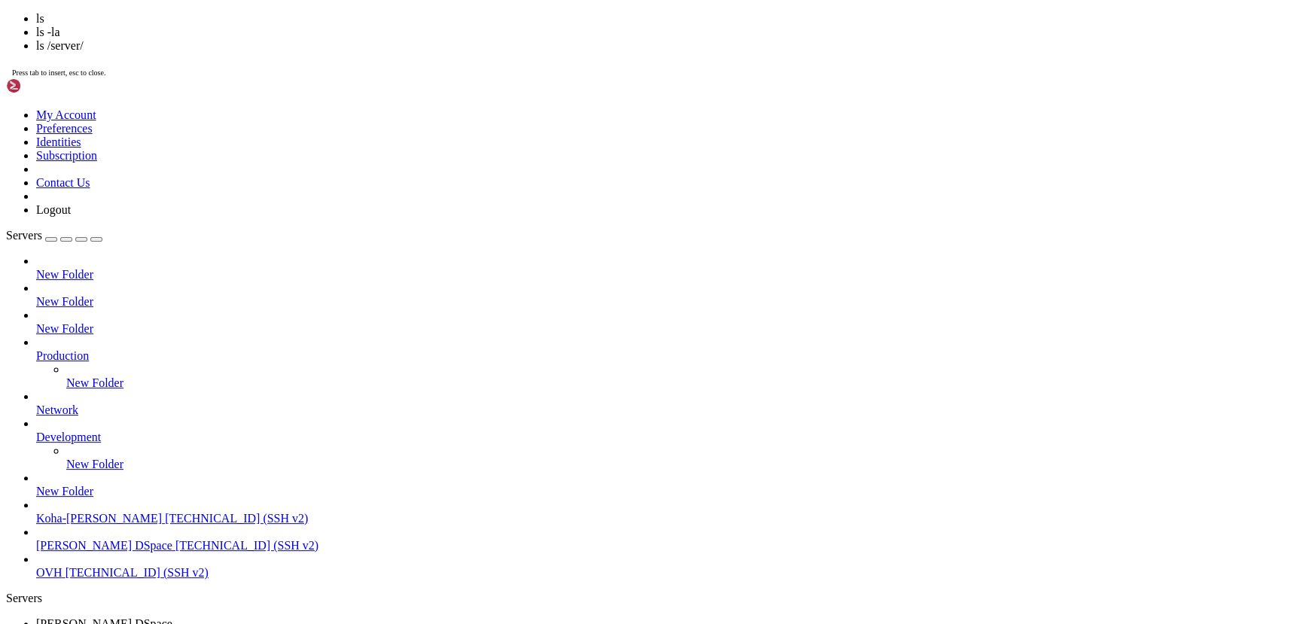
scroll to position [4095, 0]
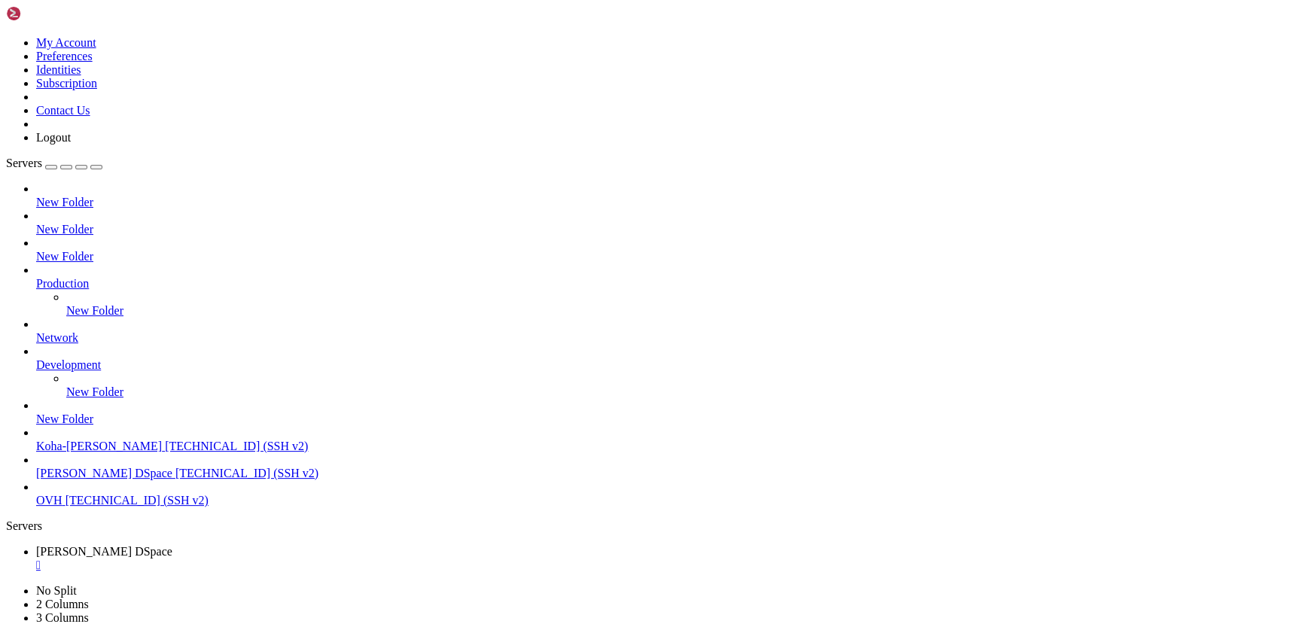
drag, startPoint x: 233, startPoint y: 1244, endPoint x: 172, endPoint y: 1247, distance: 61.1
drag, startPoint x: 611, startPoint y: 1323, endPoint x: 557, endPoint y: 1328, distance: 54.5
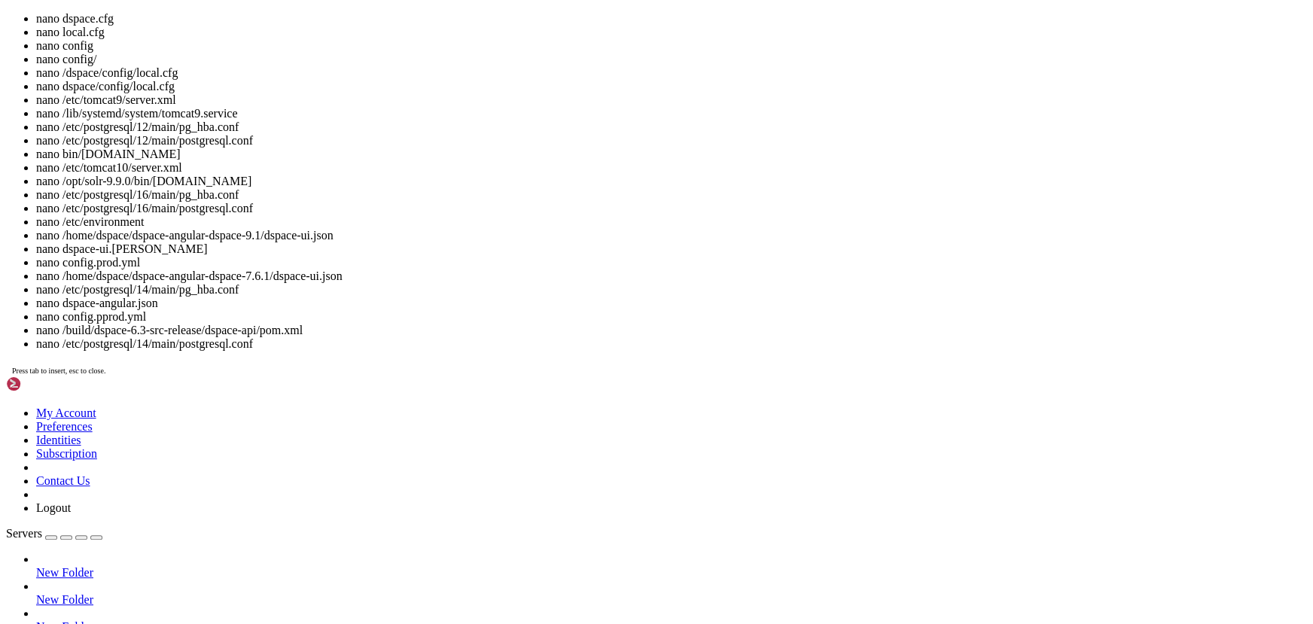
scroll to position [4108, 0]
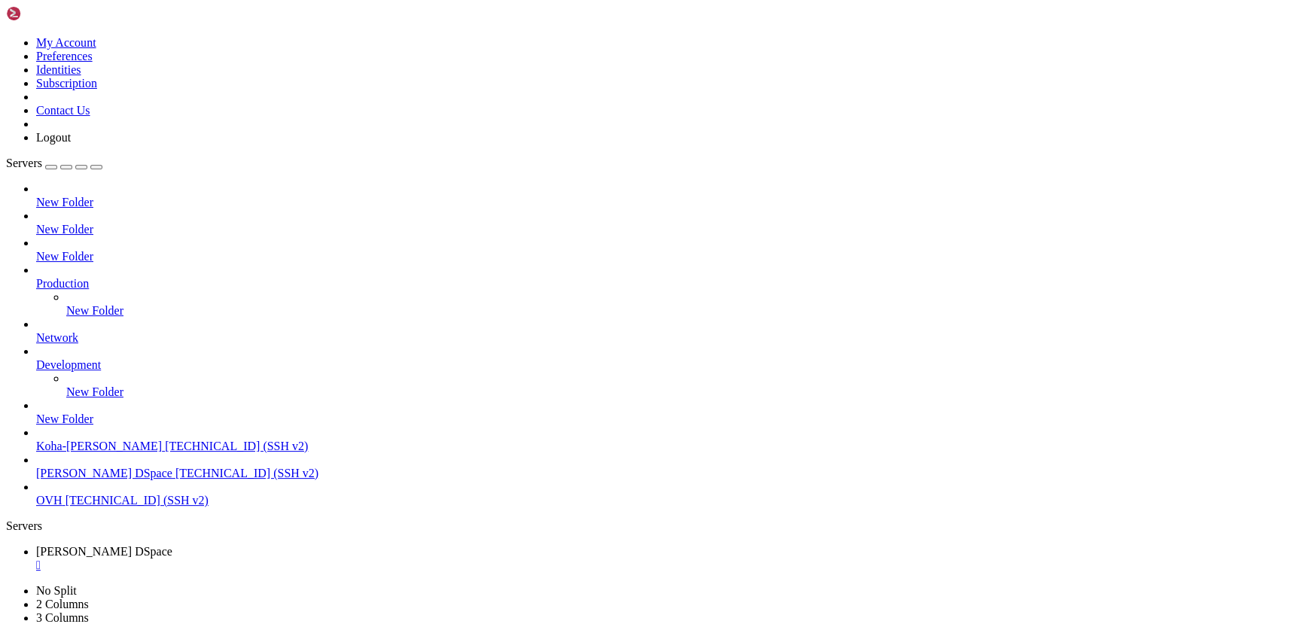
drag, startPoint x: 255, startPoint y: 1061, endPoint x: 220, endPoint y: 1063, distance: 35.5
drag, startPoint x: 273, startPoint y: 1043, endPoint x: 143, endPoint y: 1026, distance: 130.5
drag, startPoint x: 329, startPoint y: 1008, endPoint x: 202, endPoint y: 993, distance: 128.1
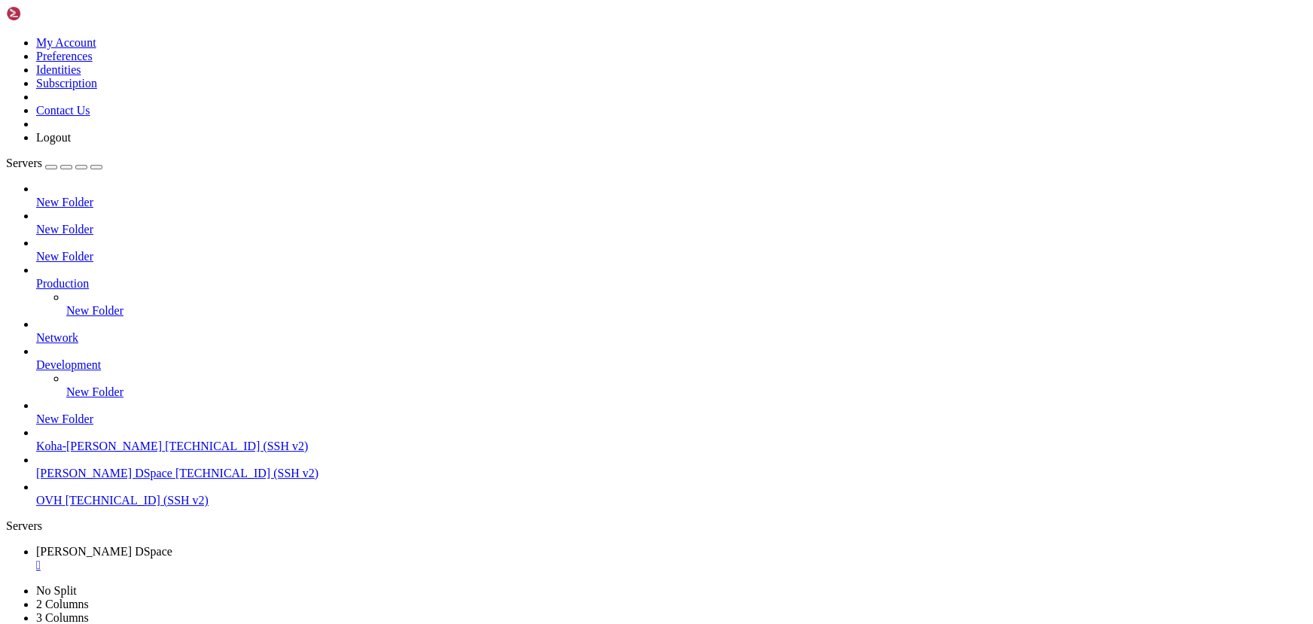
drag, startPoint x: 598, startPoint y: 1054, endPoint x: 383, endPoint y: 1053, distance: 214.6
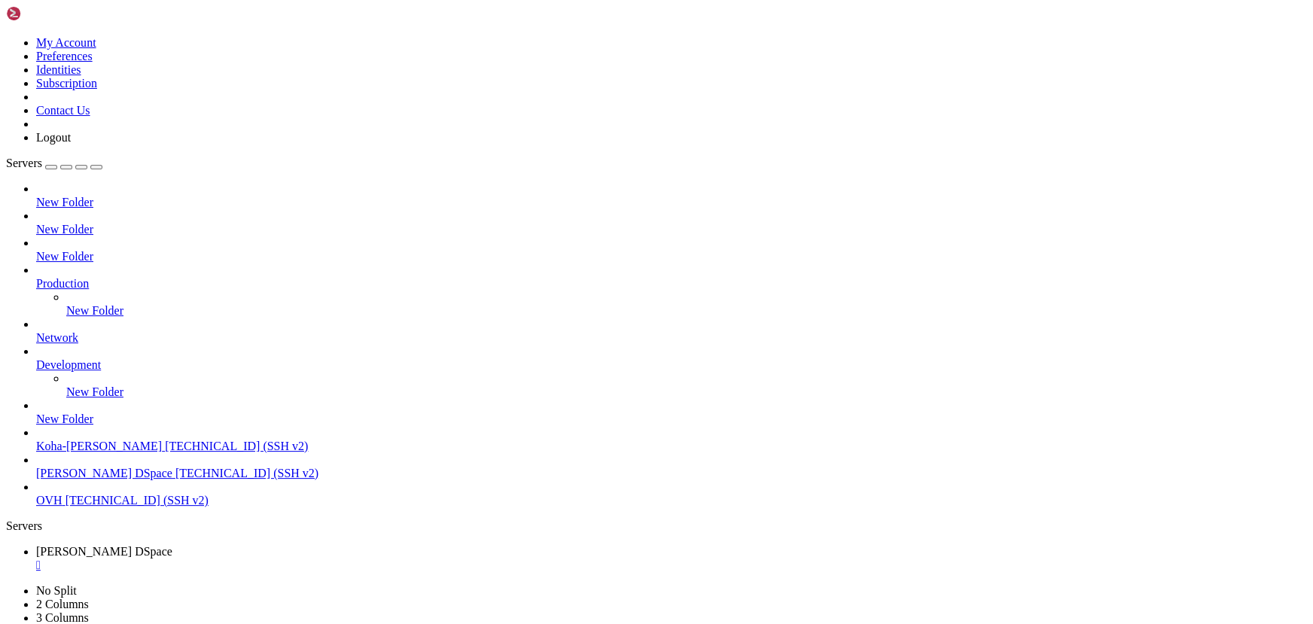
scroll to position [9240, 0]
drag, startPoint x: 415, startPoint y: 1282, endPoint x: 218, endPoint y: 1247, distance: 199.5
drag, startPoint x: 369, startPoint y: 1102, endPoint x: 276, endPoint y: 1110, distance: 93.7
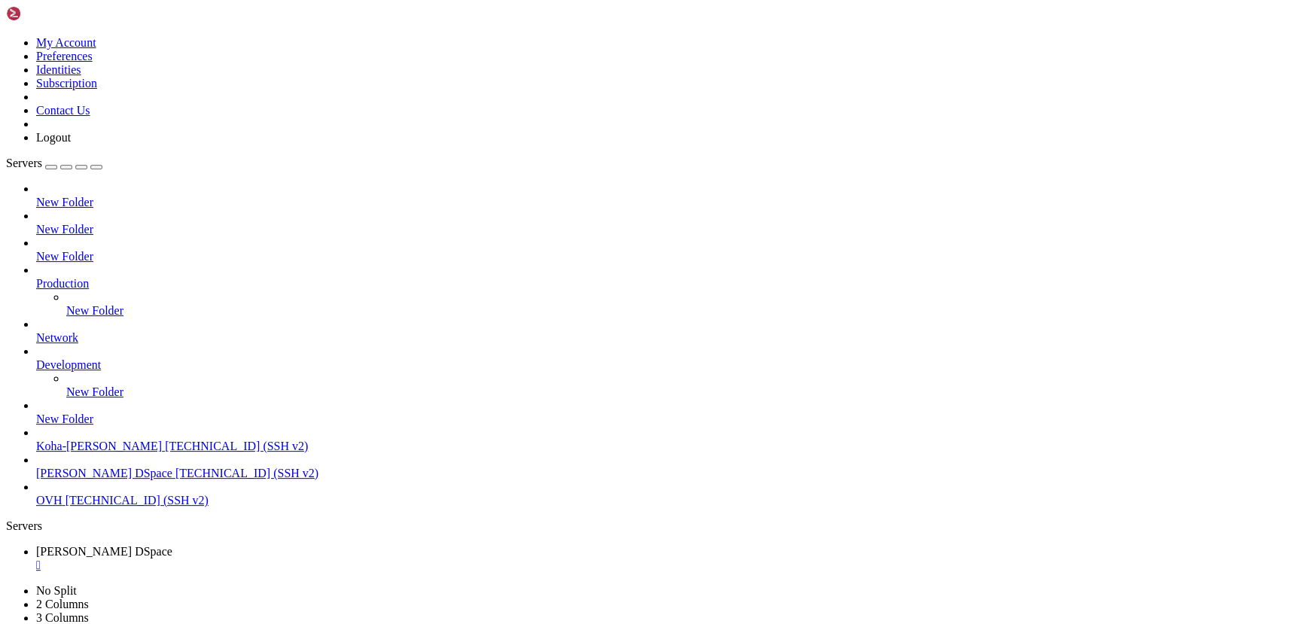
drag, startPoint x: 155, startPoint y: 1308, endPoint x: -14, endPoint y: 1305, distance: 169.4
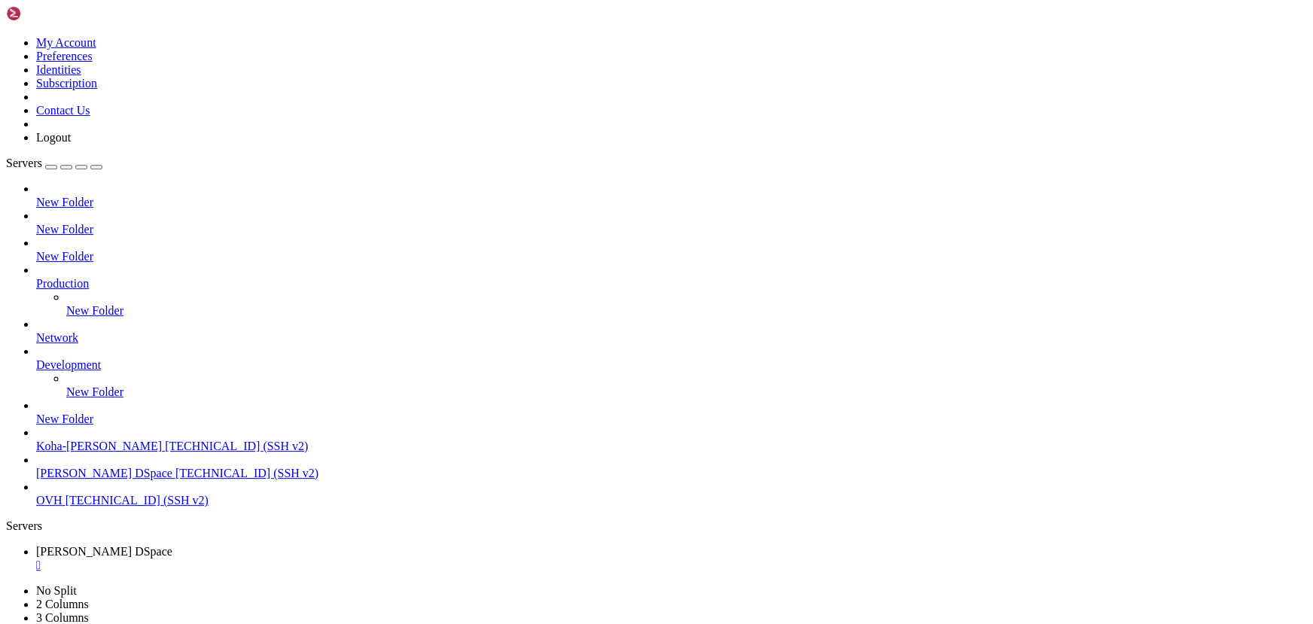
drag, startPoint x: 150, startPoint y: 1311, endPoint x: 12, endPoint y: 1311, distance: 137.8
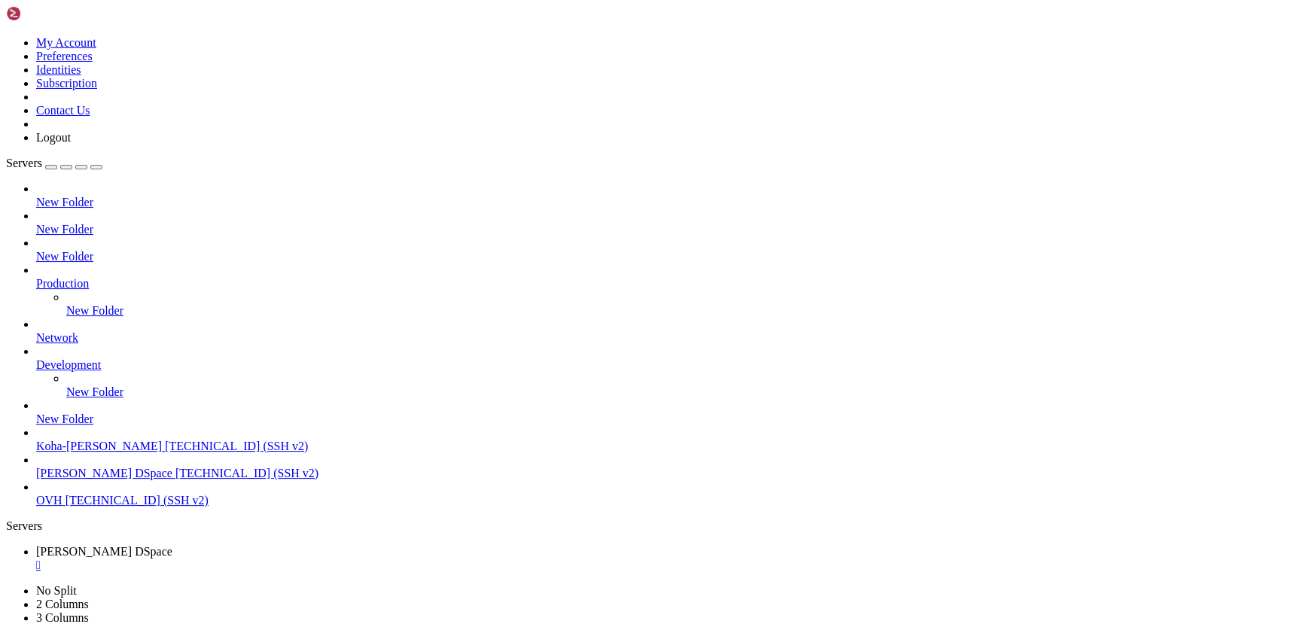
drag, startPoint x: 261, startPoint y: 1314, endPoint x: 221, endPoint y: 1316, distance: 40.7
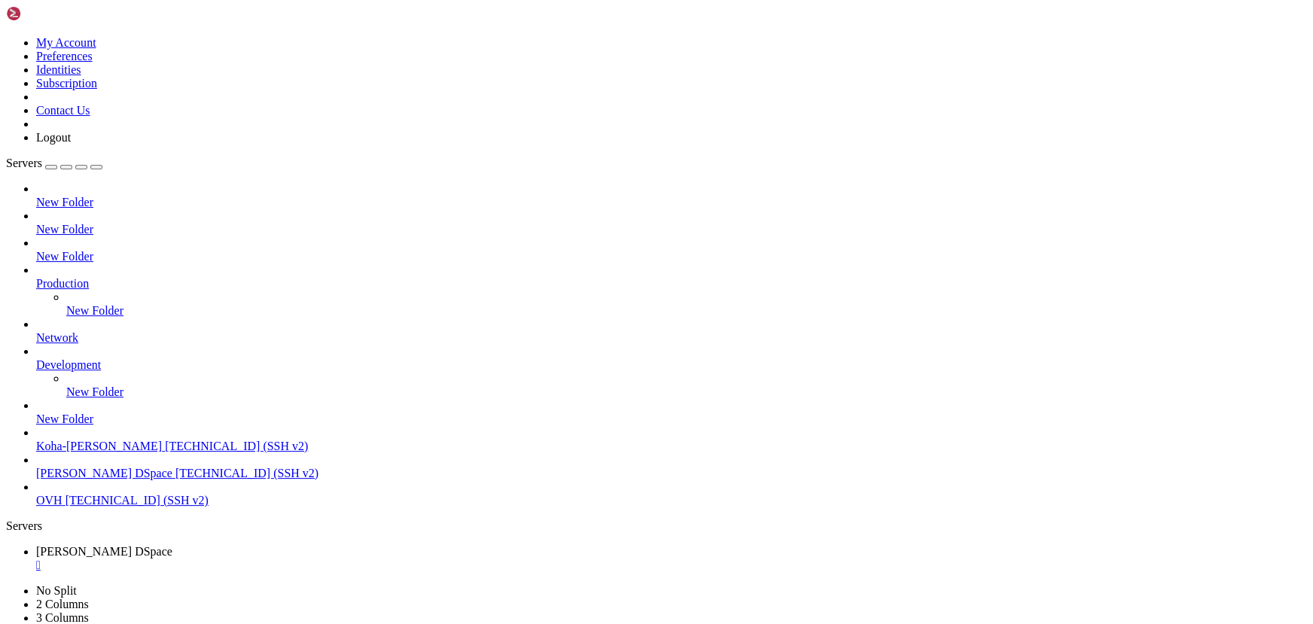
drag, startPoint x: 346, startPoint y: 1311, endPoint x: 310, endPoint y: 1312, distance: 36.2
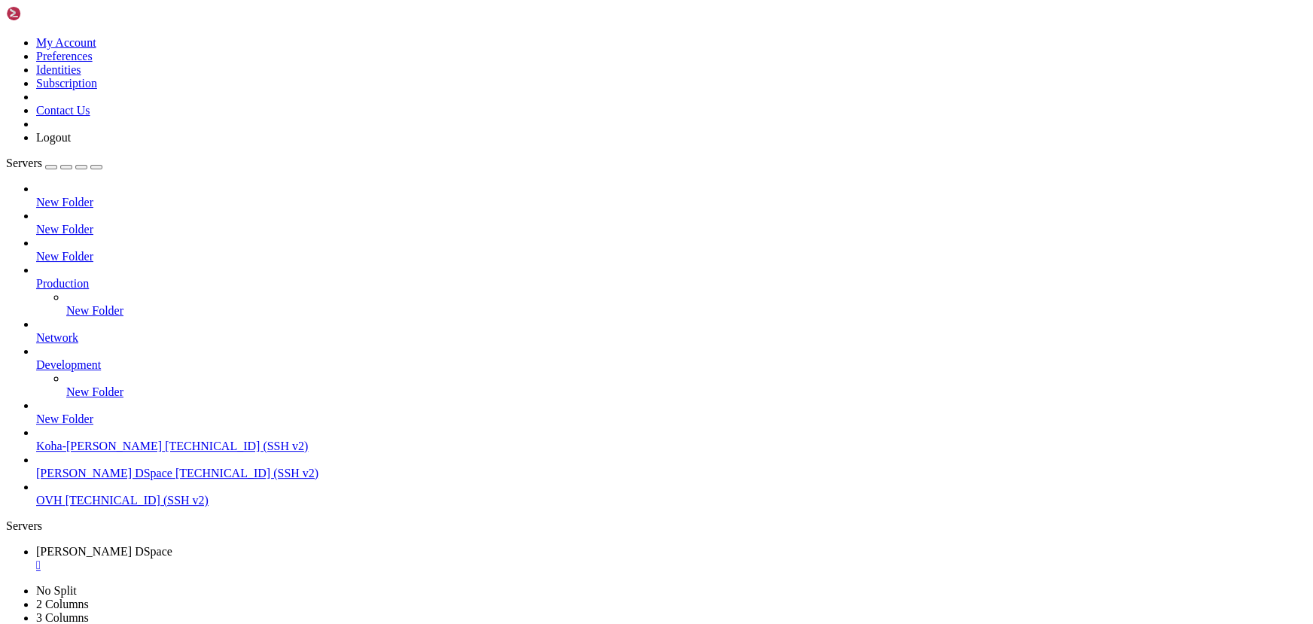
drag, startPoint x: 347, startPoint y: 1156, endPoint x: 457, endPoint y: 1156, distance: 109.9
drag, startPoint x: 103, startPoint y: 1208, endPoint x: 280, endPoint y: 1208, distance: 176.9
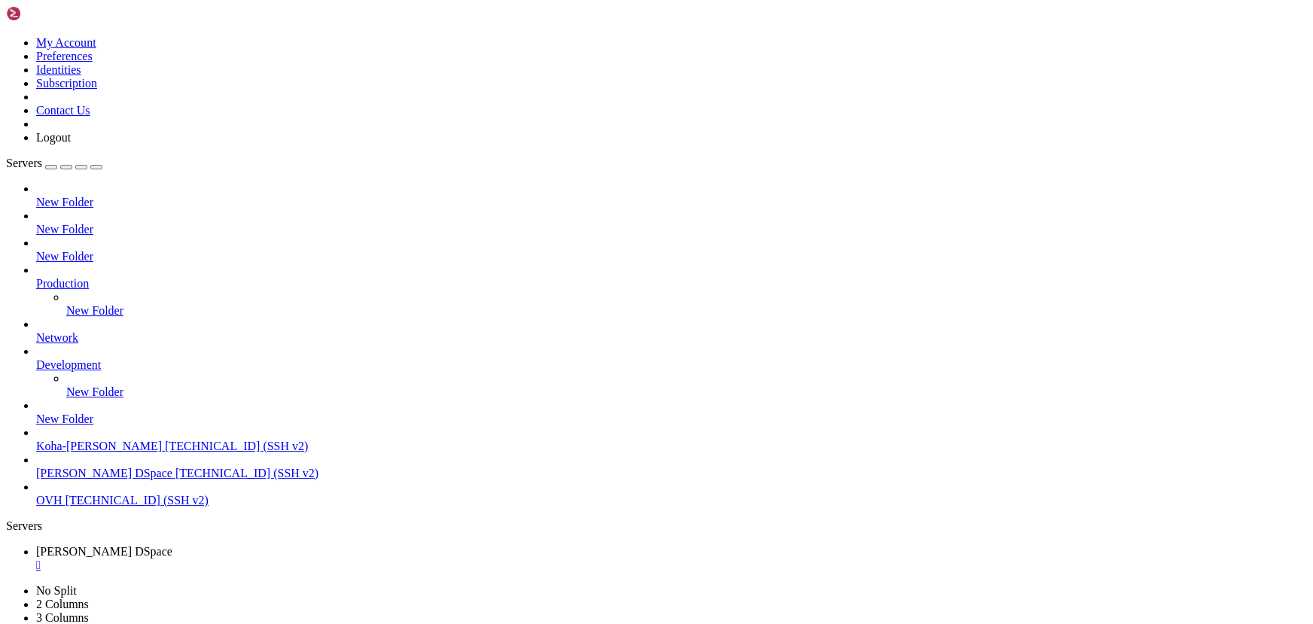
drag, startPoint x: 203, startPoint y: 1208, endPoint x: 632, endPoint y: 1177, distance: 429.5
drag, startPoint x: 365, startPoint y: 1170, endPoint x: 303, endPoint y: 1136, distance: 71.1
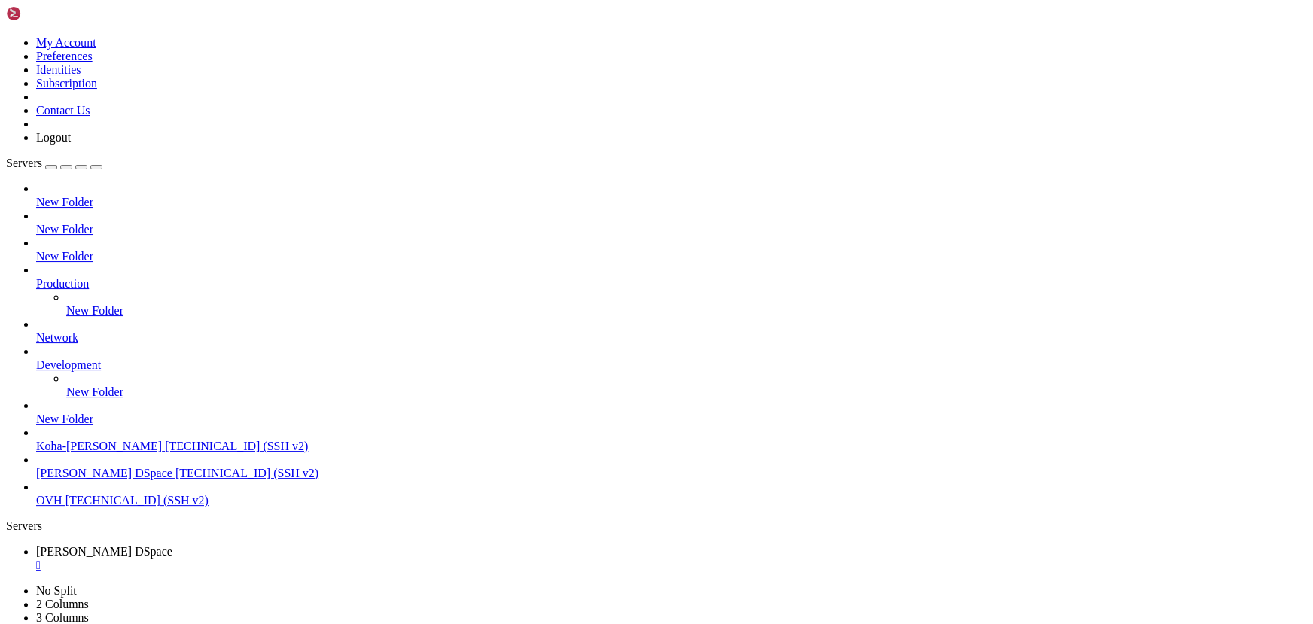
drag, startPoint x: 293, startPoint y: 1031, endPoint x: 169, endPoint y: 1010, distance: 125.9
drag, startPoint x: 269, startPoint y: 1024, endPoint x: 159, endPoint y: 1010, distance: 110.8
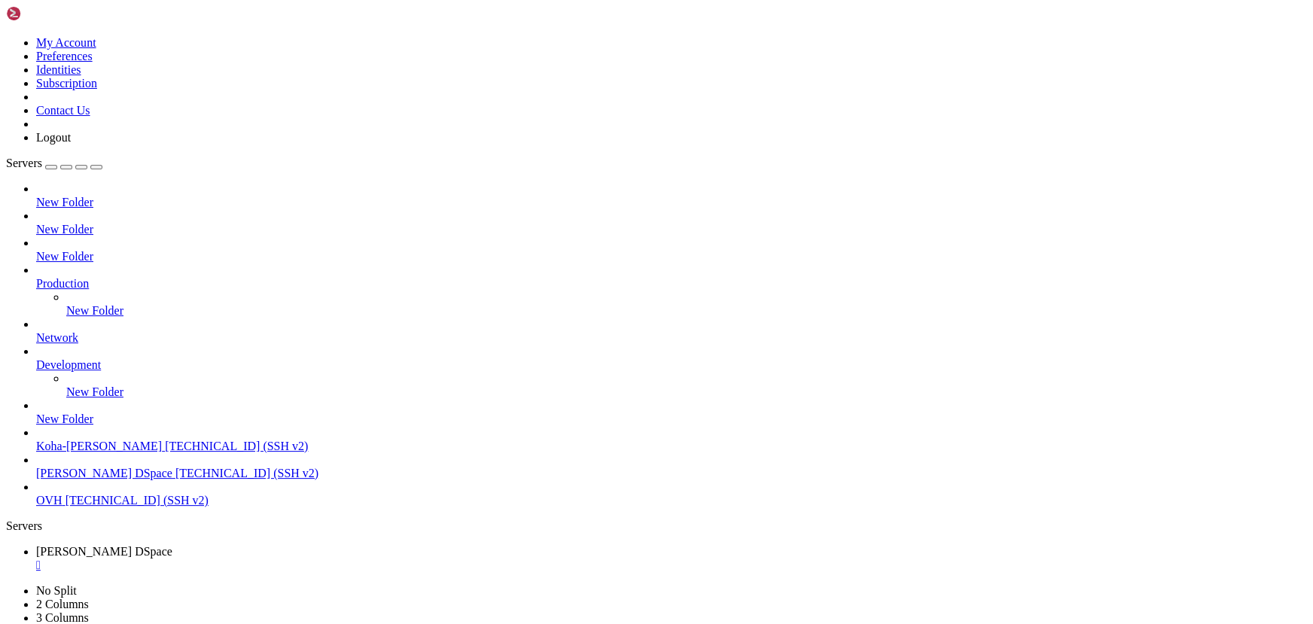
scroll to position [13258, 0]
drag, startPoint x: 257, startPoint y: 1211, endPoint x: 228, endPoint y: 1197, distance: 32.0
drag, startPoint x: 388, startPoint y: 1171, endPoint x: 244, endPoint y: 1137, distance: 148.5
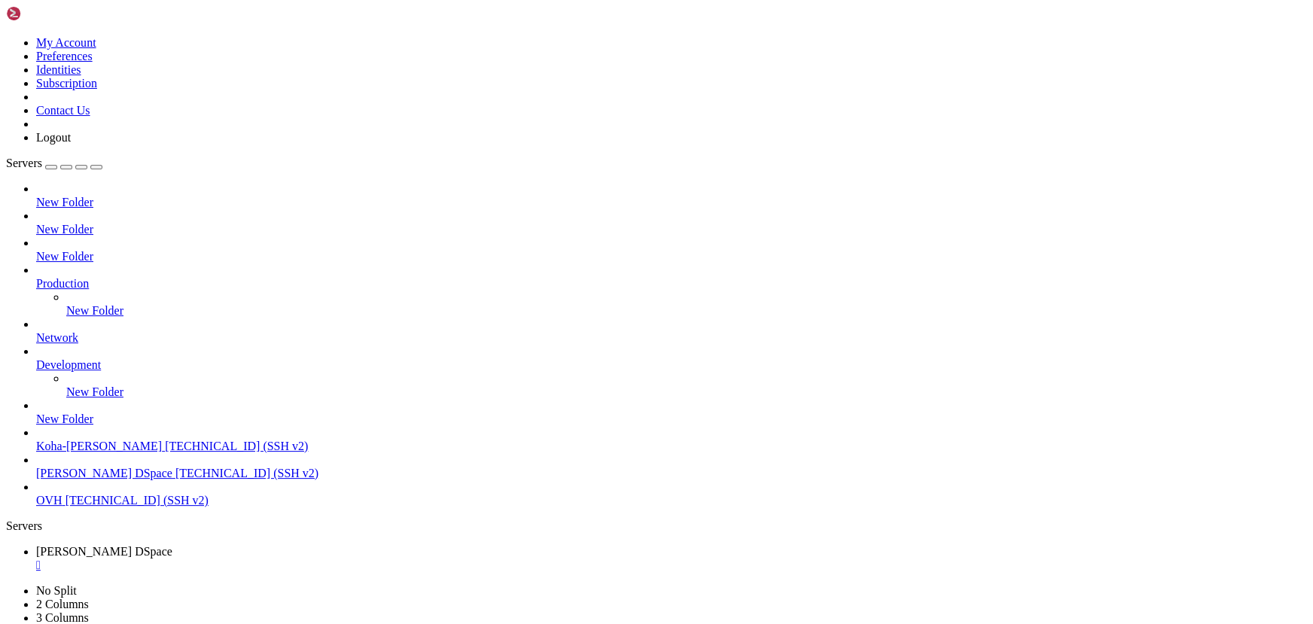
drag, startPoint x: 739, startPoint y: 242, endPoint x: 552, endPoint y: 175, distance: 199.1
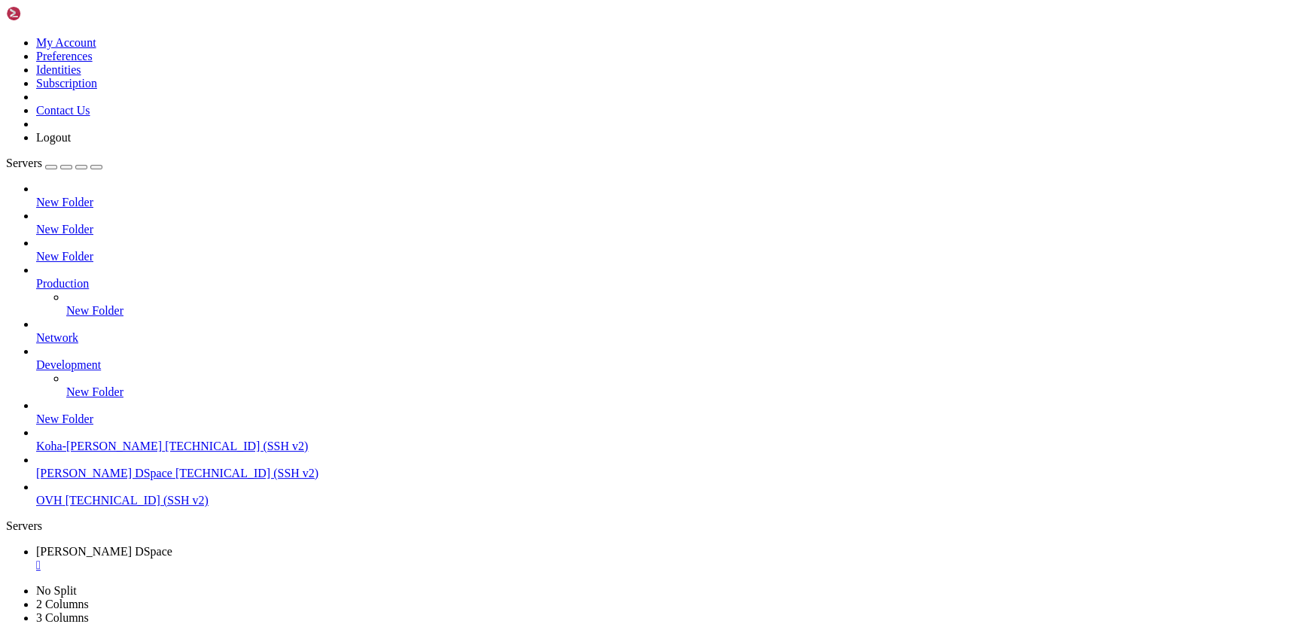
drag, startPoint x: 300, startPoint y: 1083, endPoint x: 190, endPoint y: 1063, distance: 110.9
drag, startPoint x: 421, startPoint y: 1188, endPoint x: 256, endPoint y: 1139, distance: 172.0
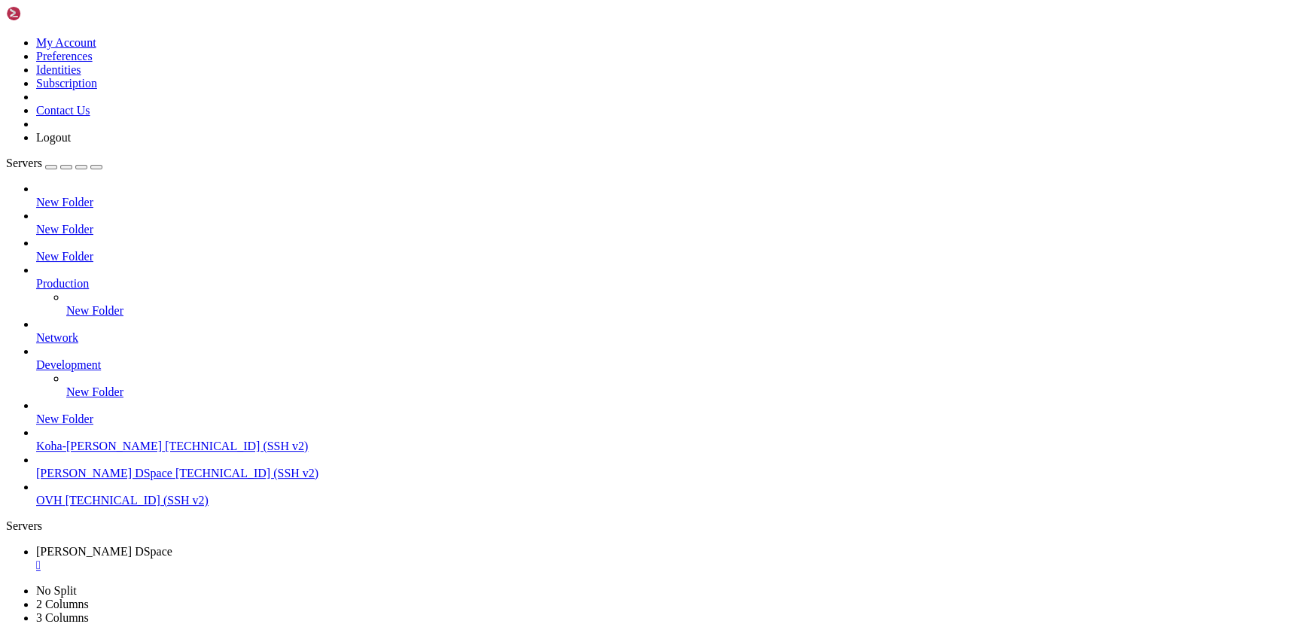
drag, startPoint x: 318, startPoint y: 1298, endPoint x: 468, endPoint y: 1300, distance: 149.8
drag, startPoint x: 325, startPoint y: 1322, endPoint x: 269, endPoint y: 1319, distance: 56.5
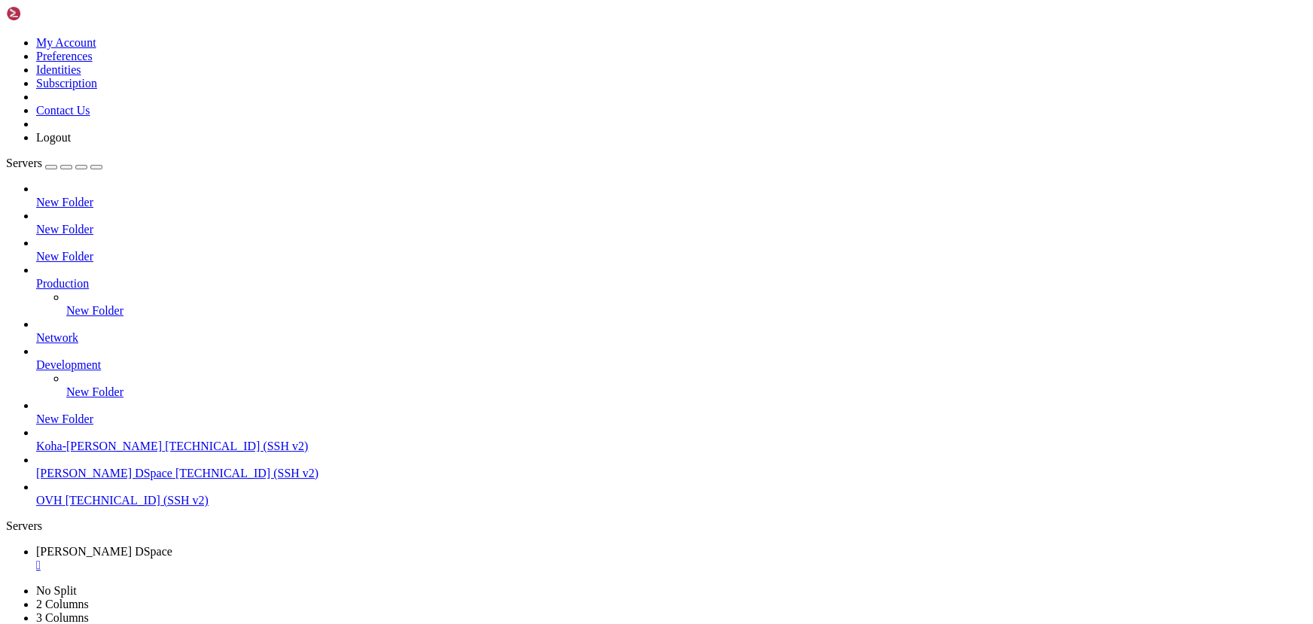
drag, startPoint x: 345, startPoint y: 1119, endPoint x: 334, endPoint y: 1114, distance: 11.5
